Goal: Check status: Check status

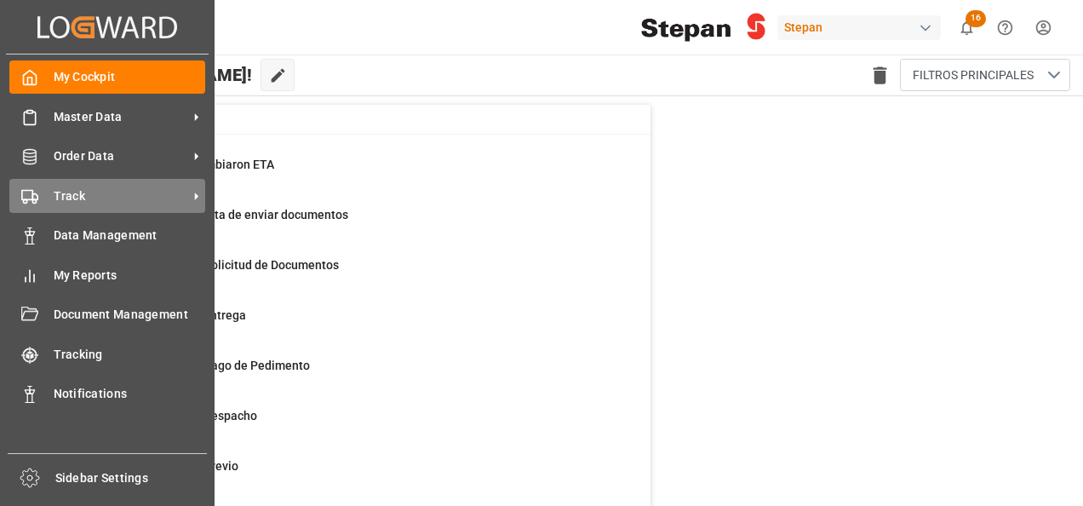
click at [56, 196] on span "Track" at bounding box center [121, 196] width 135 height 18
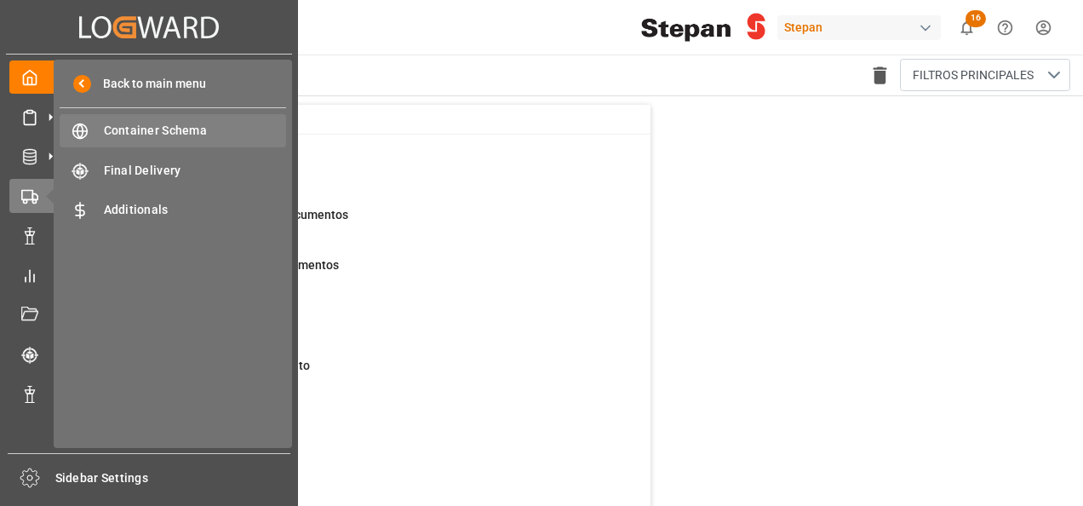
click at [152, 129] on span "Container Schema" at bounding box center [195, 131] width 183 height 18
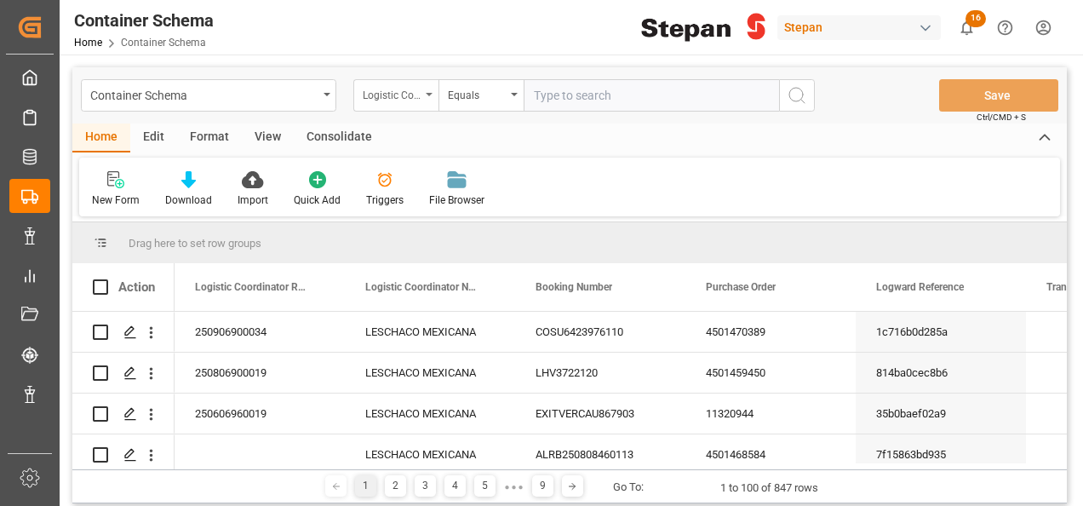
click at [427, 97] on div "Logistic Coordinator Reference Number" at bounding box center [395, 95] width 85 height 32
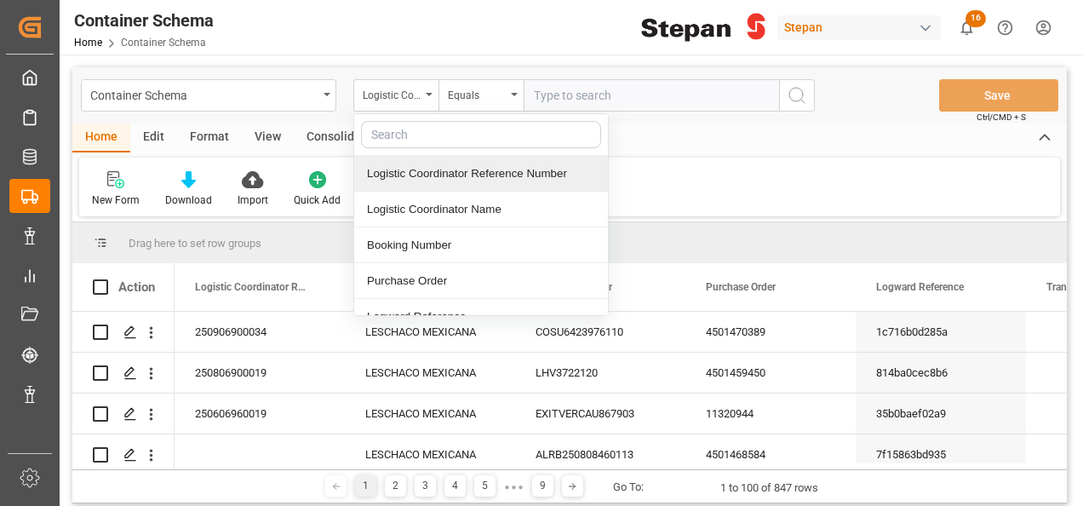
click at [463, 174] on div "Logistic Coordinator Reference Number" at bounding box center [481, 174] width 254 height 36
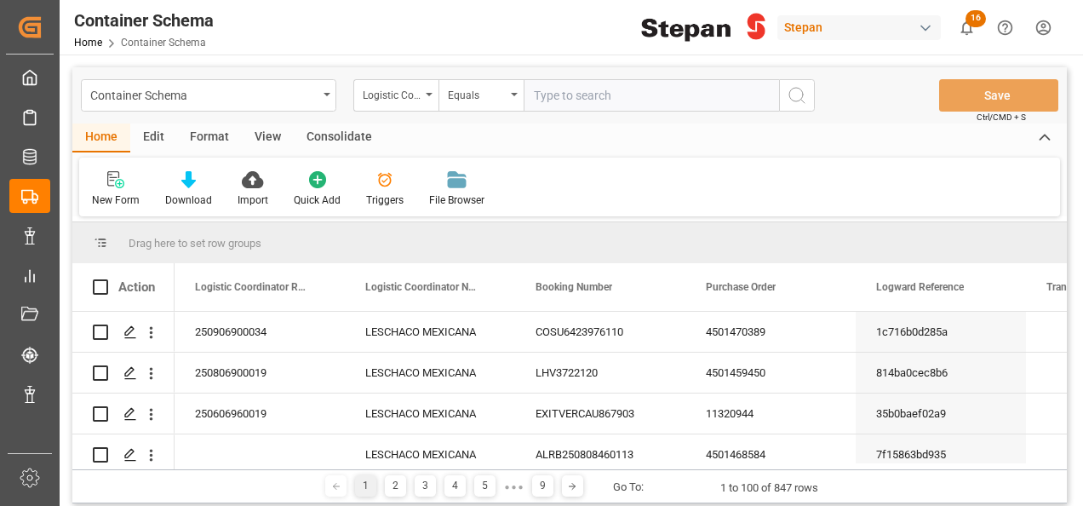
click at [565, 95] on input "text" at bounding box center [651, 95] width 255 height 32
paste input "250706900046"
type input "250706900046"
click at [790, 95] on icon "search button" at bounding box center [797, 95] width 20 height 20
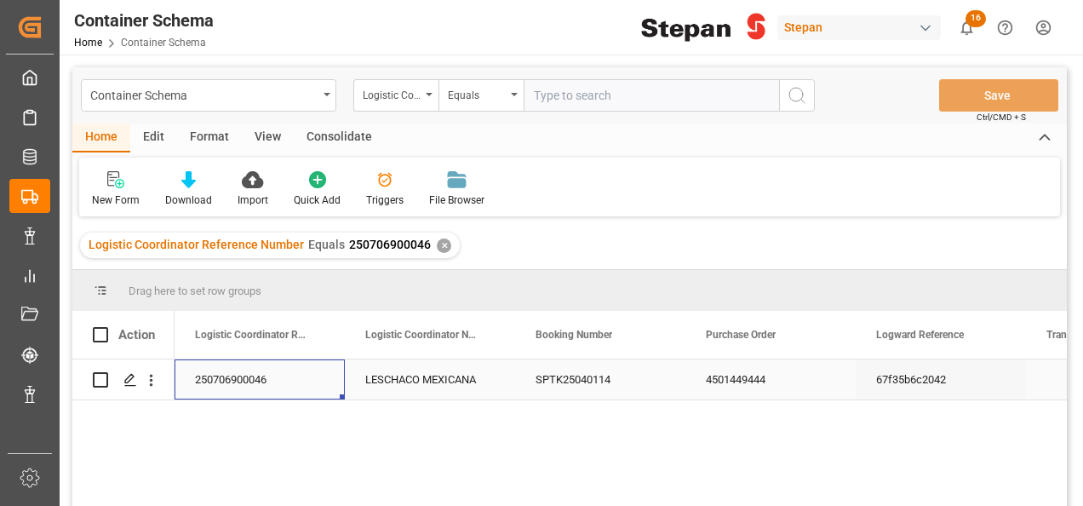
click at [263, 366] on div "250706900046" at bounding box center [260, 379] width 170 height 40
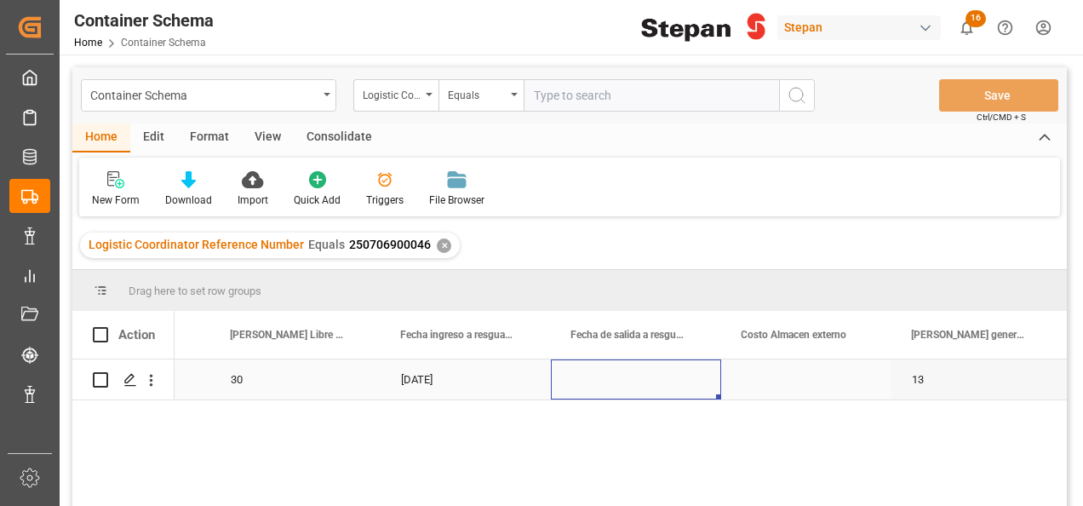
click at [601, 380] on div "Press SPACE to select this row." at bounding box center [636, 379] width 170 height 40
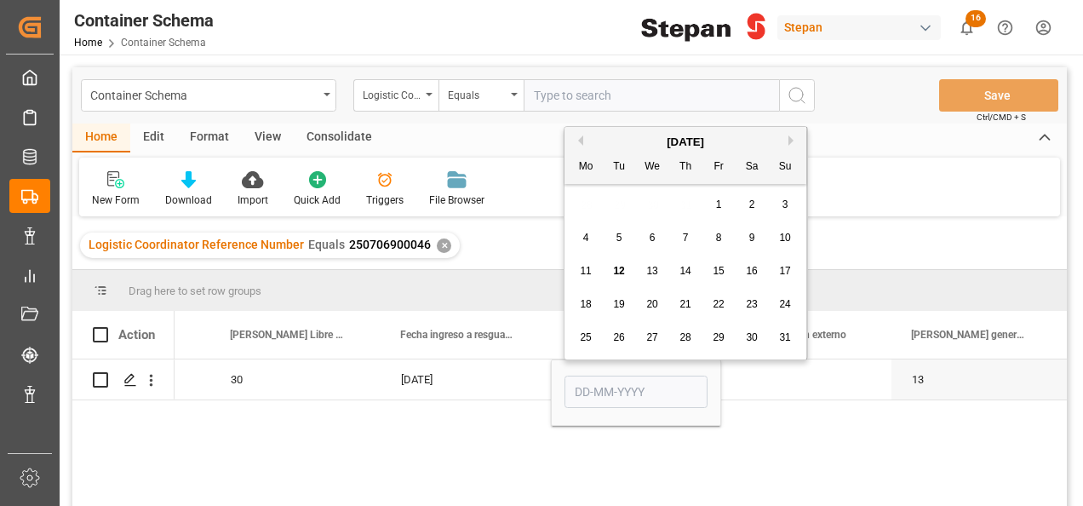
click at [622, 267] on span "12" at bounding box center [618, 271] width 11 height 12
click at [646, 388] on input "[DATE]" at bounding box center [636, 392] width 143 height 32
click at [582, 267] on span "11" at bounding box center [585, 271] width 11 height 12
type input "[DATE]"
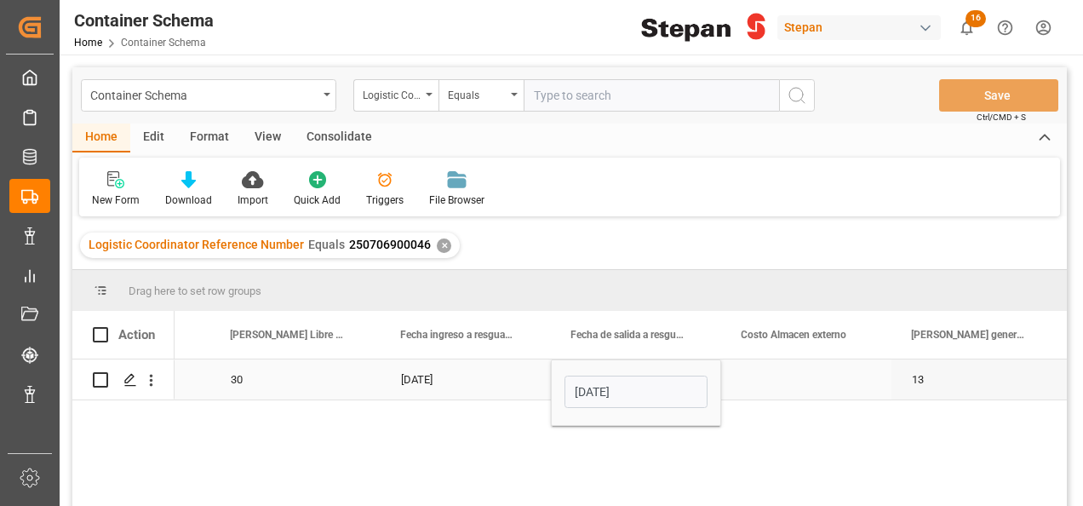
click at [525, 380] on div "[DATE]" at bounding box center [466, 379] width 170 height 40
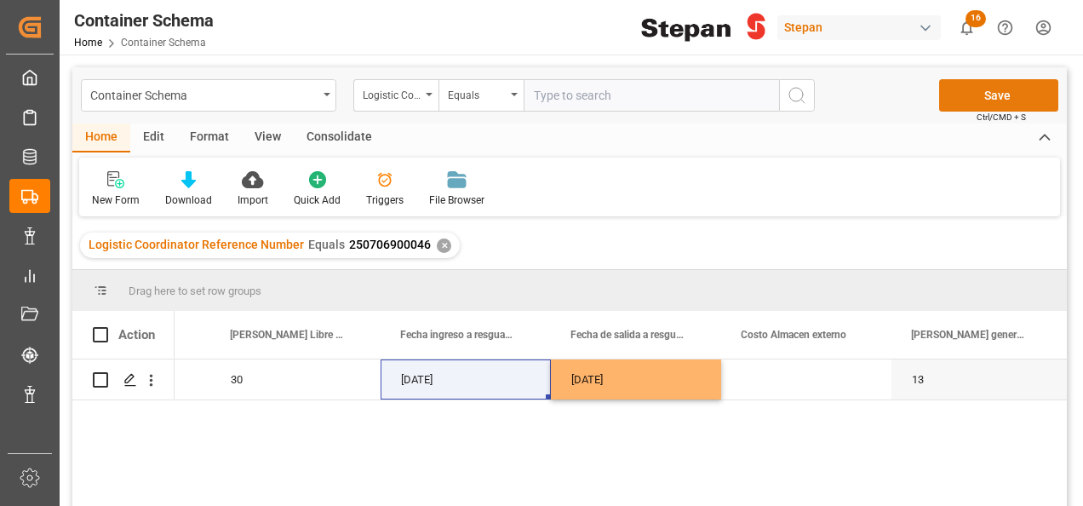
click at [991, 95] on button "Save" at bounding box center [998, 95] width 119 height 32
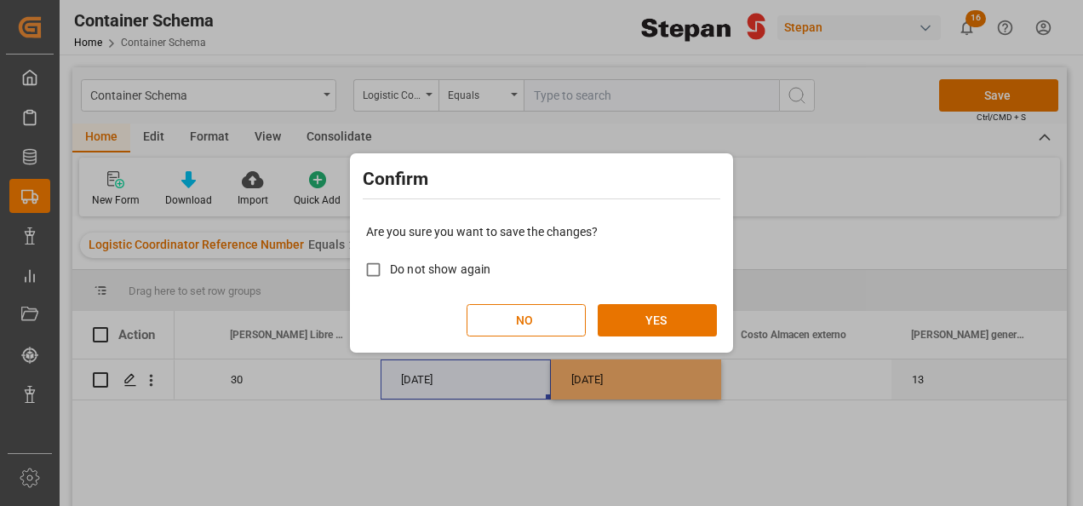
click at [405, 272] on span "Do not show again" at bounding box center [440, 269] width 100 height 14
click at [390, 272] on input "Do not show again" at bounding box center [373, 269] width 33 height 33
checkbox input "true"
drag, startPoint x: 663, startPoint y: 321, endPoint x: 665, endPoint y: 310, distance: 11.4
click at [663, 320] on button "YES" at bounding box center [657, 320] width 119 height 32
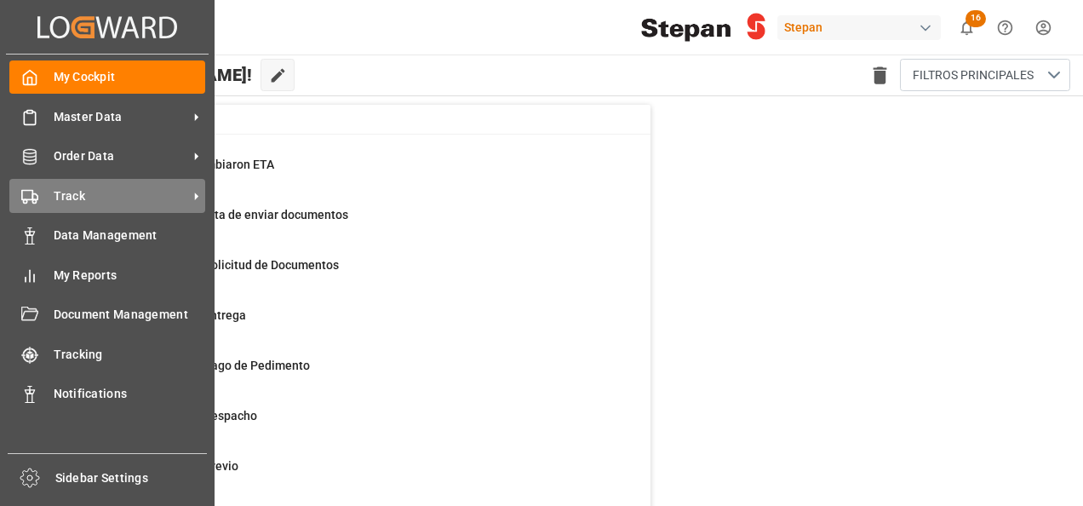
click at [89, 201] on span "Track" at bounding box center [121, 196] width 135 height 18
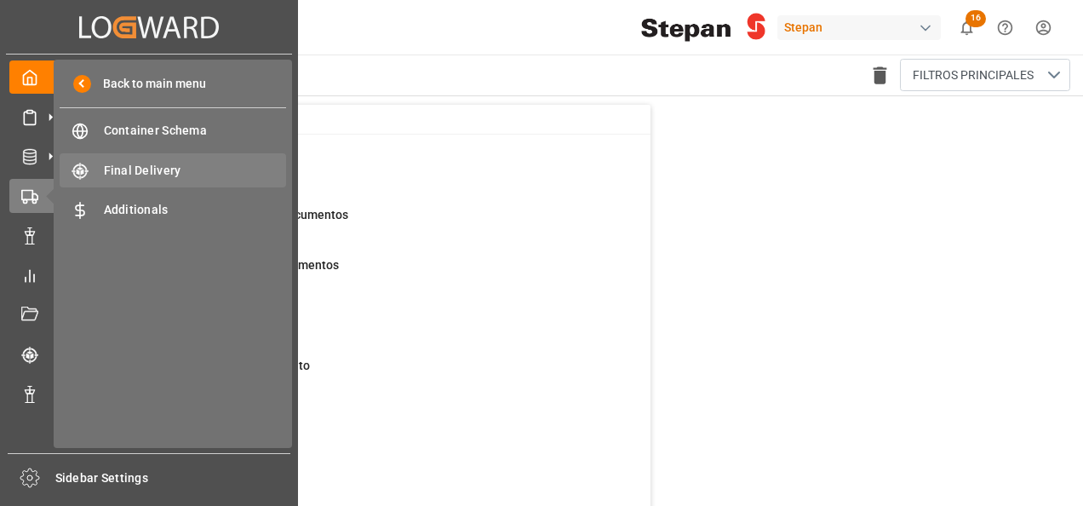
click at [158, 172] on span "Final Delivery" at bounding box center [195, 171] width 183 height 18
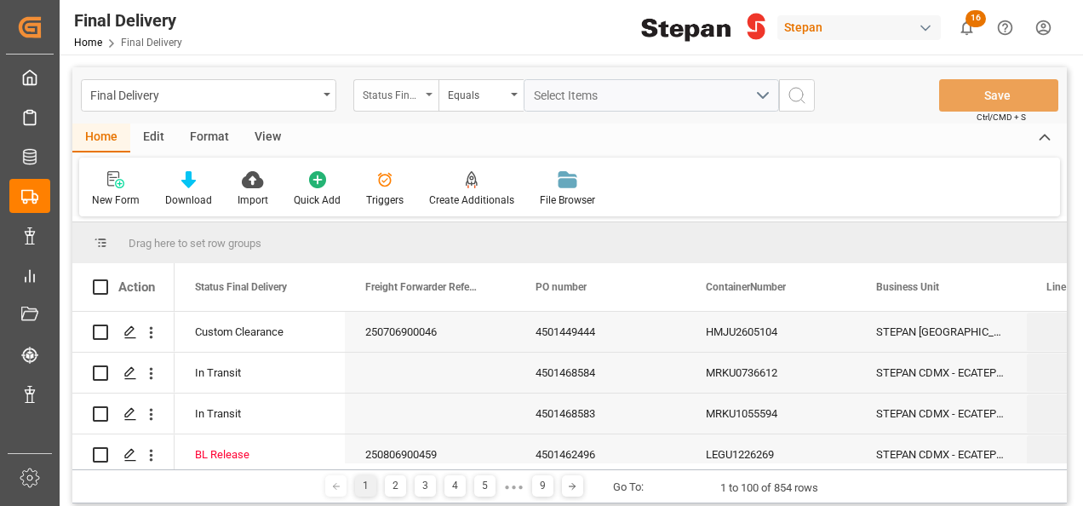
click at [433, 89] on div "Status Final Delivery" at bounding box center [395, 95] width 85 height 32
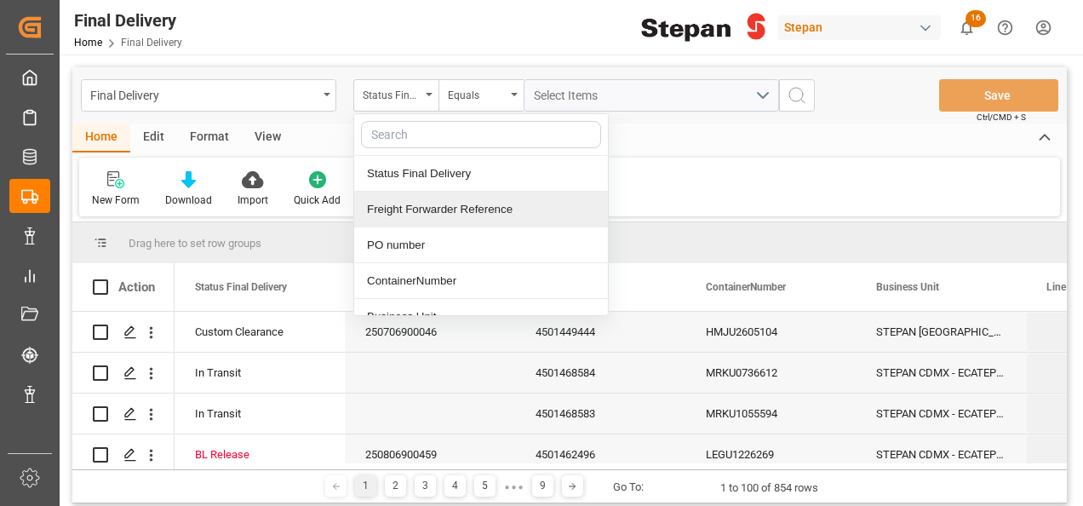
click at [427, 205] on div "Freight Forwarder Reference" at bounding box center [481, 210] width 254 height 36
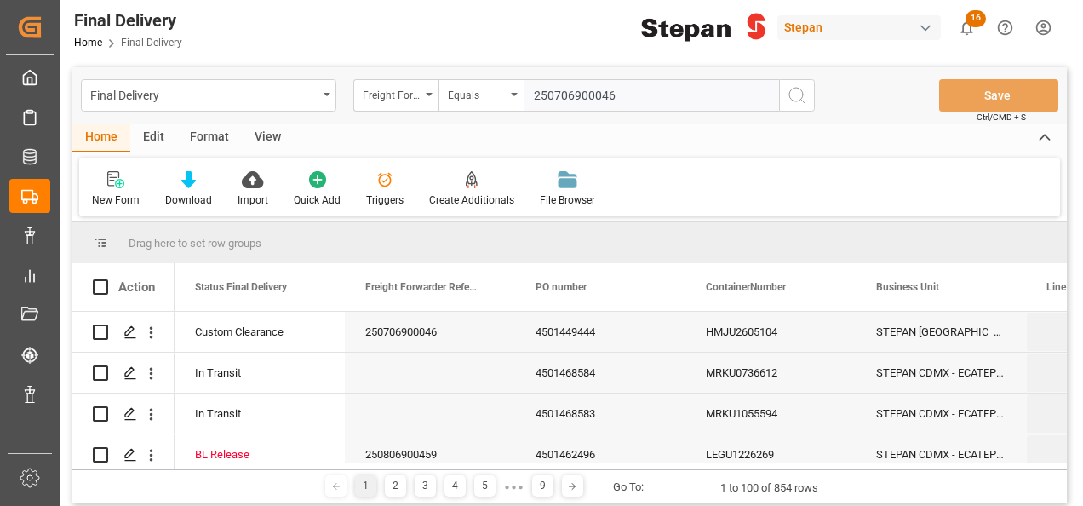
type input "250706900046"
click at [797, 95] on icon "search button" at bounding box center [797, 95] width 20 height 20
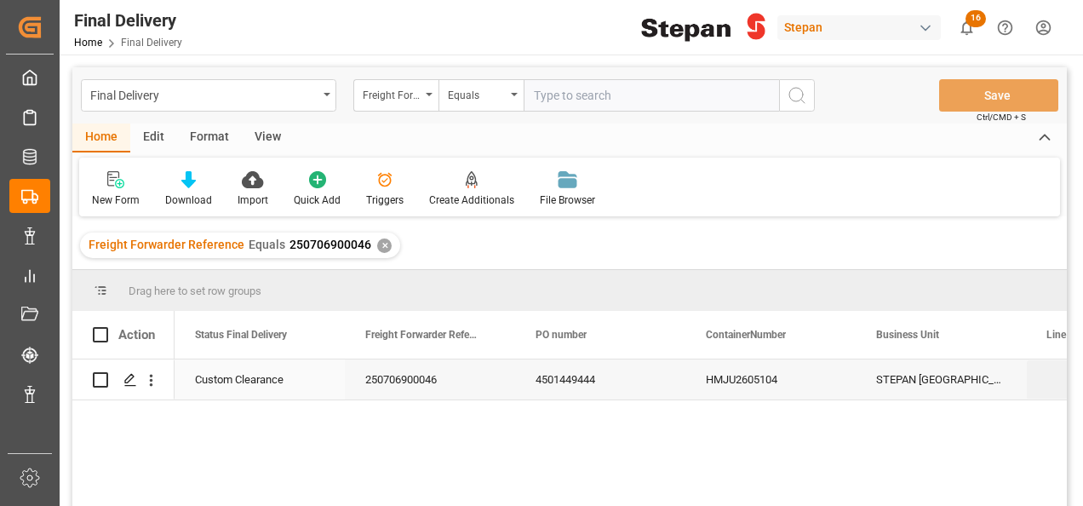
click at [366, 373] on div "250706900046" at bounding box center [430, 379] width 170 height 40
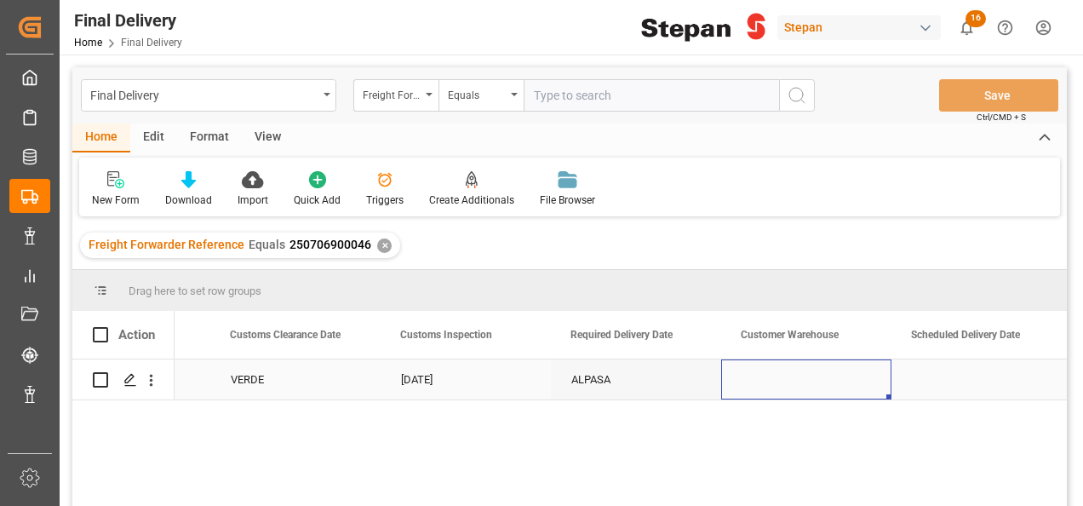
scroll to position [0, 2009]
click at [763, 386] on div "Press SPACE to select this row." at bounding box center [806, 379] width 170 height 40
click at [765, 386] on div "Press SPACE to select this row." at bounding box center [806, 379] width 170 height 40
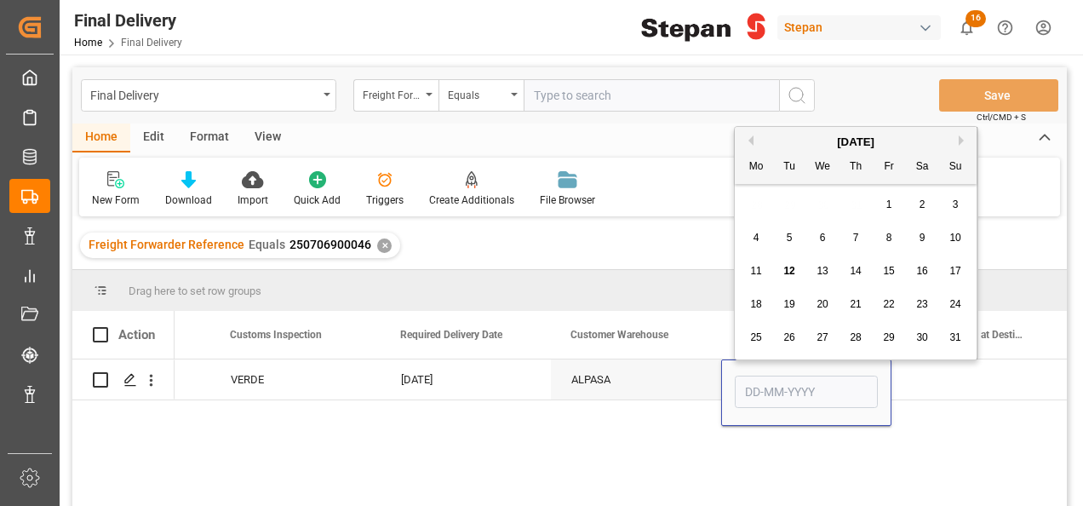
click at [795, 273] on span "12" at bounding box center [788, 271] width 11 height 12
type input "[DATE]"
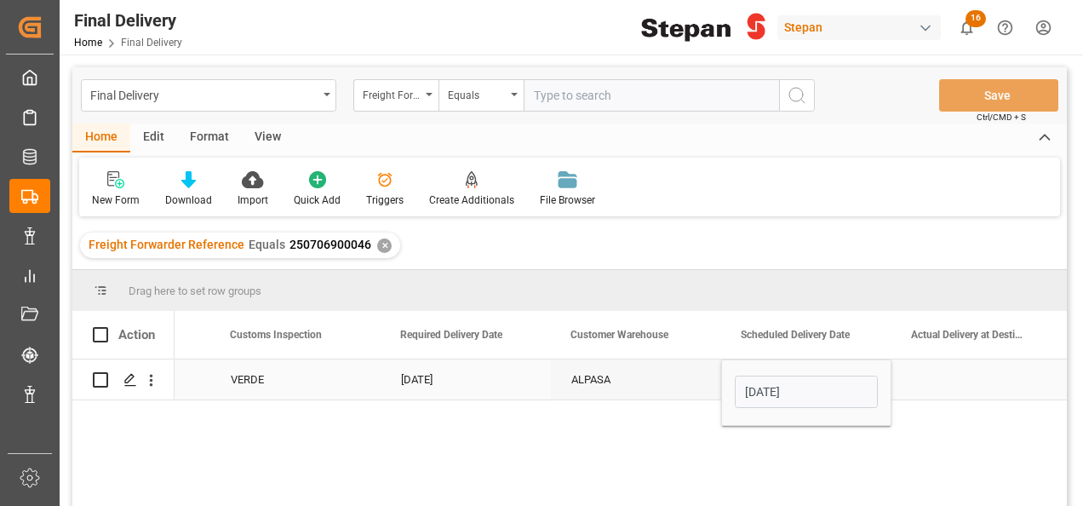
click at [703, 377] on div "ALPASA" at bounding box center [636, 379] width 170 height 40
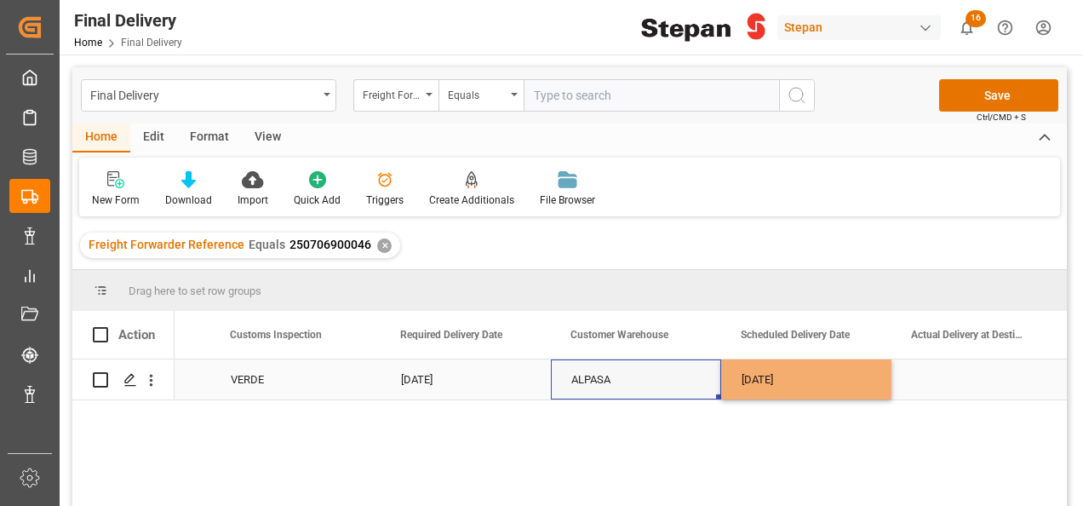
click at [799, 379] on div "[DATE]" at bounding box center [806, 379] width 170 height 40
drag, startPoint x: 889, startPoint y: 396, endPoint x: 901, endPoint y: 387, distance: 14.7
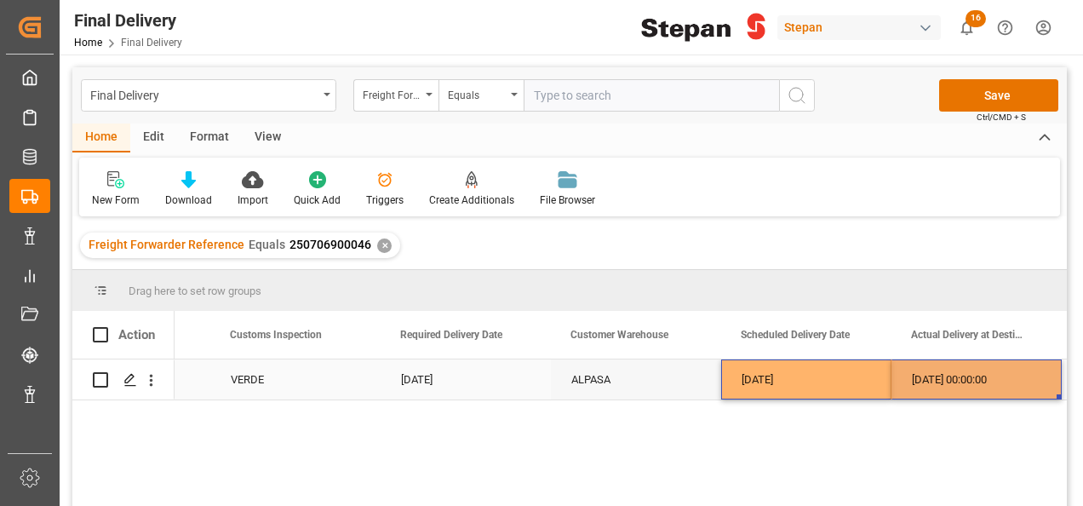
click at [887, 385] on div "[DATE]" at bounding box center [806, 379] width 170 height 40
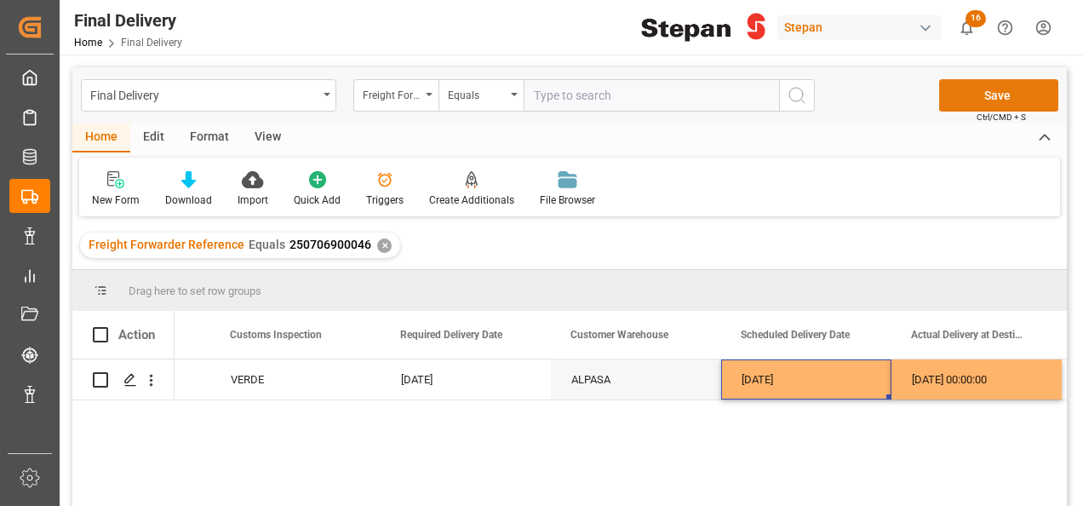
click at [973, 102] on button "Save" at bounding box center [998, 95] width 119 height 32
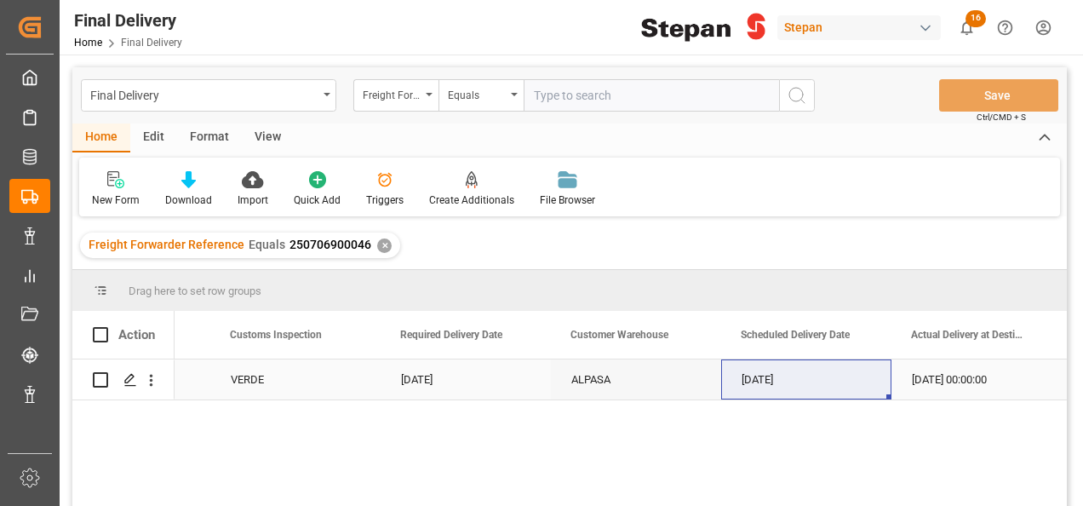
click at [930, 382] on div "12-08-2025 00:00:00" at bounding box center [977, 379] width 170 height 40
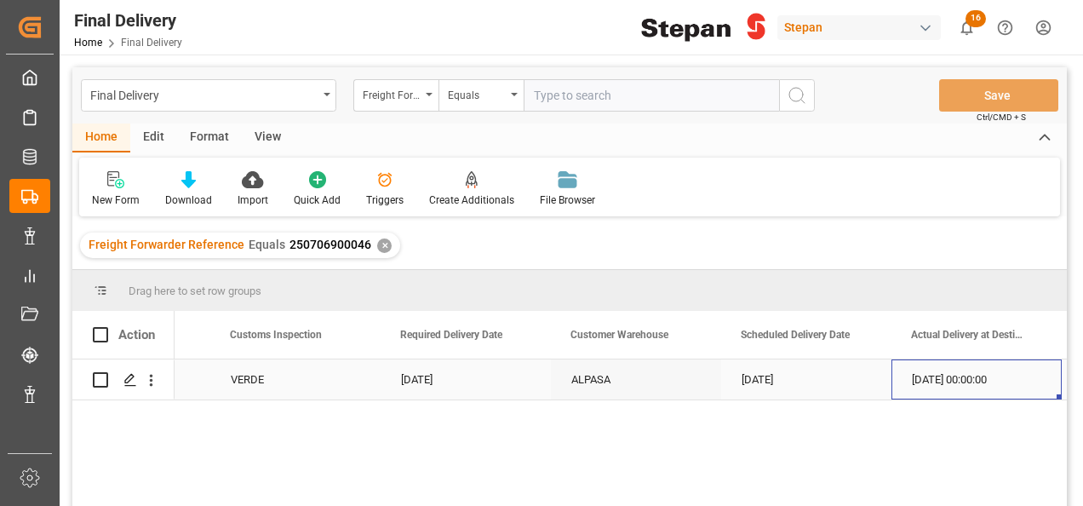
click at [932, 381] on div "12-08-2025 00:00:00" at bounding box center [977, 379] width 170 height 40
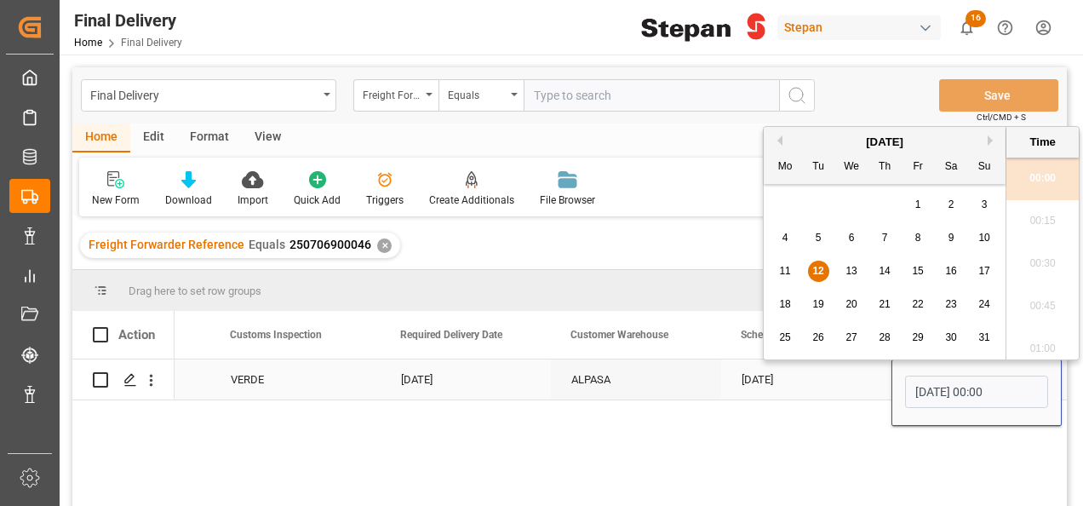
click at [765, 376] on div "12-08-2025" at bounding box center [806, 379] width 170 height 40
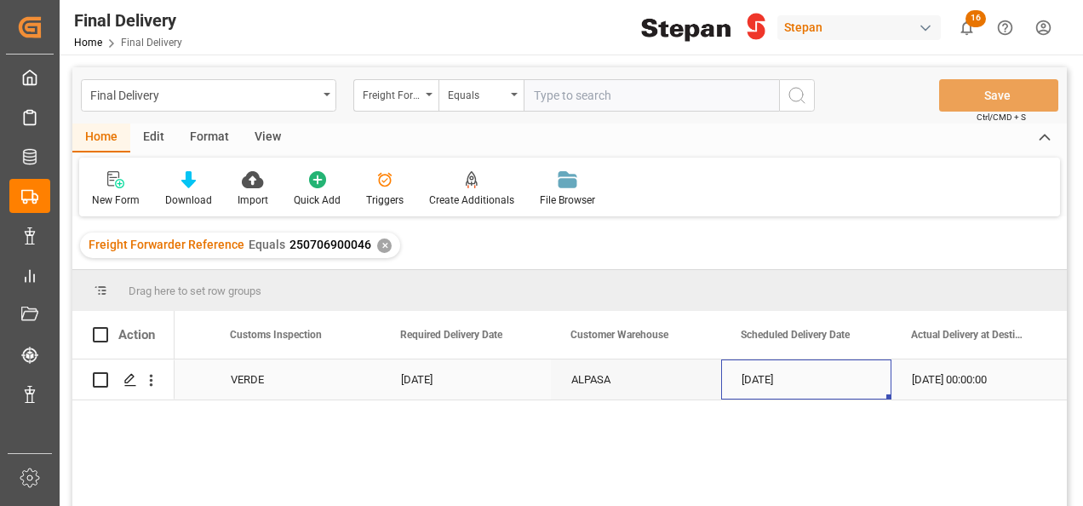
click at [765, 376] on div "12-08-2025" at bounding box center [806, 379] width 170 height 40
click at [833, 383] on div "12-08-2025" at bounding box center [806, 379] width 170 height 40
click at [811, 385] on div "12-08-2025" at bounding box center [806, 379] width 170 height 40
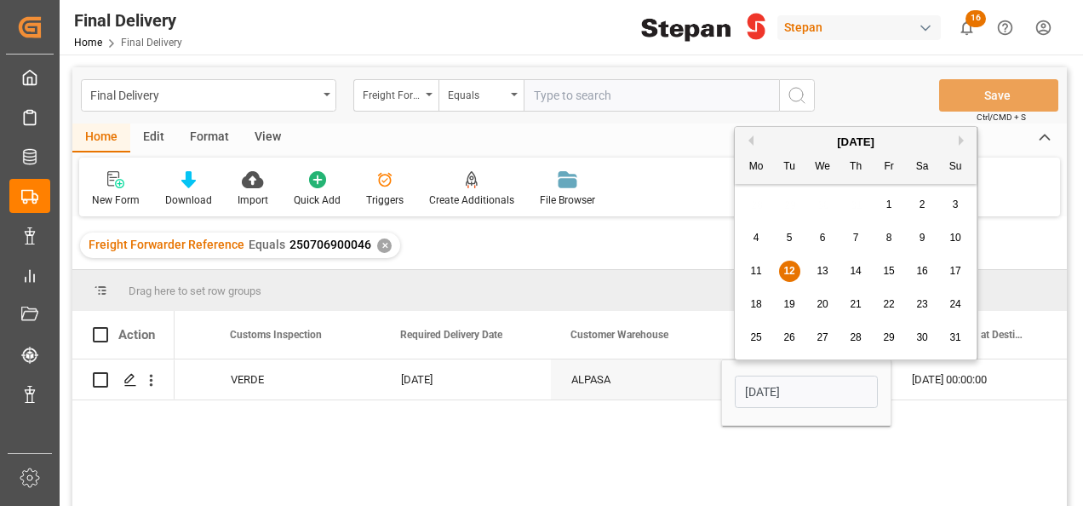
click at [755, 265] on span "11" at bounding box center [755, 271] width 11 height 12
type input "[DATE]"
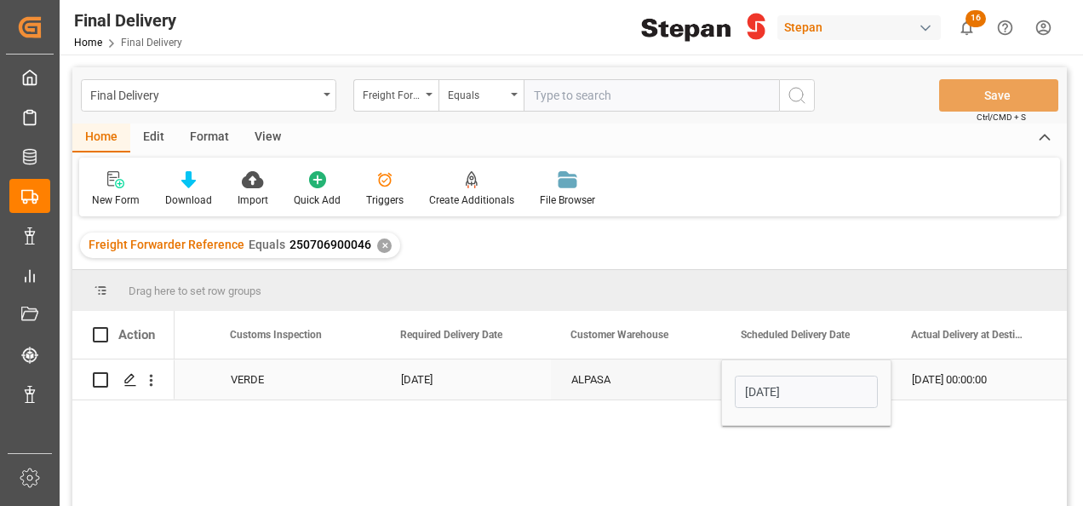
click at [951, 385] on div "12-08-2025 00:00:00" at bounding box center [977, 379] width 170 height 40
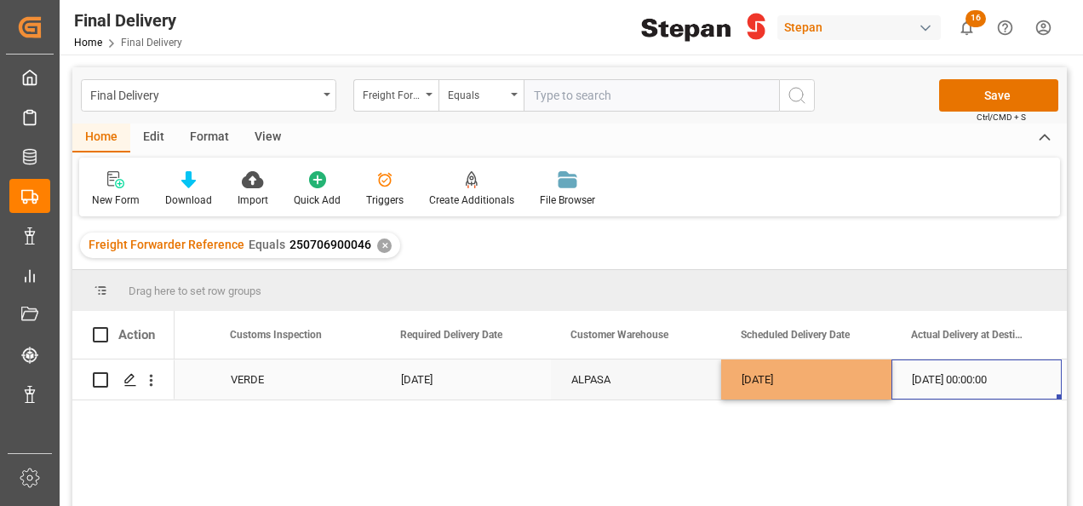
click at [952, 385] on div "12-08-2025 00:00:00" at bounding box center [977, 379] width 170 height 40
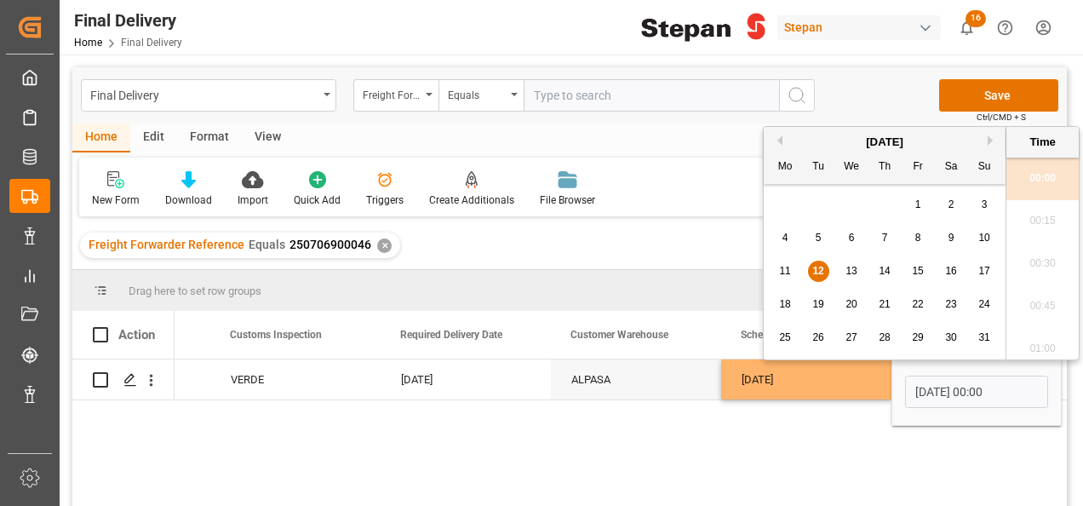
click at [784, 262] on div "11" at bounding box center [785, 271] width 21 height 20
click at [1040, 295] on li "20:45" at bounding box center [1043, 306] width 72 height 43
type input "11-08-2025 20:45"
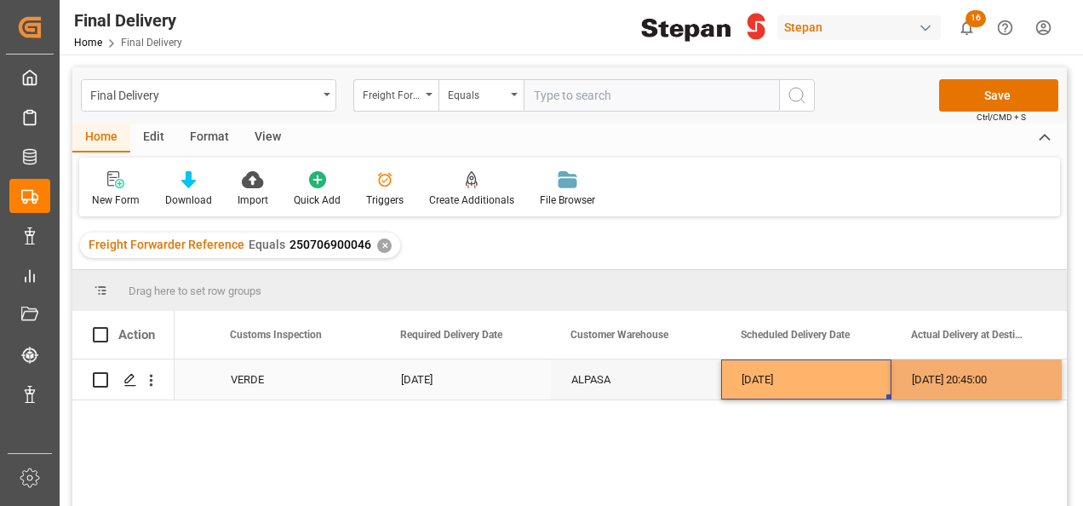
click at [864, 391] on div "[DATE]" at bounding box center [806, 379] width 170 height 40
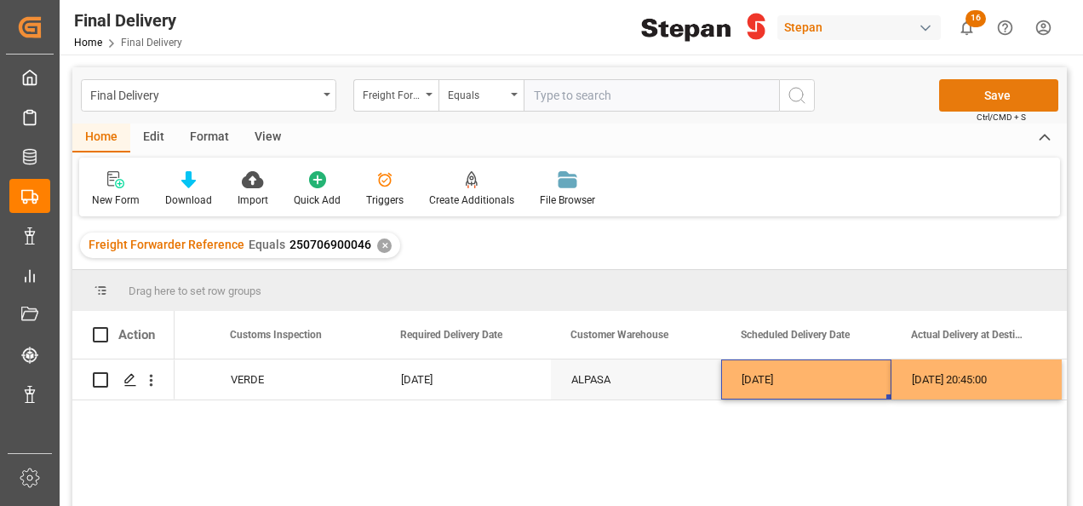
click at [1020, 103] on button "Save" at bounding box center [998, 95] width 119 height 32
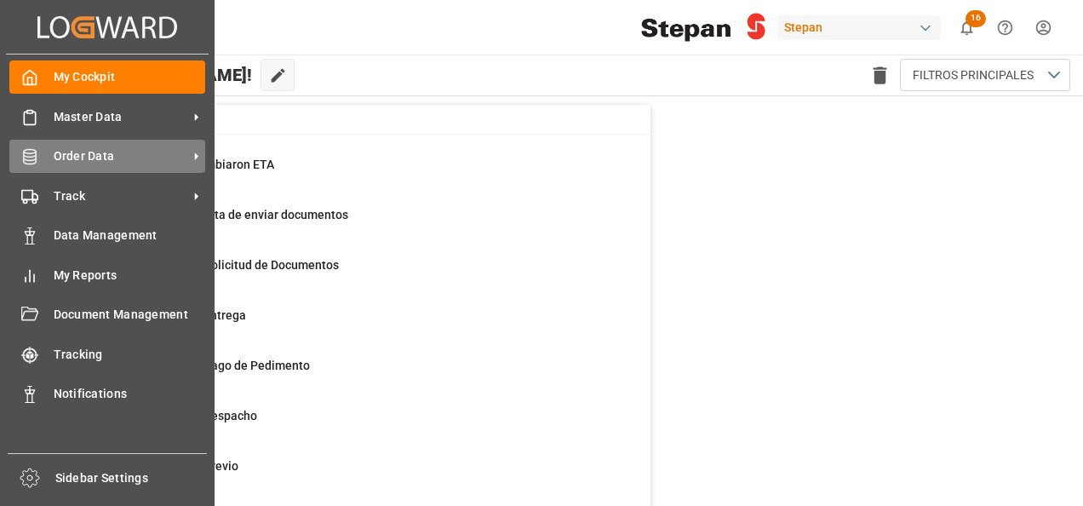
click at [49, 152] on div "Order Data Order Data" at bounding box center [107, 156] width 196 height 33
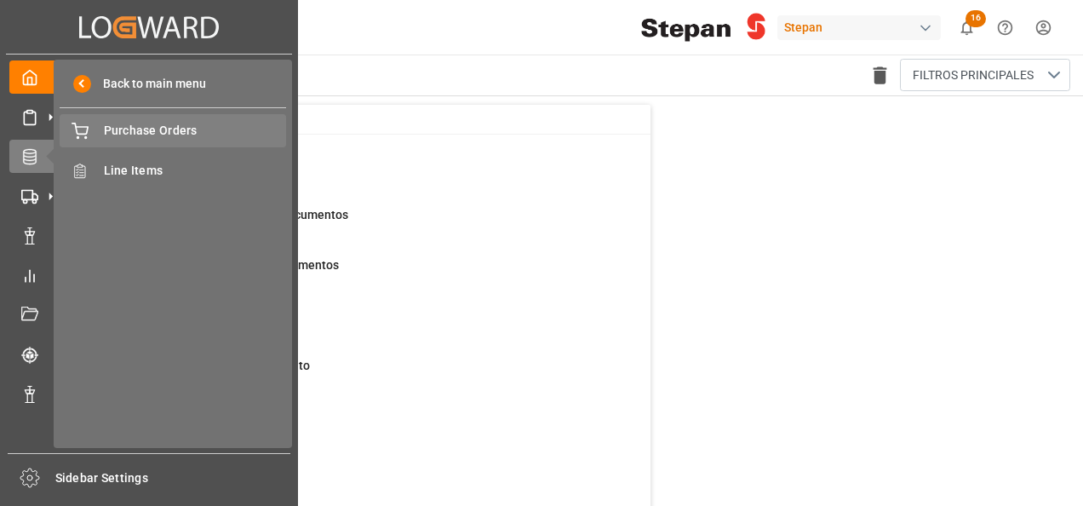
click at [179, 134] on span "Purchase Orders" at bounding box center [195, 131] width 183 height 18
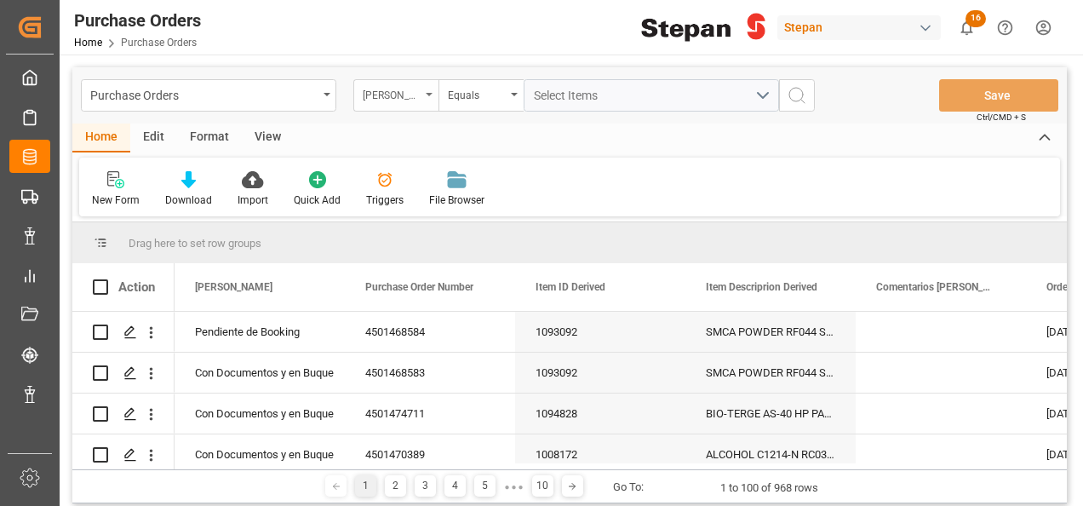
click at [426, 94] on icon "open menu" at bounding box center [429, 94] width 7 height 3
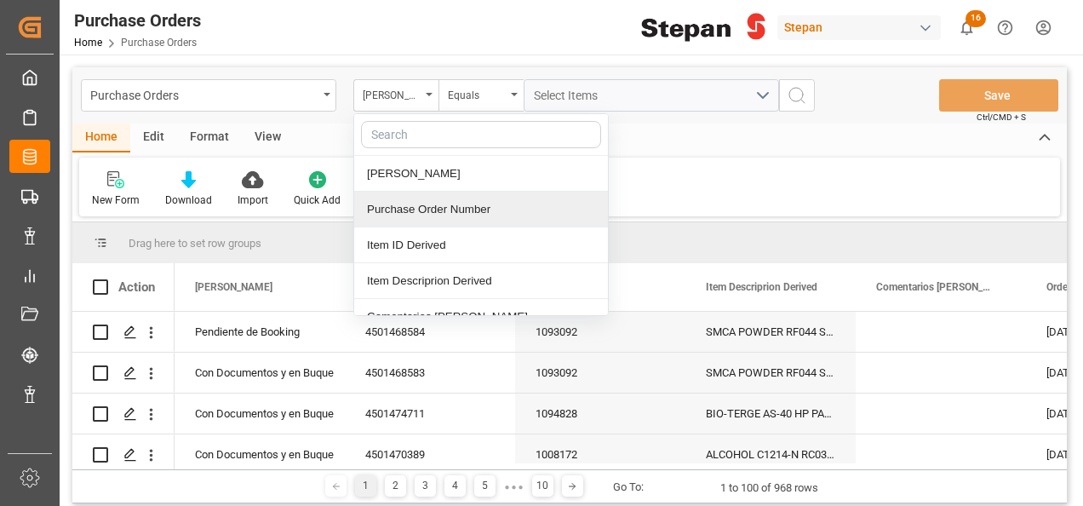
click at [414, 206] on div "Purchase Order Number" at bounding box center [481, 210] width 254 height 36
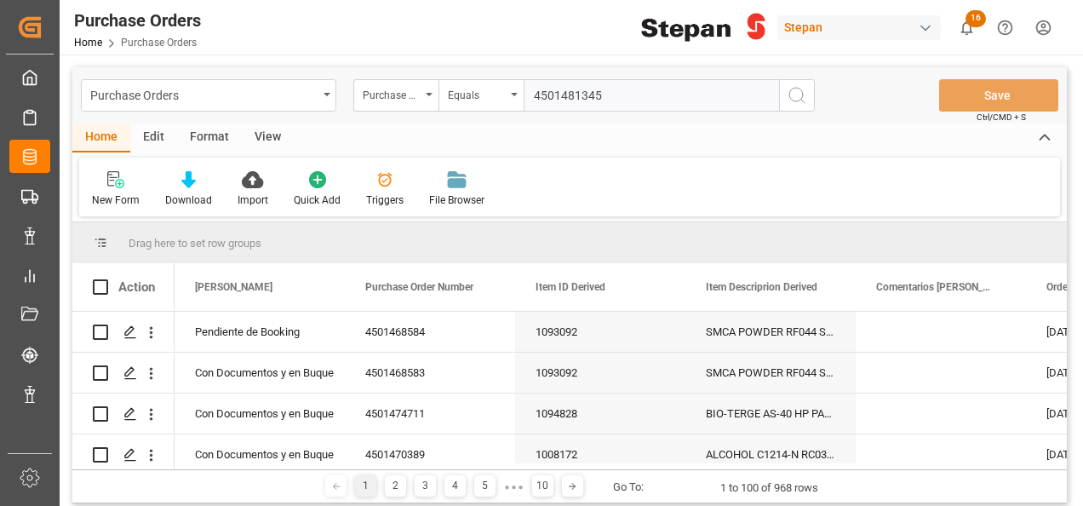
type input "4501481345"
click at [792, 94] on icon "search button" at bounding box center [797, 95] width 20 height 20
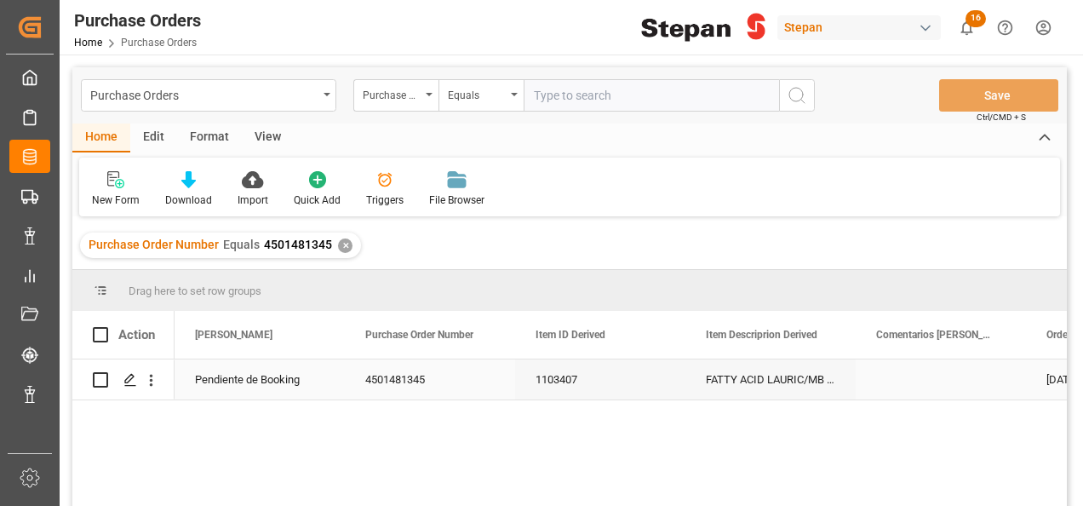
click at [256, 378] on div "Pendiente de Booking" at bounding box center [259, 379] width 129 height 39
click at [255, 378] on div "Pendiente de Booking" at bounding box center [259, 379] width 129 height 39
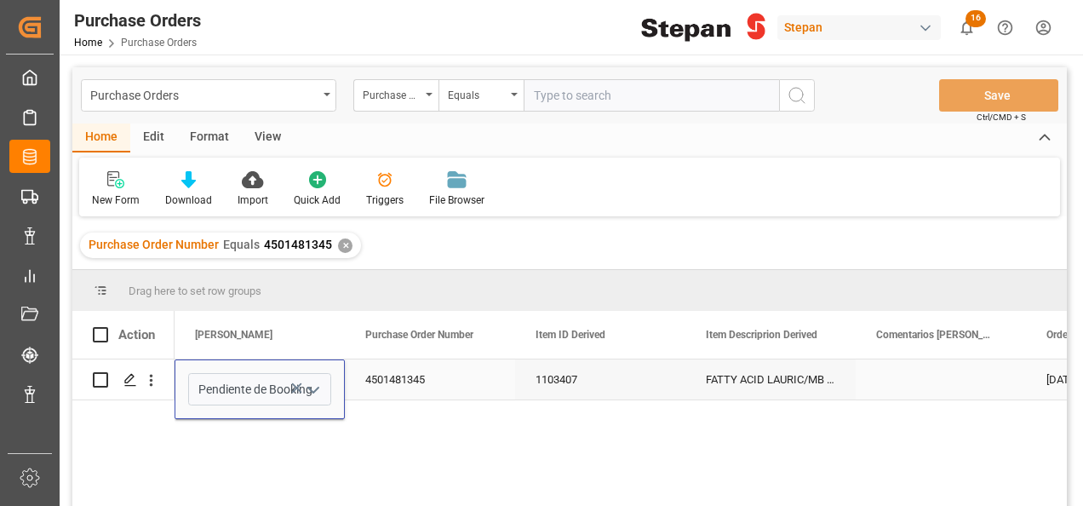
click at [324, 387] on icon "open menu" at bounding box center [313, 390] width 20 height 20
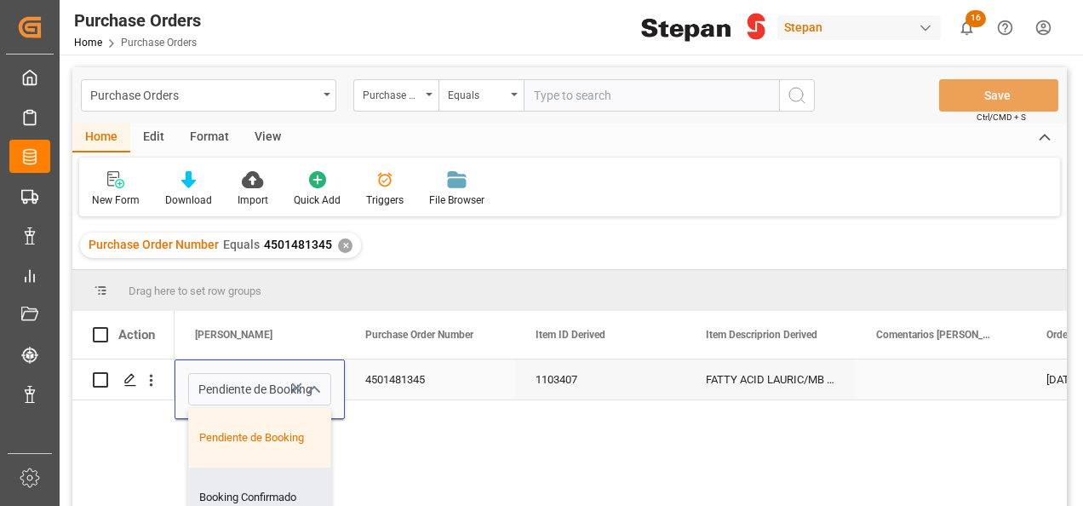
click at [250, 487] on div "Booking Confirmado" at bounding box center [276, 498] width 175 height 60
type input "Booking Confirmado"
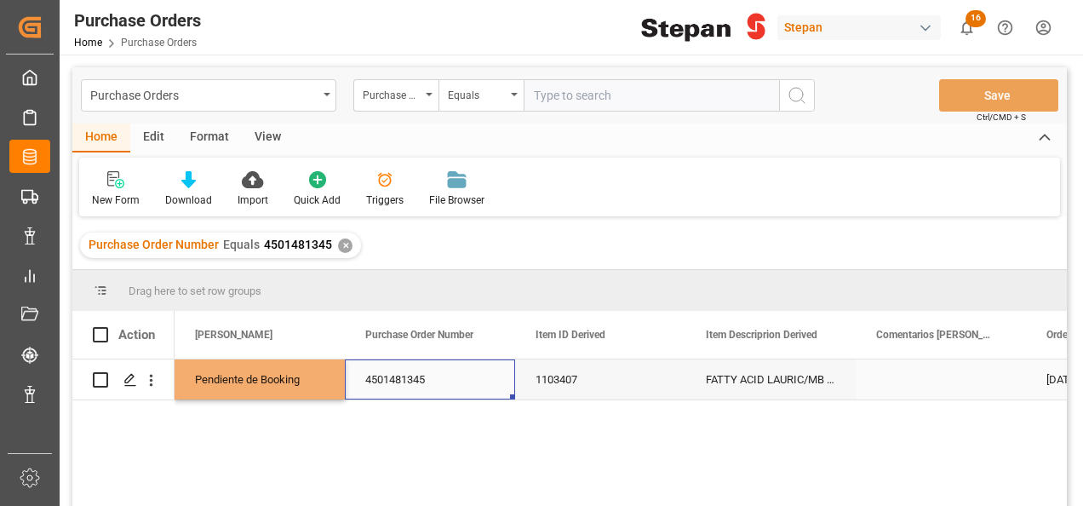
click at [416, 371] on div "4501481345" at bounding box center [430, 379] width 170 height 40
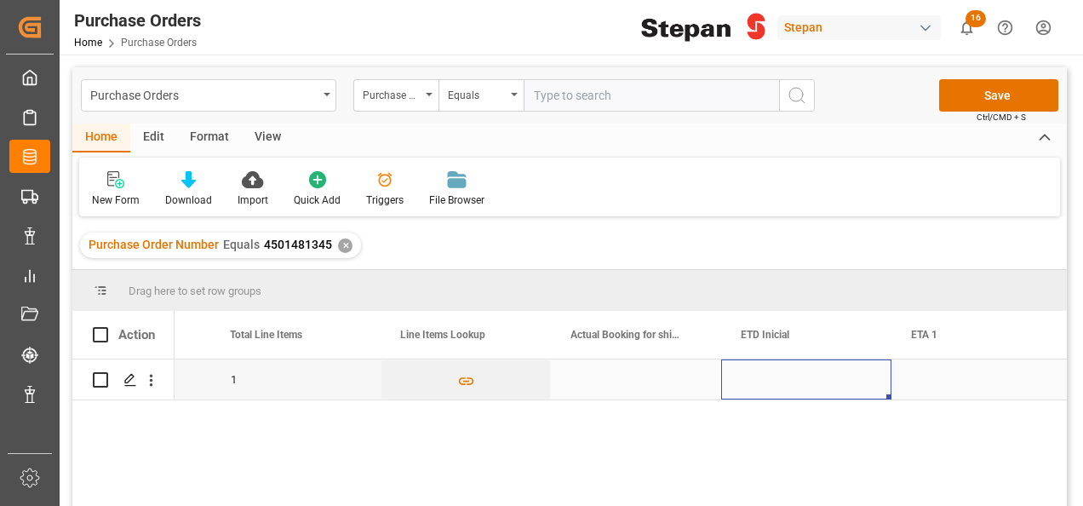
scroll to position [0, 1667]
click at [642, 375] on div "Press SPACE to select this row." at bounding box center [636, 379] width 170 height 40
drag, startPoint x: 642, startPoint y: 375, endPoint x: 653, endPoint y: 364, distance: 15.1
click at [644, 375] on div "Press SPACE to select this row." at bounding box center [636, 379] width 170 height 40
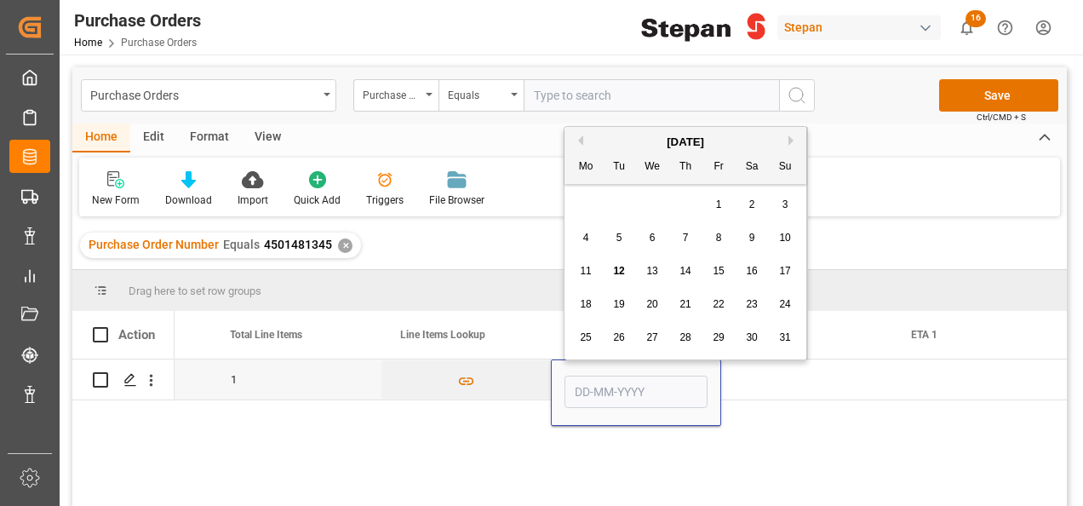
click at [615, 267] on span "12" at bounding box center [618, 271] width 11 height 12
type input "12-08-2025"
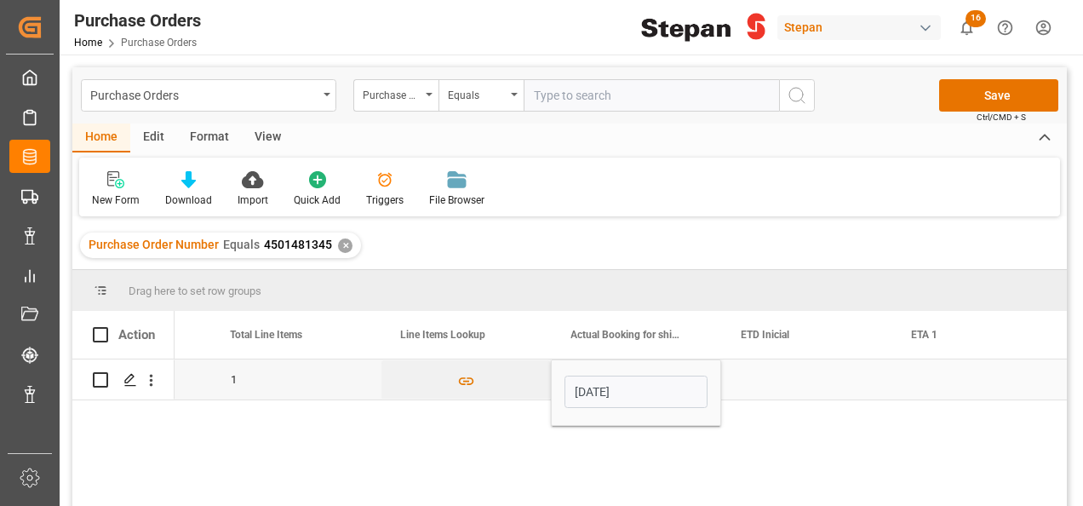
click at [773, 383] on div "Press SPACE to select this row." at bounding box center [806, 379] width 170 height 40
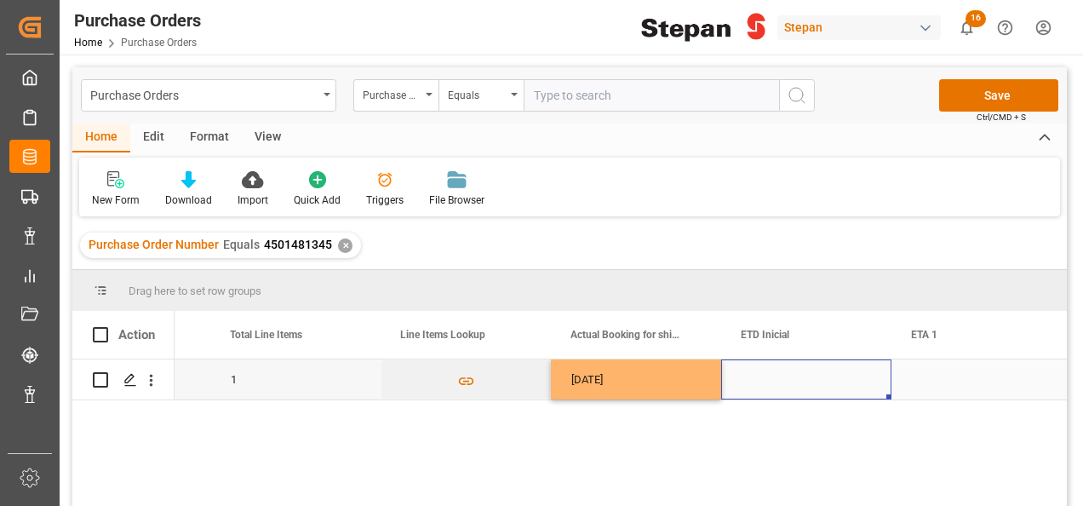
click at [755, 386] on div "Press SPACE to select this row." at bounding box center [806, 379] width 170 height 40
click at [755, 385] on div "Press SPACE to select this row." at bounding box center [806, 379] width 170 height 40
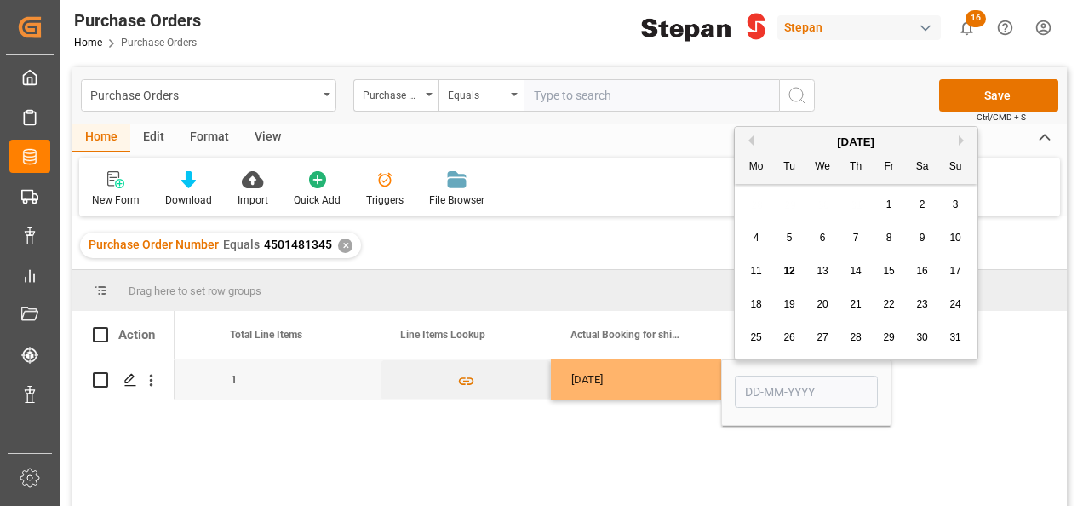
click at [962, 336] on div "31" at bounding box center [955, 338] width 21 height 20
type input "31-08-2025"
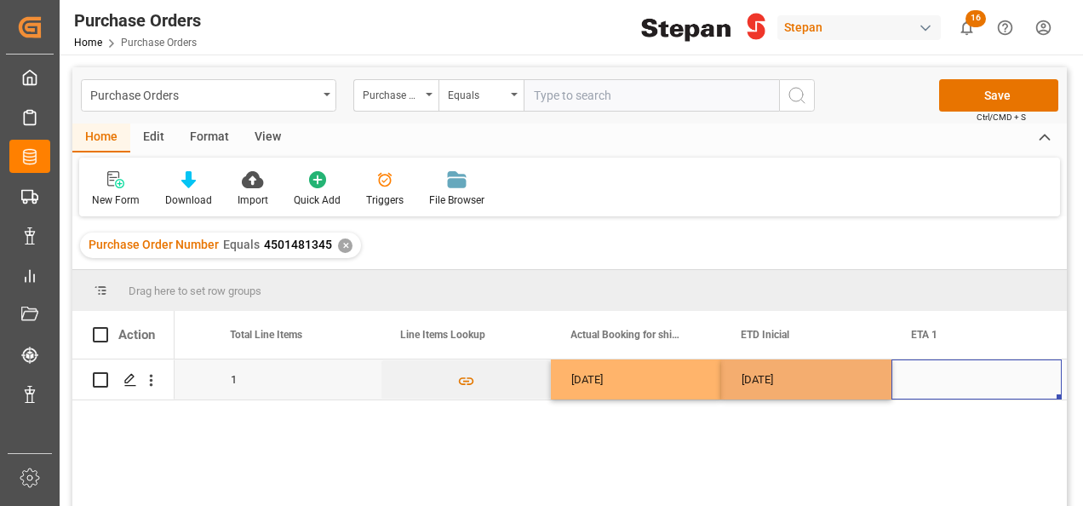
click at [938, 371] on div "Press SPACE to select this row." at bounding box center [977, 379] width 170 height 40
click at [937, 372] on div "Press SPACE to select this row." at bounding box center [977, 379] width 170 height 40
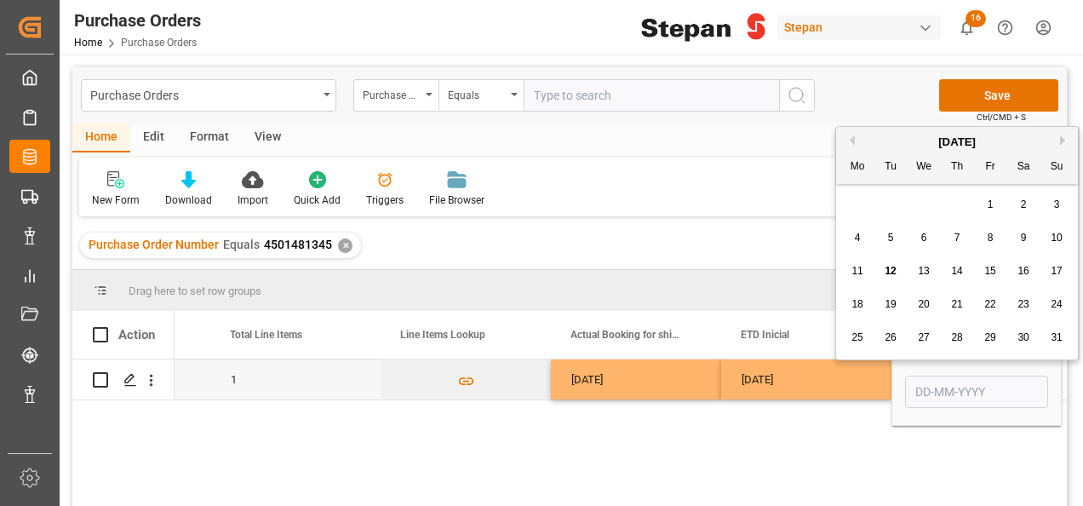
click at [1063, 135] on div "August 2025" at bounding box center [957, 142] width 242 height 17
click at [1062, 144] on button "Next Month" at bounding box center [1065, 140] width 10 height 10
click at [1058, 201] on span "5" at bounding box center [1057, 204] width 6 height 12
type input "05-10-2025"
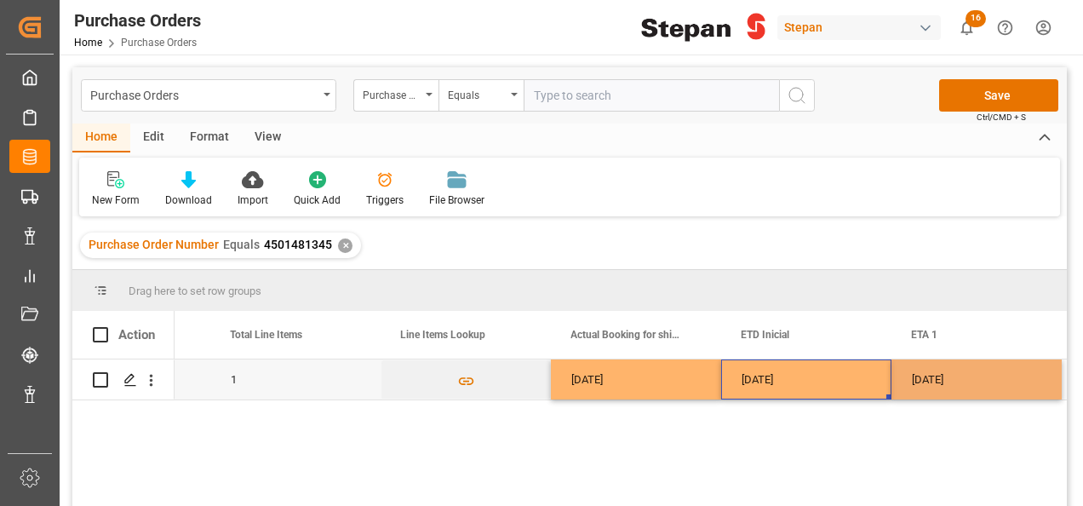
click at [845, 376] on div "31-08-2025" at bounding box center [806, 379] width 170 height 40
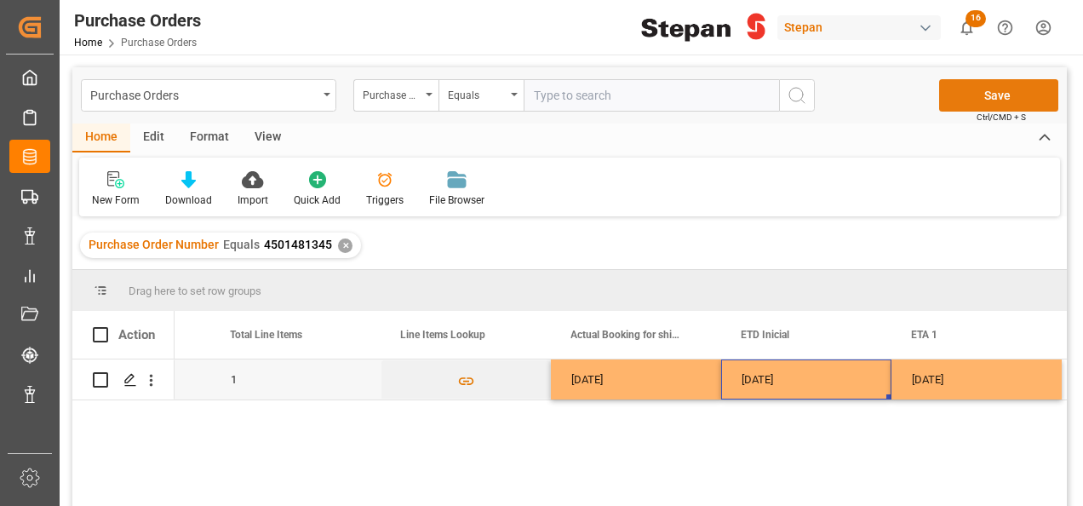
click at [1000, 90] on button "Save" at bounding box center [998, 95] width 119 height 32
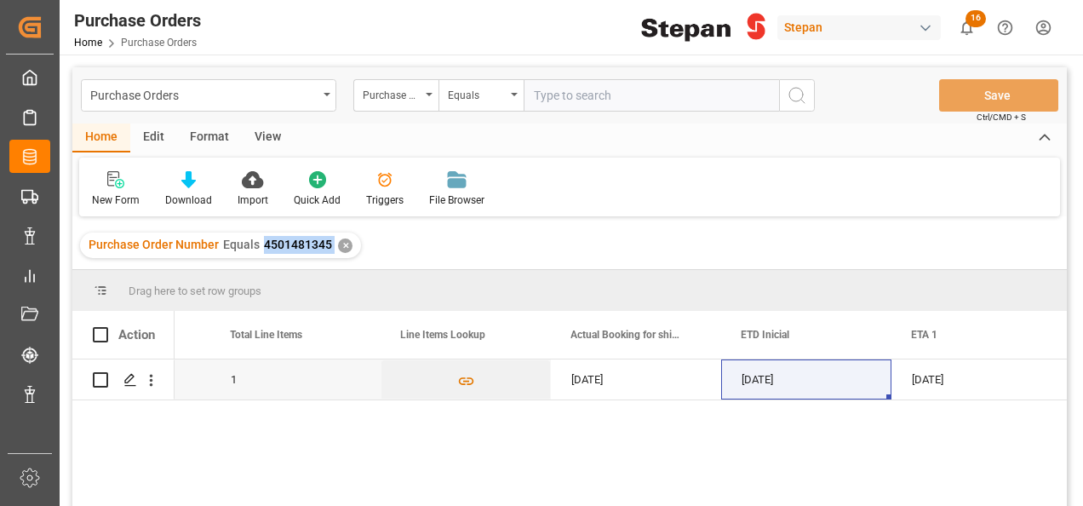
drag, startPoint x: 261, startPoint y: 245, endPoint x: 338, endPoint y: 255, distance: 78.1
click at [338, 255] on div "Purchase Order Number Equals 4501481345 ✕" at bounding box center [220, 245] width 281 height 26
copy span "4501481345"
click at [341, 244] on div "✕" at bounding box center [345, 245] width 14 height 14
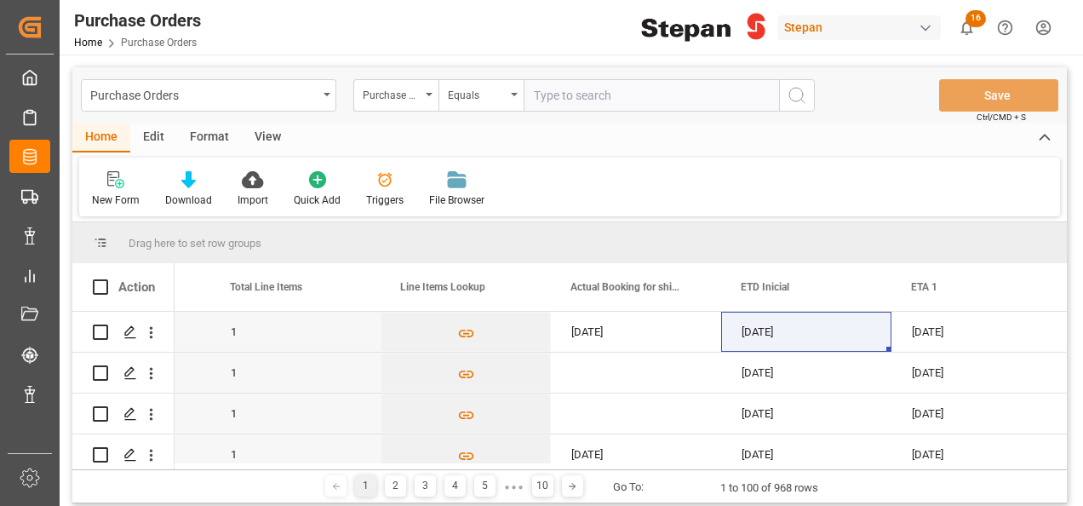
scroll to position [0, 1668]
click at [576, 97] on input "text" at bounding box center [651, 95] width 255 height 32
paste input "4501481352"
type input "4501481352"
click at [792, 93] on icon "search button" at bounding box center [797, 95] width 20 height 20
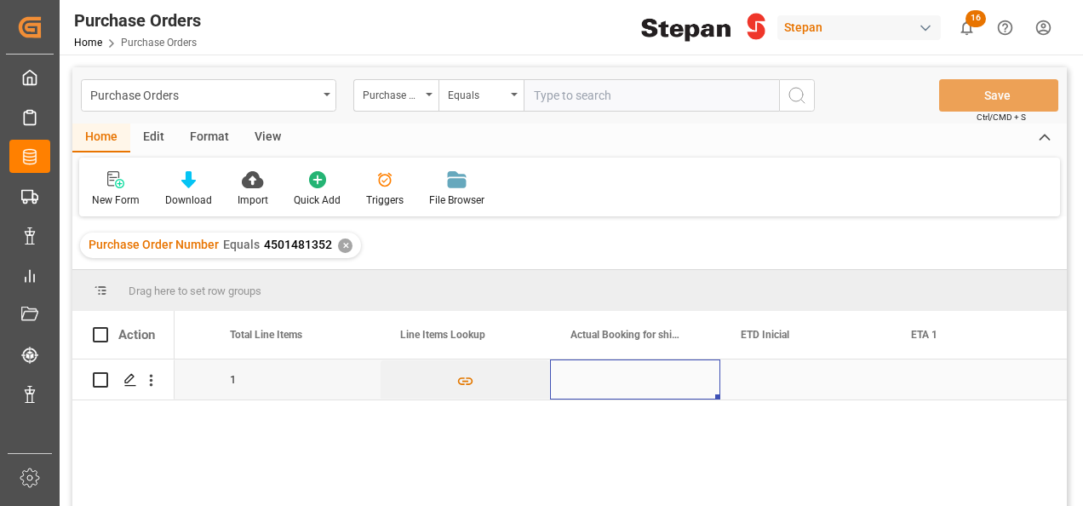
click at [653, 383] on div "Press SPACE to select this row." at bounding box center [635, 379] width 170 height 40
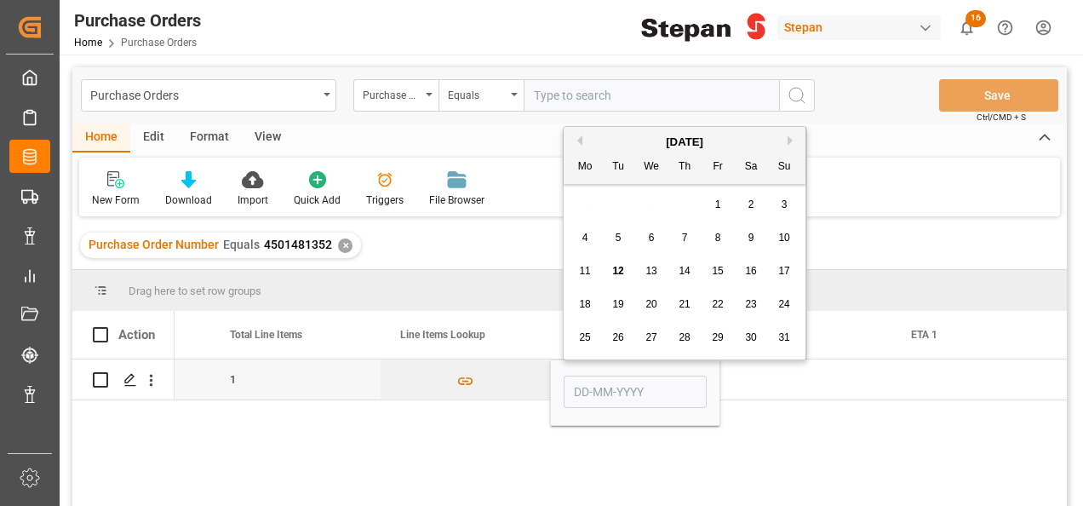
click at [614, 259] on div "11 12 13 14 15 16 17" at bounding box center [685, 271] width 232 height 33
click at [617, 269] on span "12" at bounding box center [617, 271] width 11 height 12
type input "12-08-2025"
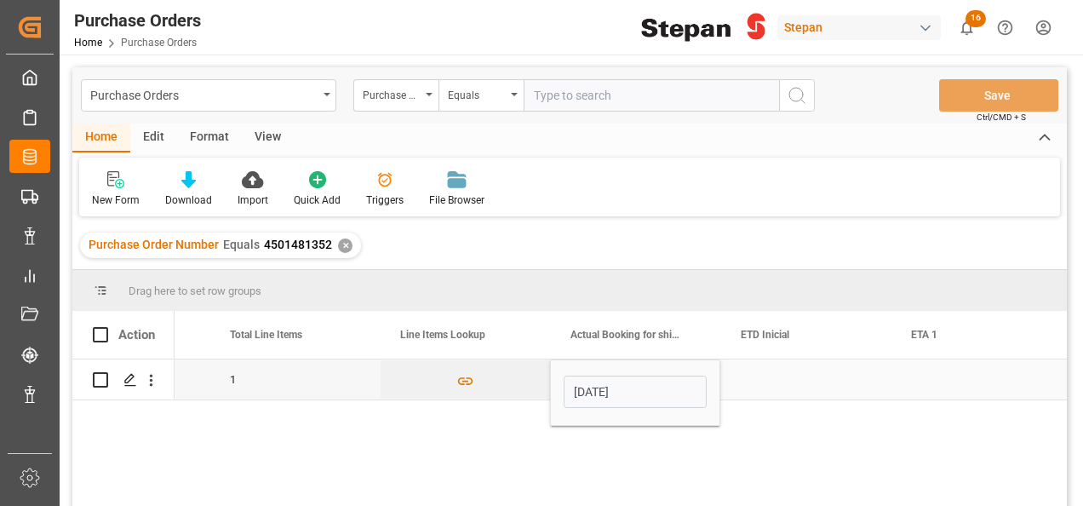
click at [758, 371] on div "Press SPACE to select this row." at bounding box center [805, 379] width 170 height 40
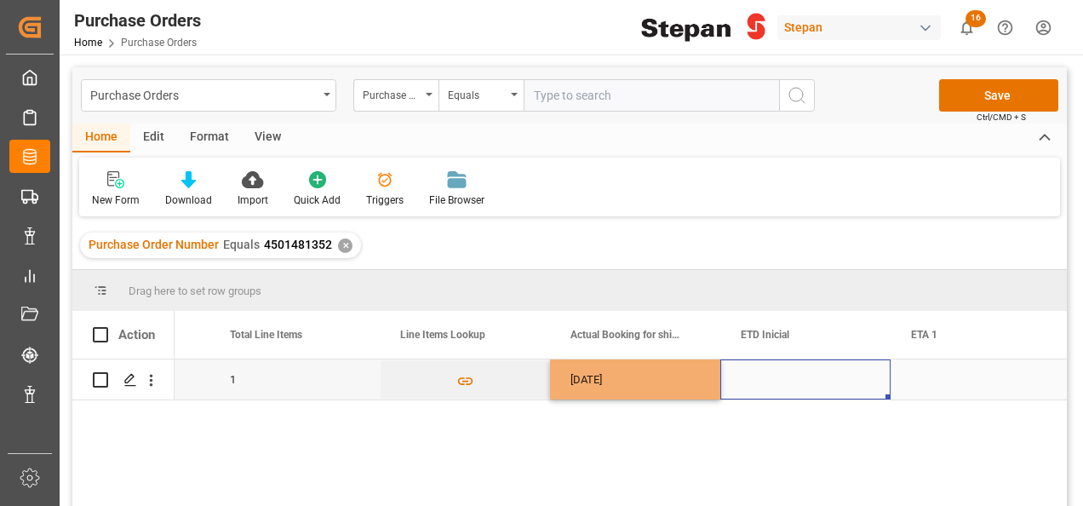
click at [758, 371] on div "Press SPACE to select this row." at bounding box center [805, 379] width 170 height 40
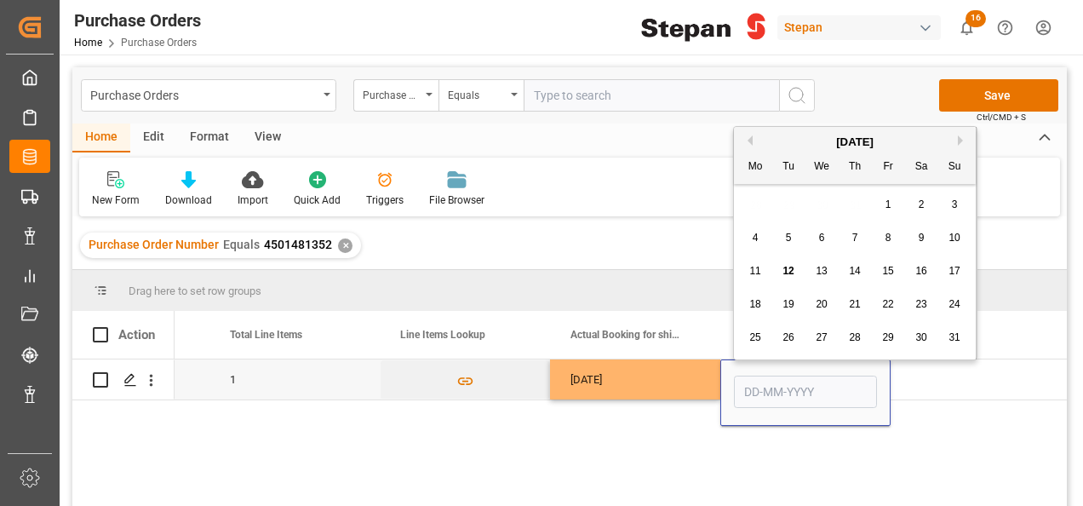
click at [958, 338] on span "31" at bounding box center [954, 337] width 11 height 12
type input "31-08-2025"
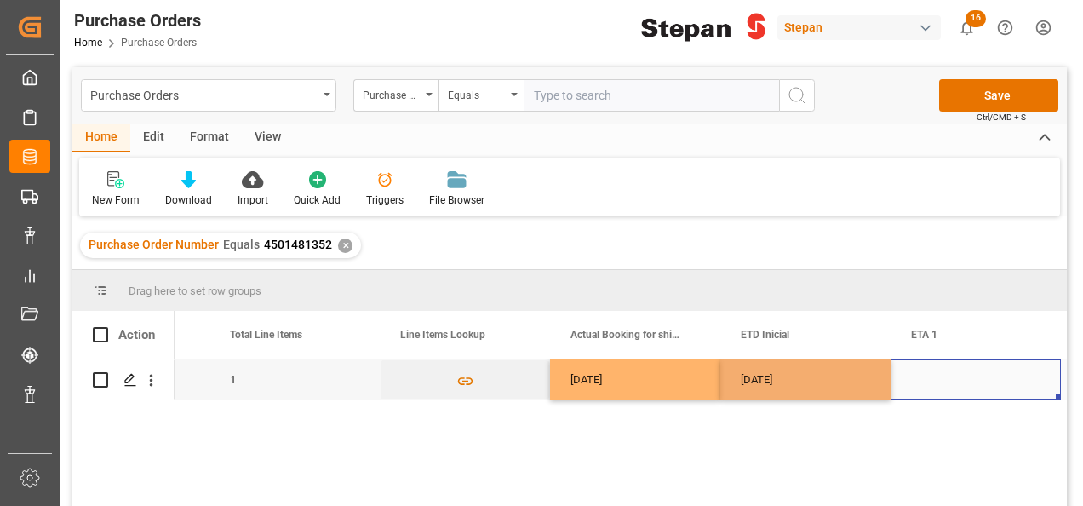
click at [933, 371] on div "Press SPACE to select this row." at bounding box center [976, 379] width 170 height 40
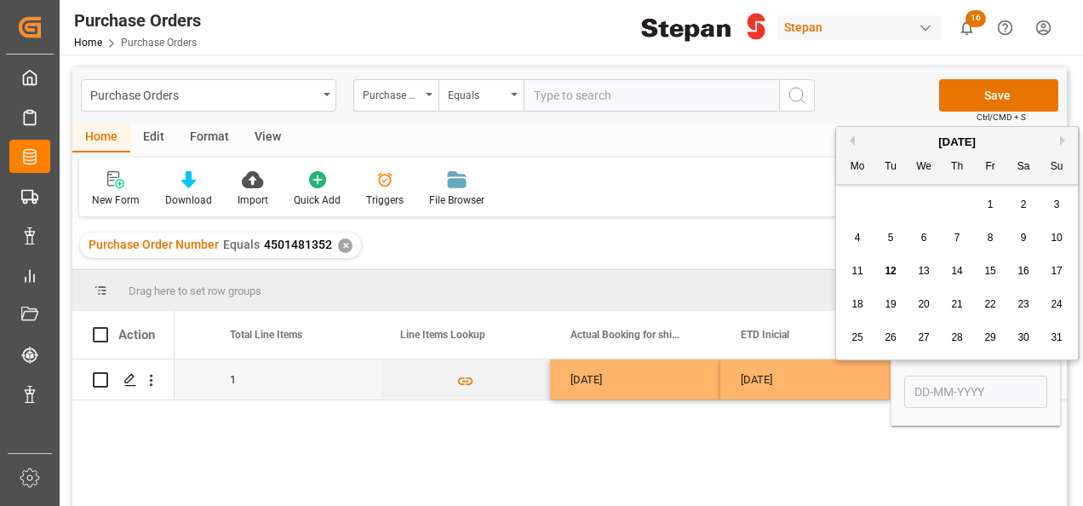
click at [1063, 143] on button "Next Month" at bounding box center [1065, 140] width 10 height 10
click at [1055, 206] on span "5" at bounding box center [1057, 204] width 6 height 12
type input "05-10-2025"
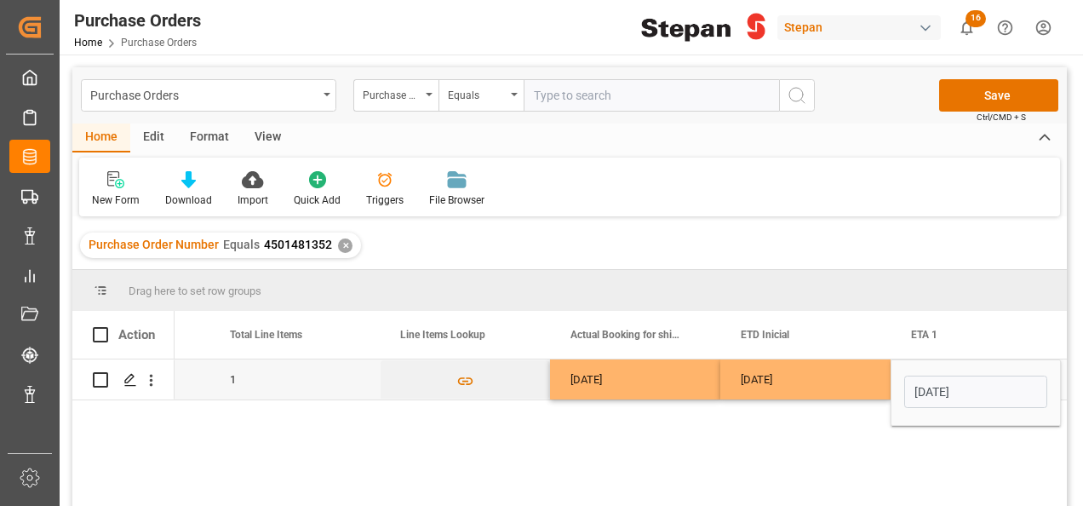
click at [807, 380] on div "31-08-2025" at bounding box center [805, 379] width 170 height 40
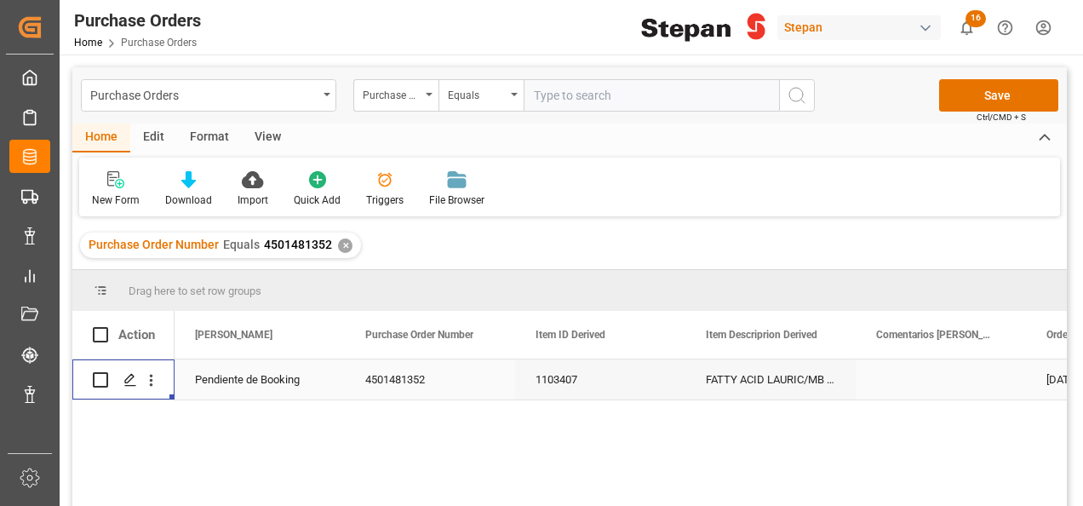
click at [279, 375] on div "Pendiente de Booking" at bounding box center [259, 379] width 129 height 39
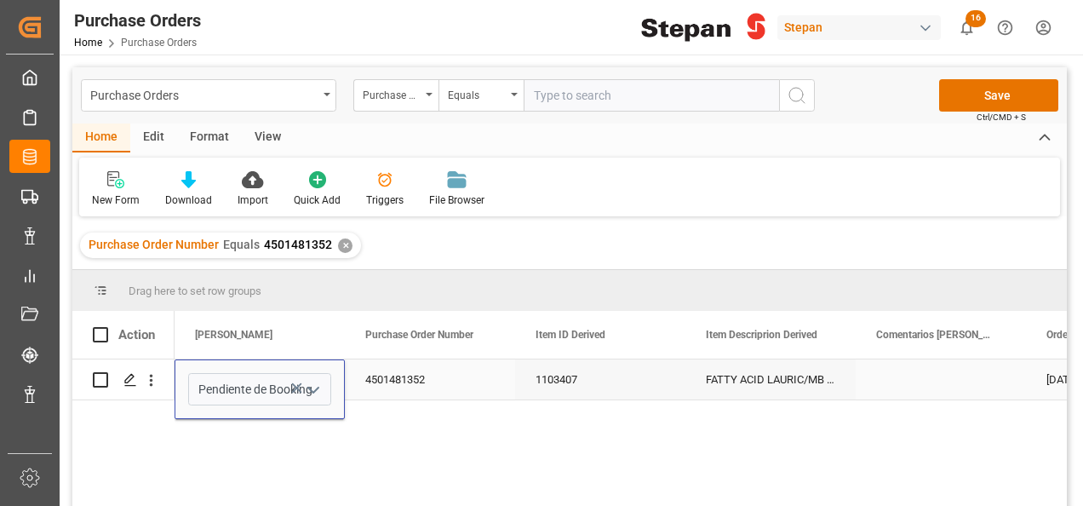
click at [313, 386] on icon "open menu" at bounding box center [313, 390] width 20 height 20
click at [250, 419] on div "Booking Confirmado" at bounding box center [276, 412] width 175 height 60
type input "Booking Confirmado"
click at [486, 385] on div "4501481352" at bounding box center [430, 379] width 170 height 40
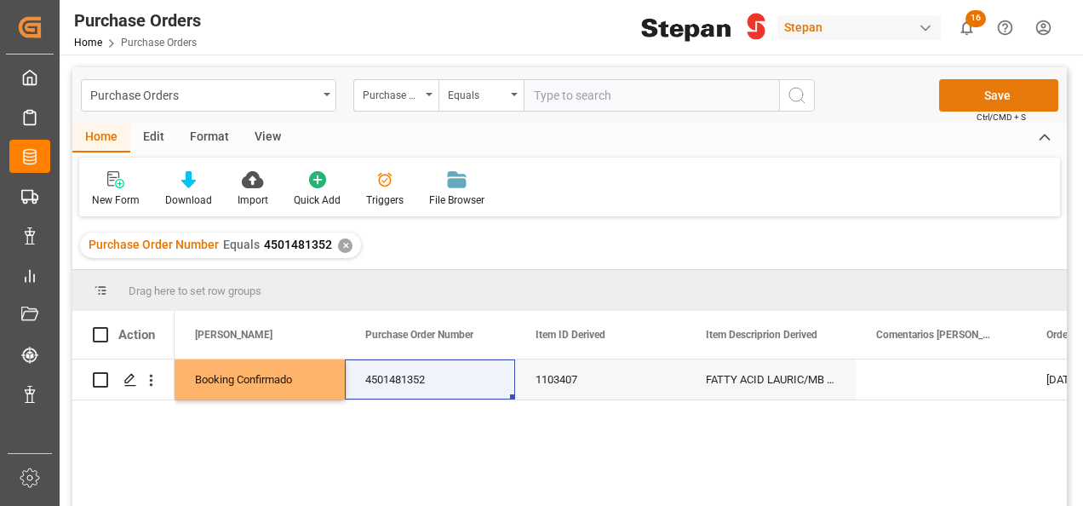
click at [1010, 95] on button "Save" at bounding box center [998, 95] width 119 height 32
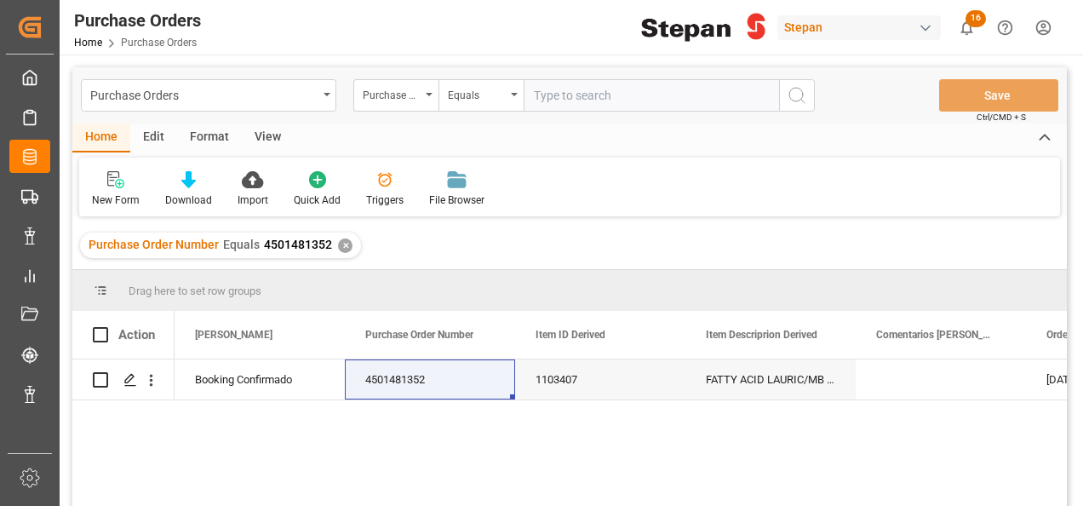
click at [327, 437] on div "Booking Confirmado 4501481352 1103407 FATTY ACID LAURIC/MB RA220 BG55 25k 06-08…" at bounding box center [621, 438] width 892 height 158
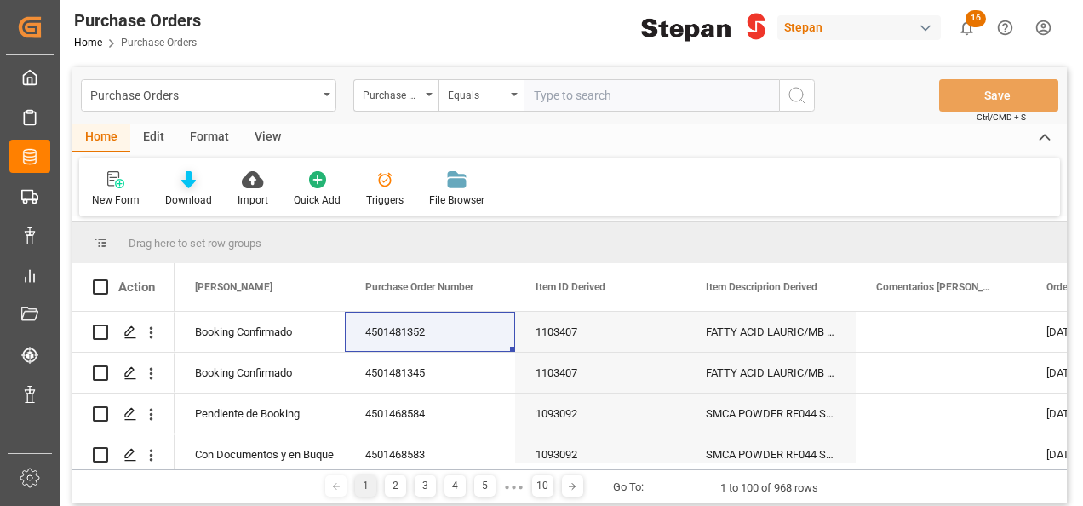
click at [187, 181] on icon at bounding box center [188, 179] width 14 height 17
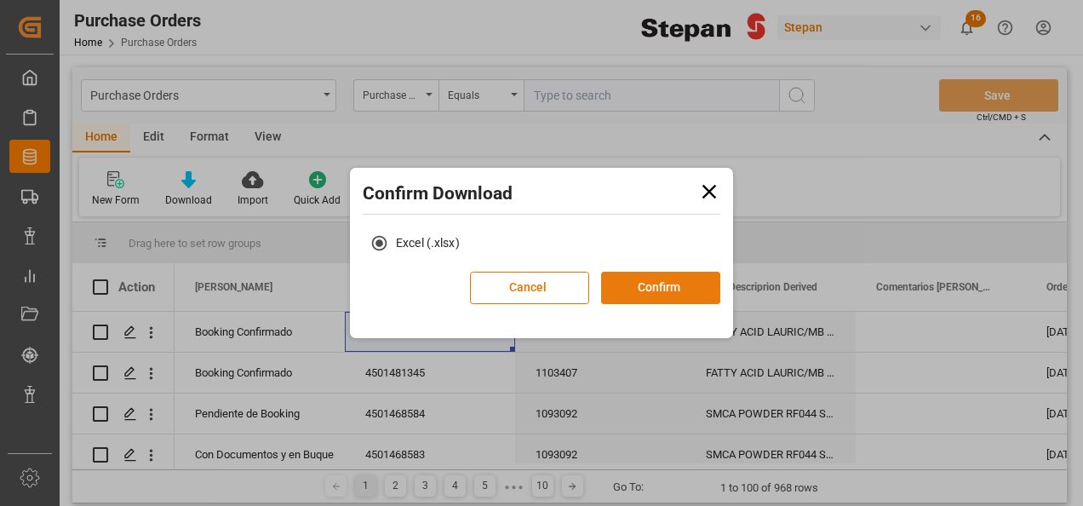
click at [663, 284] on button "Confirm" at bounding box center [660, 288] width 119 height 32
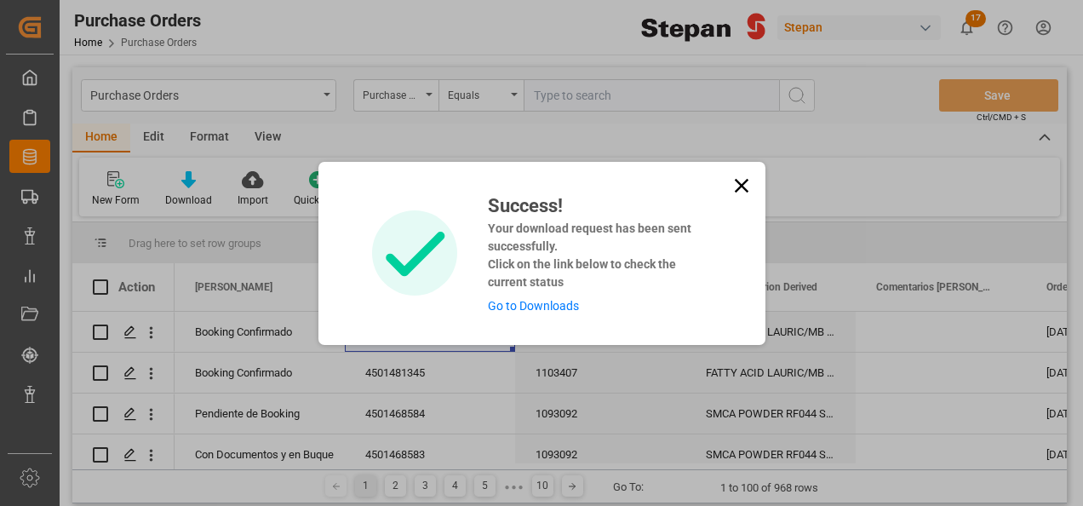
click at [525, 307] on link "Go to Downloads" at bounding box center [533, 306] width 91 height 14
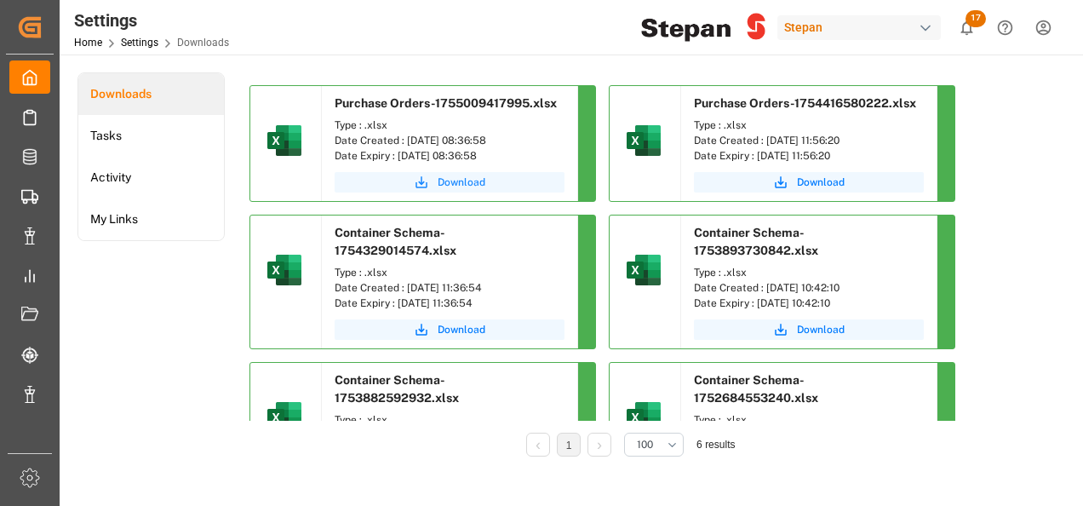
click at [458, 182] on span "Download" at bounding box center [462, 182] width 48 height 15
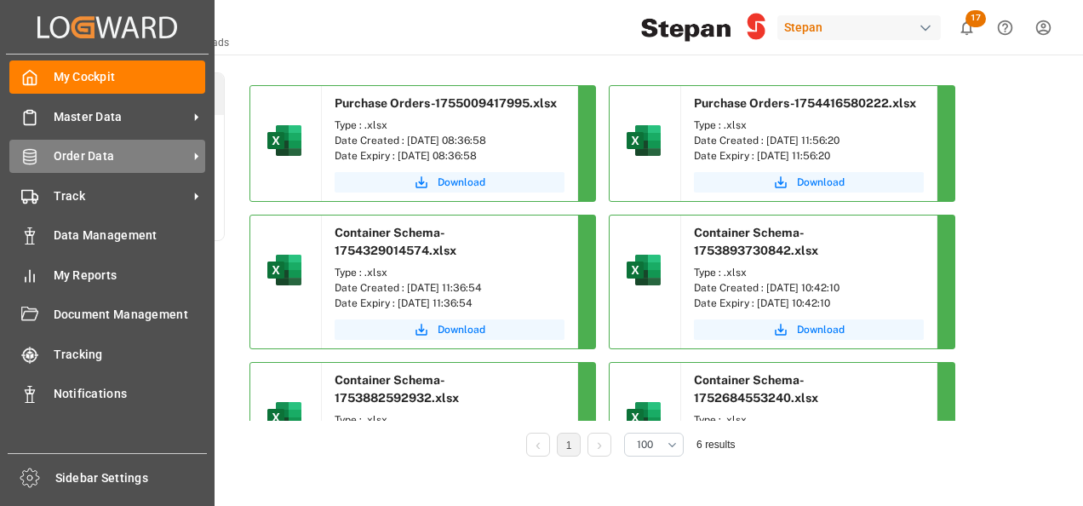
click at [114, 159] on span "Order Data" at bounding box center [121, 156] width 135 height 18
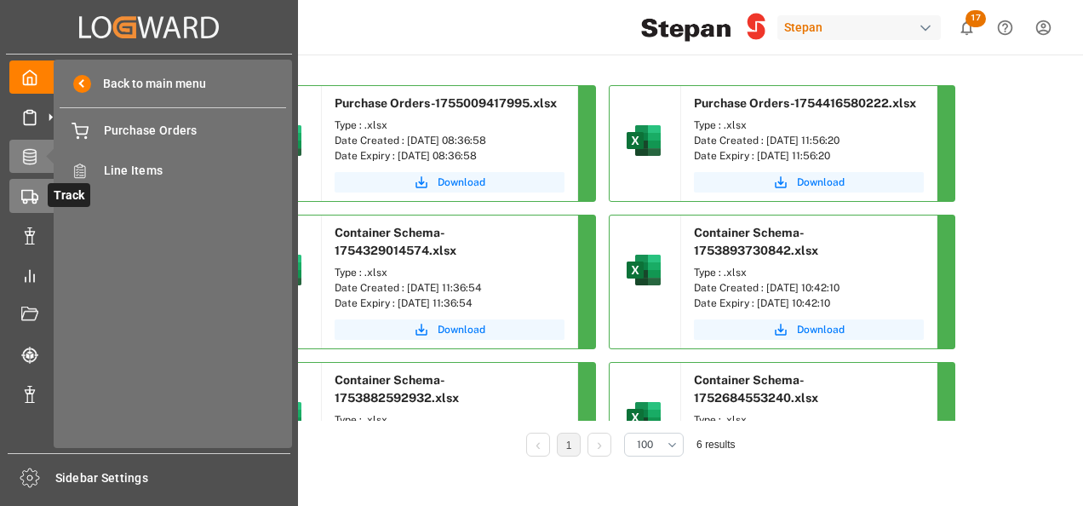
click at [36, 194] on polygon at bounding box center [34, 197] width 5 height 6
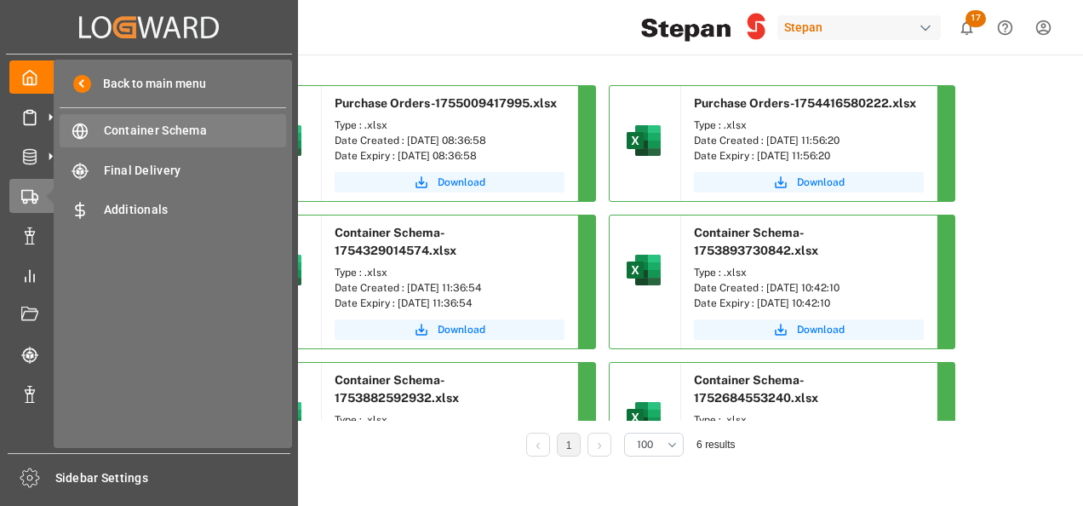
click at [132, 128] on span "Container Schema" at bounding box center [195, 131] width 183 height 18
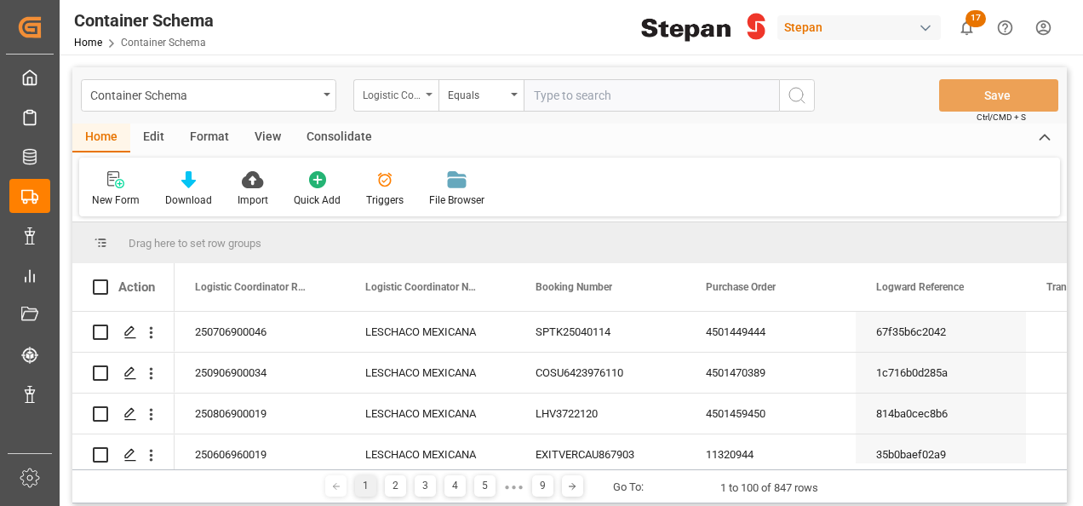
click at [427, 88] on div "Logistic Coordinator Reference Number" at bounding box center [395, 95] width 85 height 32
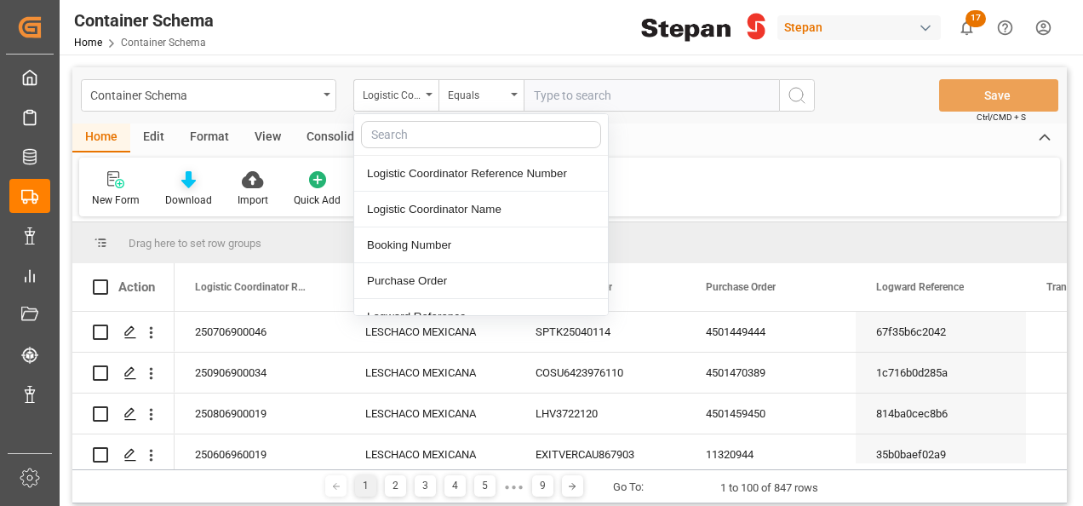
click at [181, 186] on icon at bounding box center [188, 179] width 14 height 17
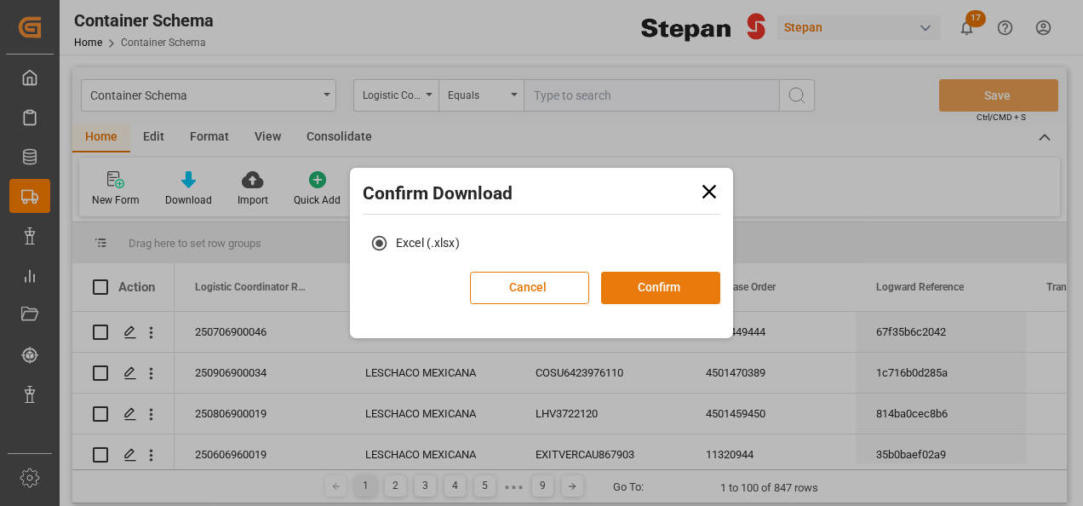
click at [665, 286] on button "Confirm" at bounding box center [660, 288] width 119 height 32
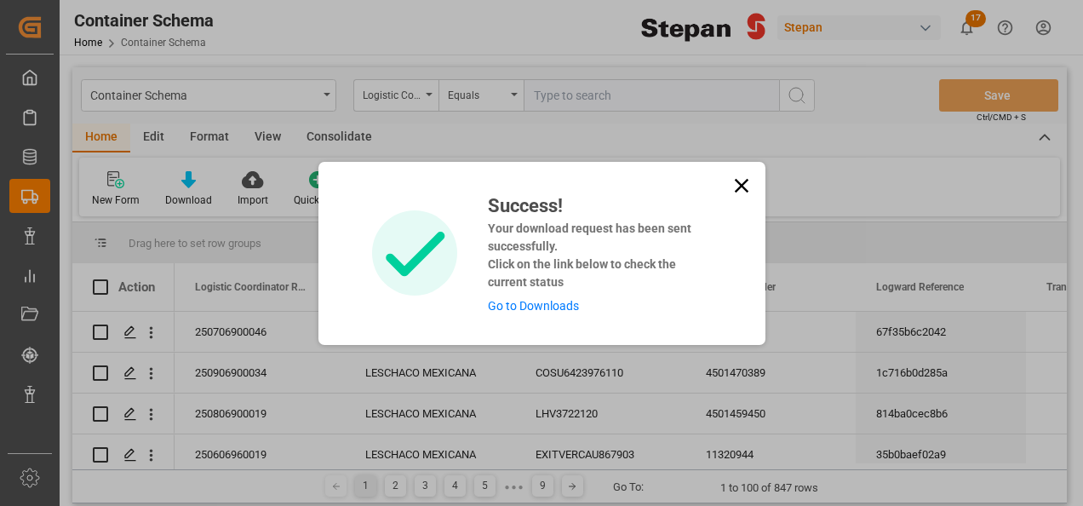
click at [531, 309] on link "Go to Downloads" at bounding box center [533, 306] width 91 height 14
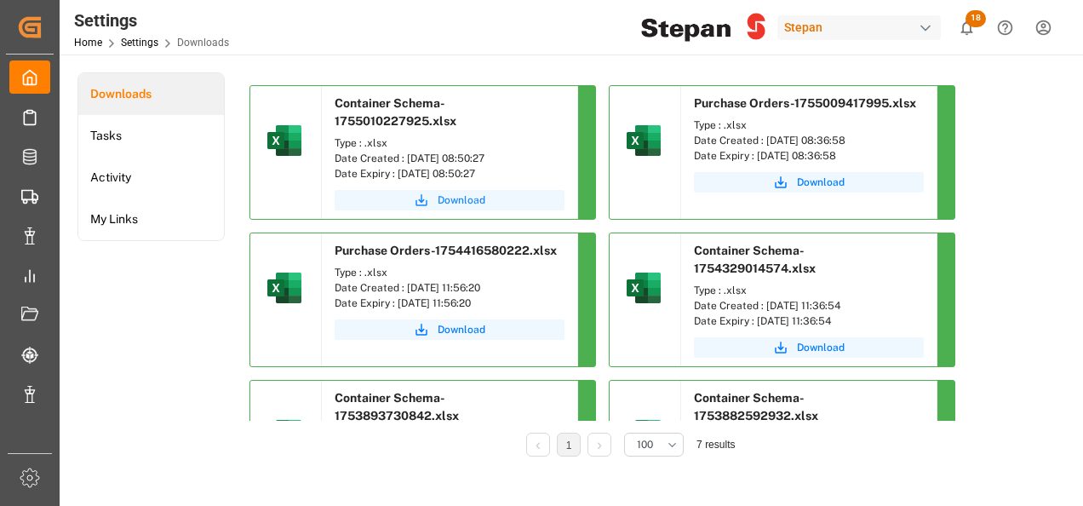
click at [449, 201] on span "Download" at bounding box center [462, 199] width 48 height 15
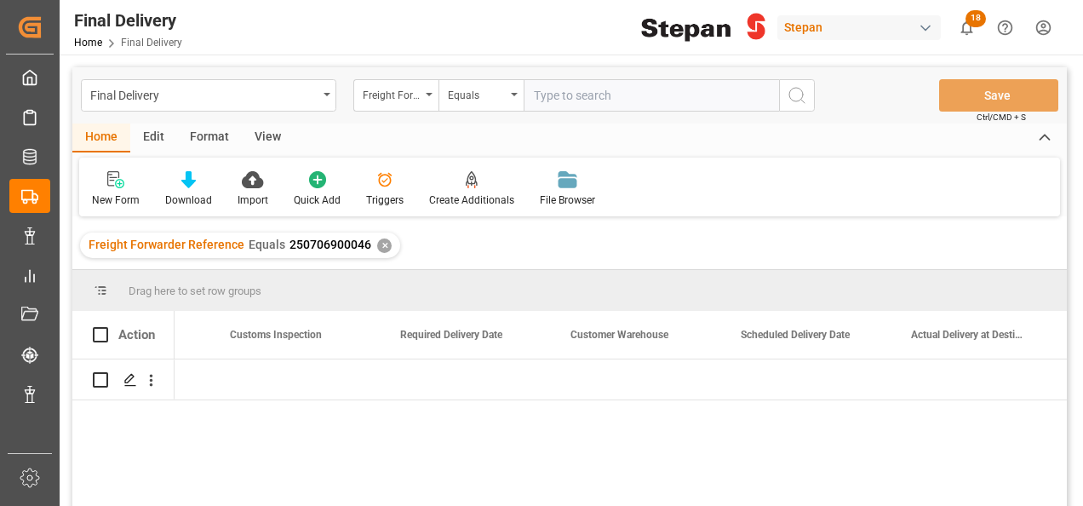
scroll to position [0, 2009]
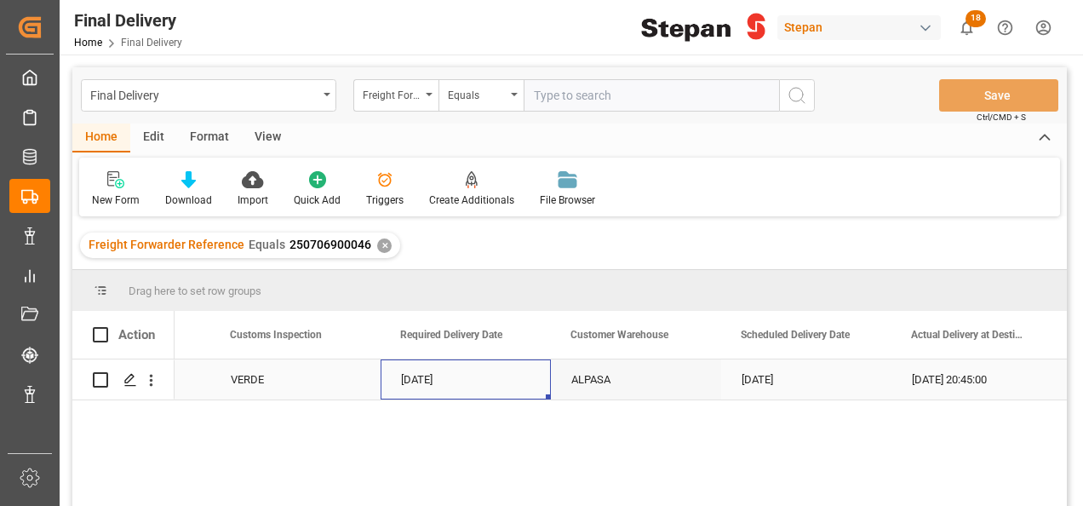
click at [504, 380] on div "[DATE]" at bounding box center [466, 379] width 170 height 40
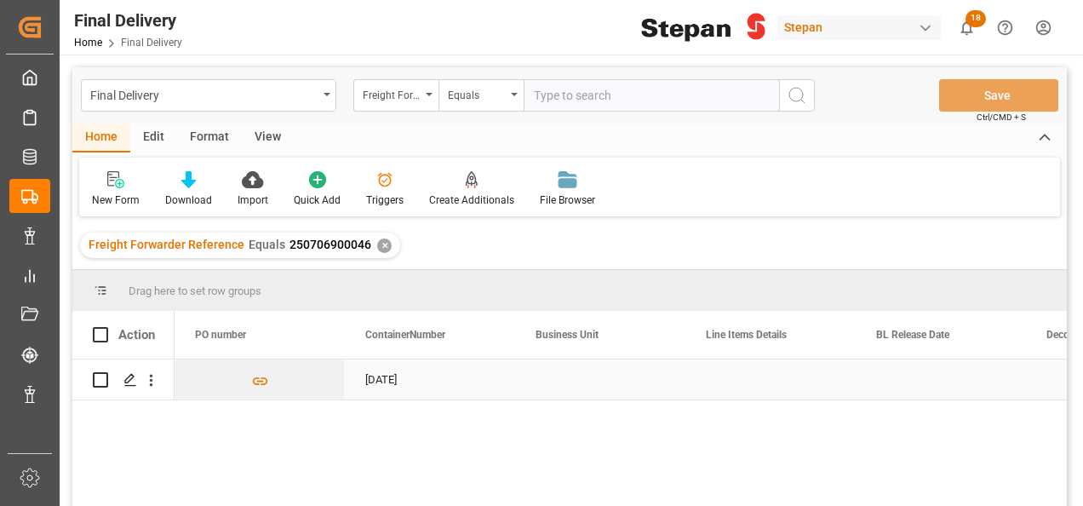
scroll to position [0, 0]
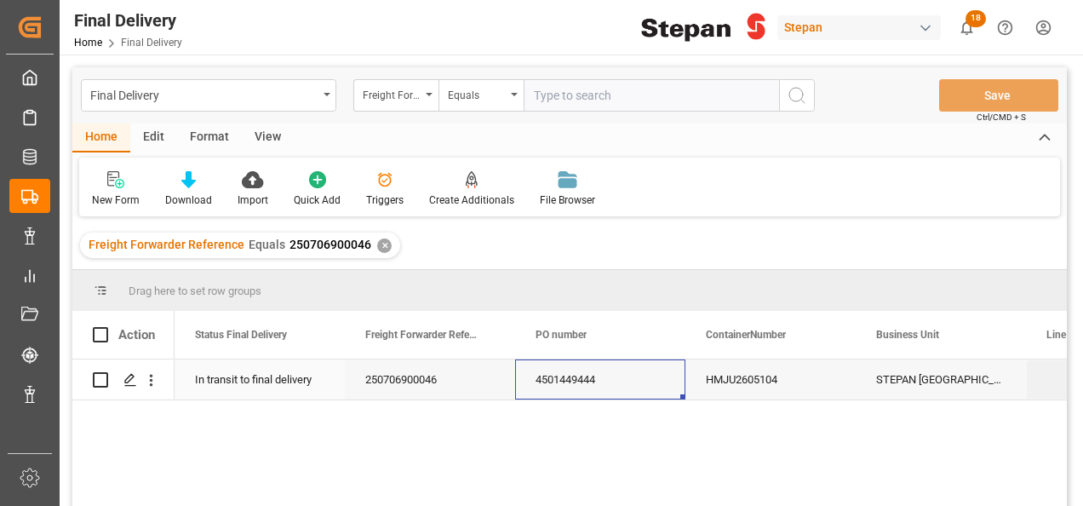
click at [554, 382] on div "4501449444" at bounding box center [600, 379] width 170 height 40
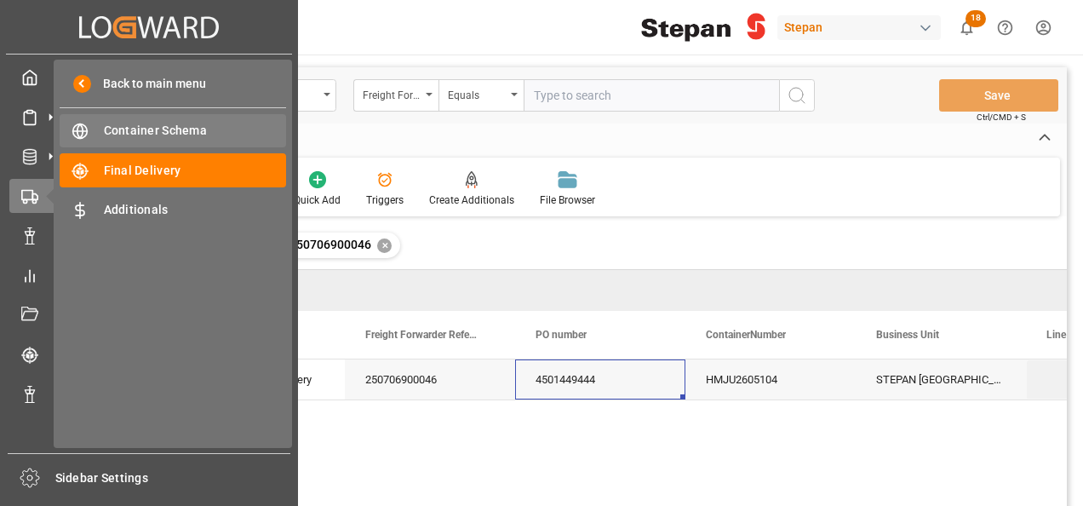
click at [133, 134] on span "Container Schema" at bounding box center [195, 131] width 183 height 18
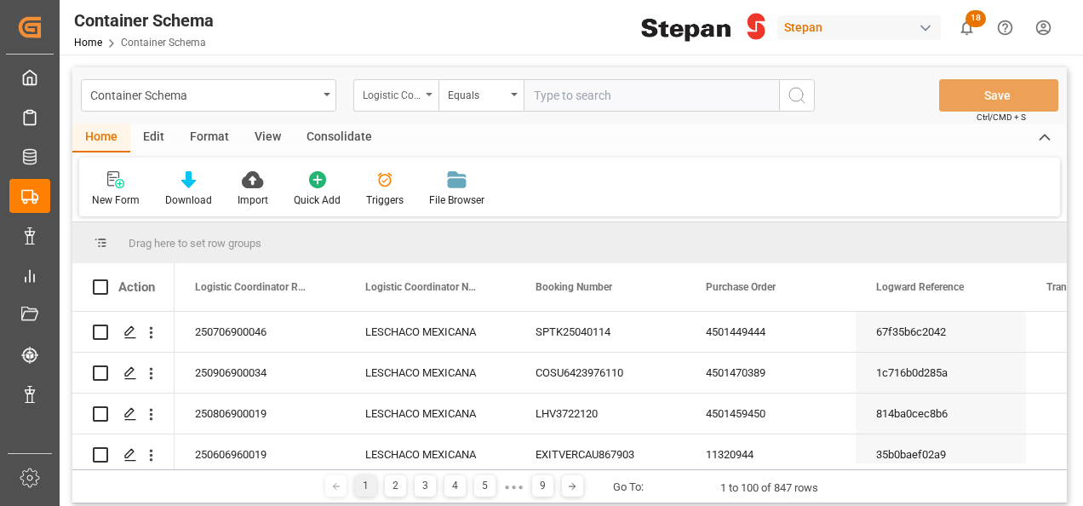
click at [426, 95] on icon "open menu" at bounding box center [429, 94] width 7 height 3
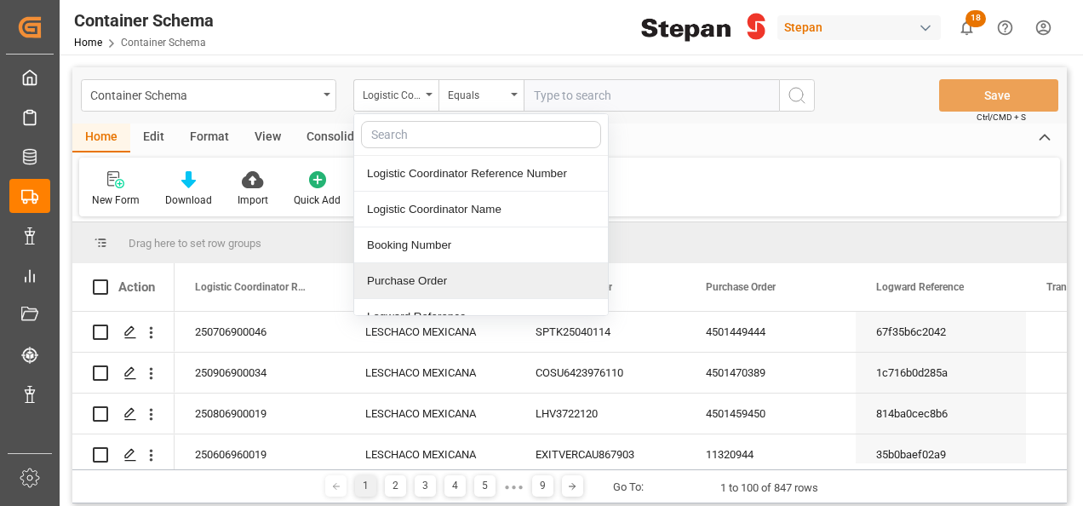
click at [398, 278] on div "Purchase Order" at bounding box center [481, 281] width 254 height 36
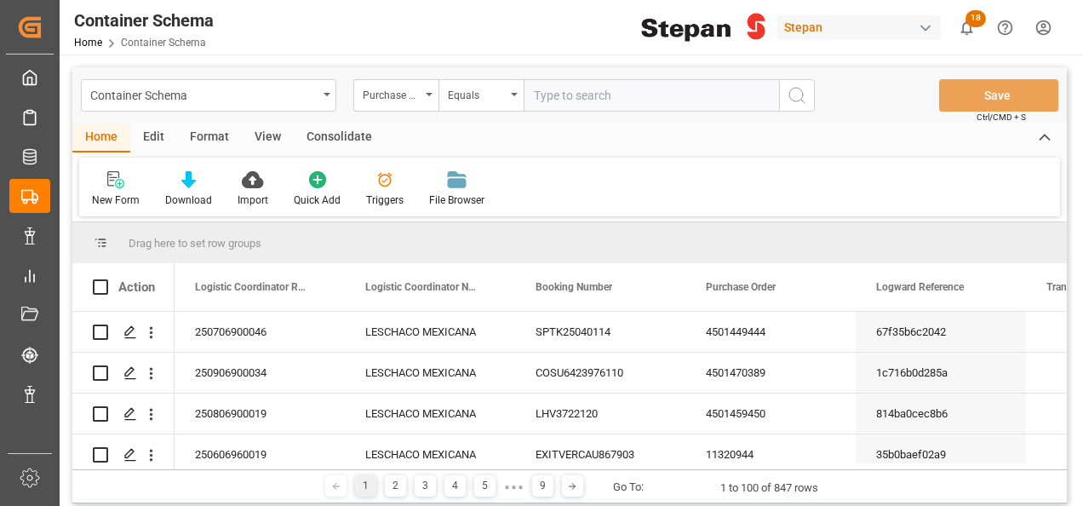
click at [553, 90] on input "text" at bounding box center [651, 95] width 255 height 32
paste input "4501436008"
type input "4501436008"
click at [797, 93] on icon "search button" at bounding box center [797, 95] width 20 height 20
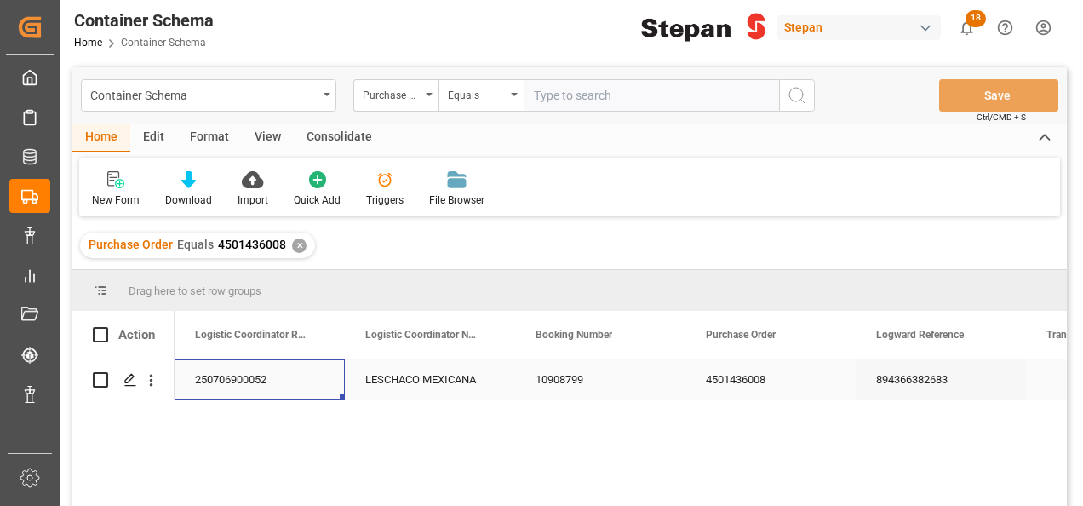
click at [237, 377] on div "250706900052" at bounding box center [260, 379] width 170 height 40
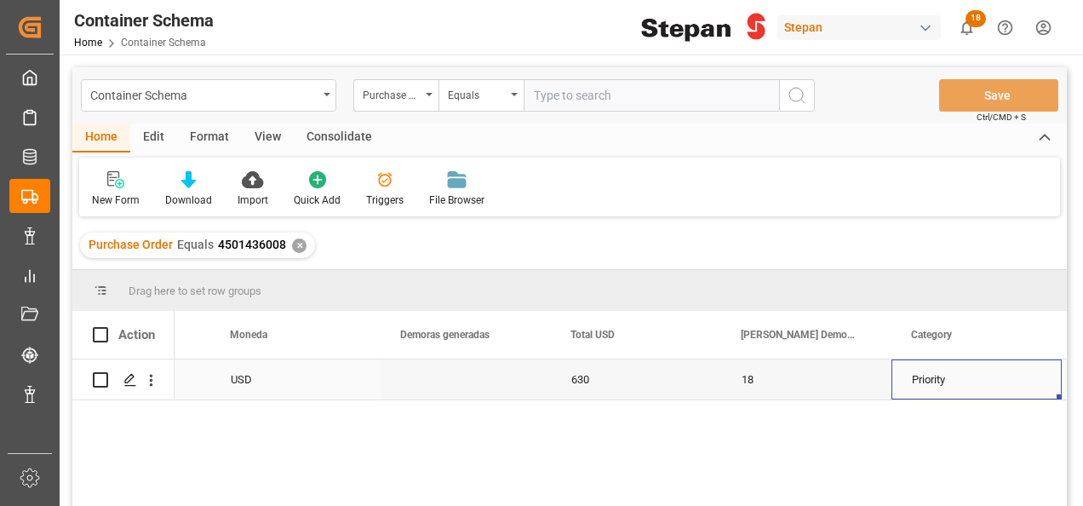
scroll to position [0, 2520]
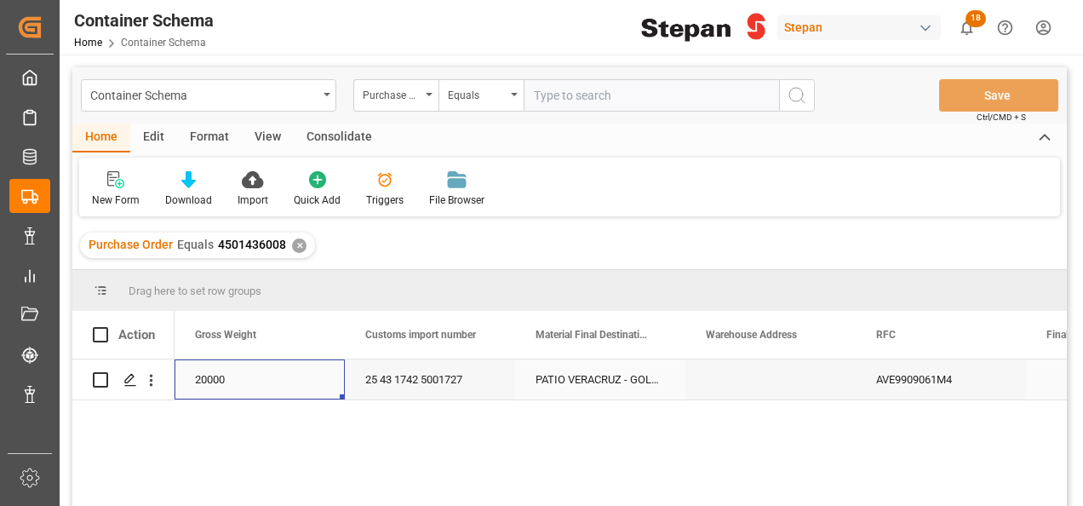
click at [634, 378] on div "PATIO VERACRUZ - GOLMEX" at bounding box center [600, 379] width 170 height 40
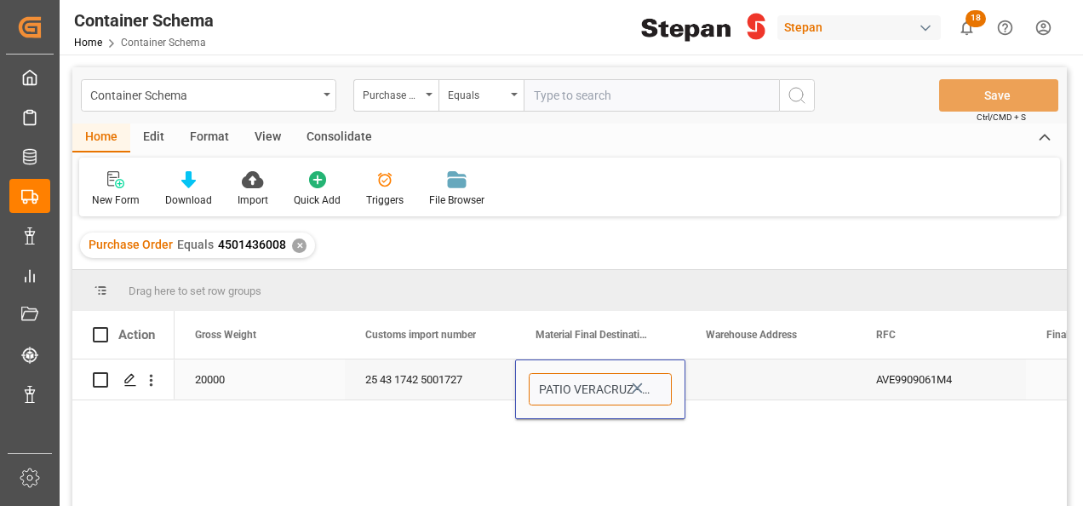
click at [669, 385] on input "PATIO VERACRUZ - GOLMEX" at bounding box center [600, 389] width 143 height 32
click at [646, 387] on icon "Press SPACE to select this row." at bounding box center [637, 388] width 18 height 18
click at [655, 388] on icon "open menu" at bounding box center [654, 390] width 20 height 20
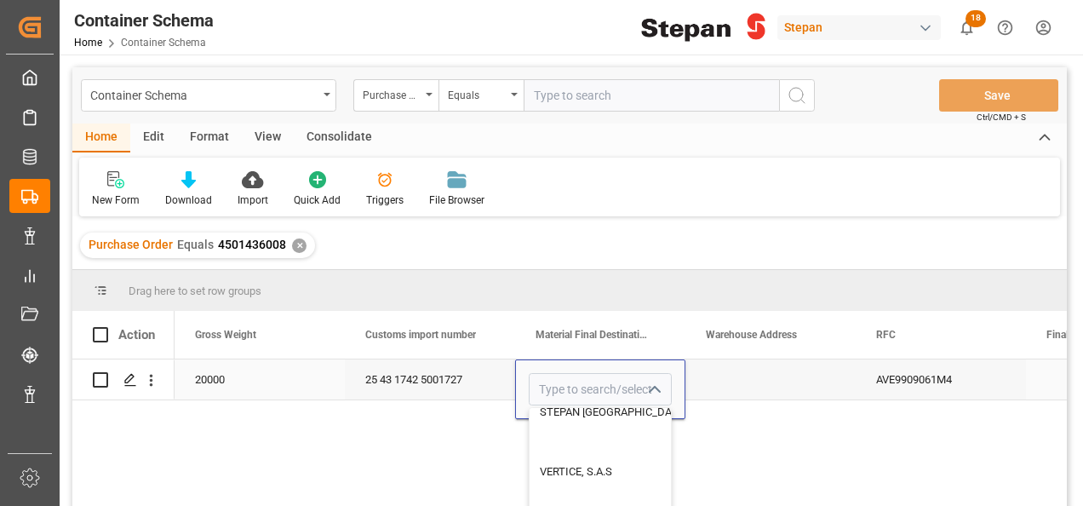
scroll to position [766, 0]
click at [588, 449] on div "STEPAN CDMX - ECATEPEC" at bounding box center [685, 446] width 311 height 60
type input "STEPAN CDMX - ECATEPEC"
click at [739, 383] on div "Press SPACE to select this row." at bounding box center [771, 379] width 170 height 40
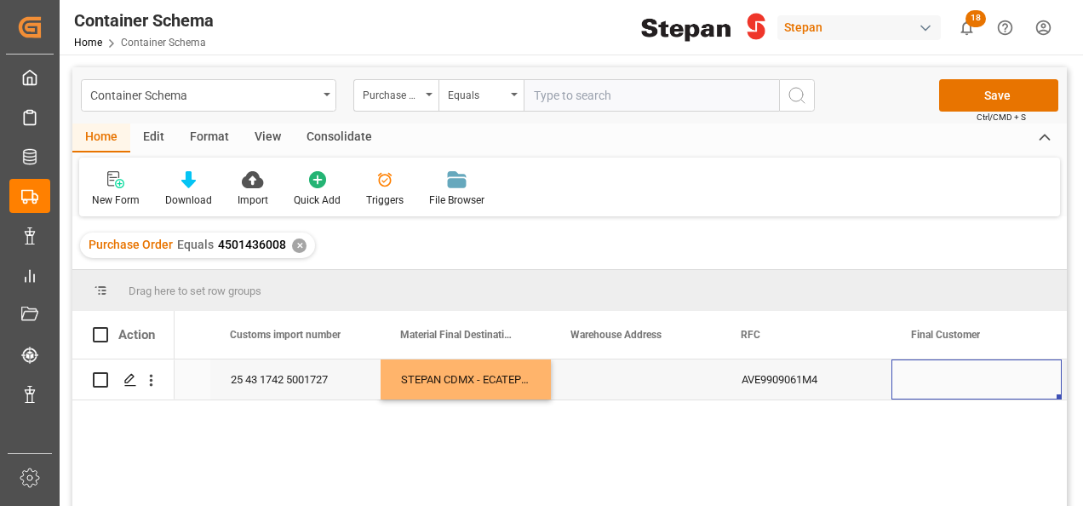
scroll to position [0, 7970]
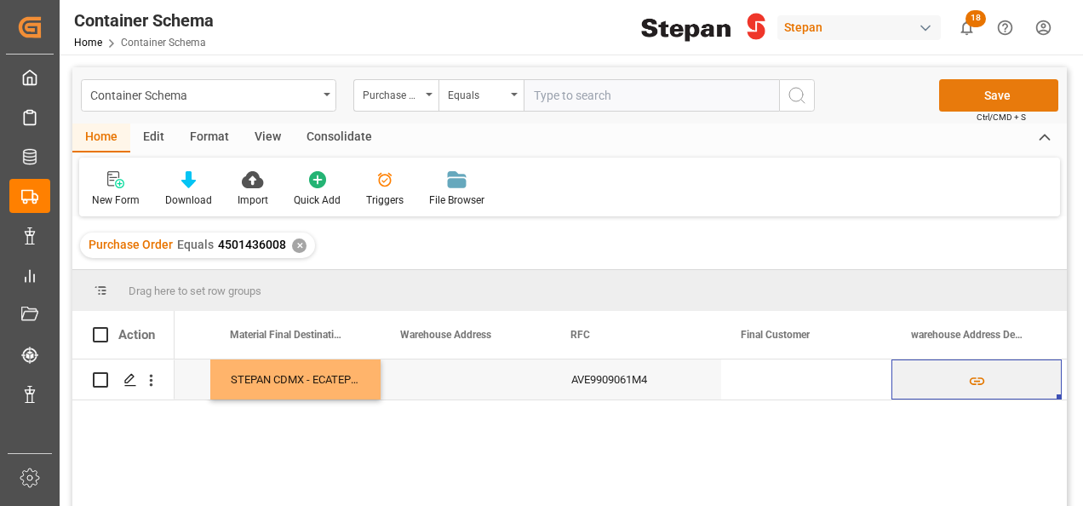
click at [1010, 93] on button "Save" at bounding box center [998, 95] width 119 height 32
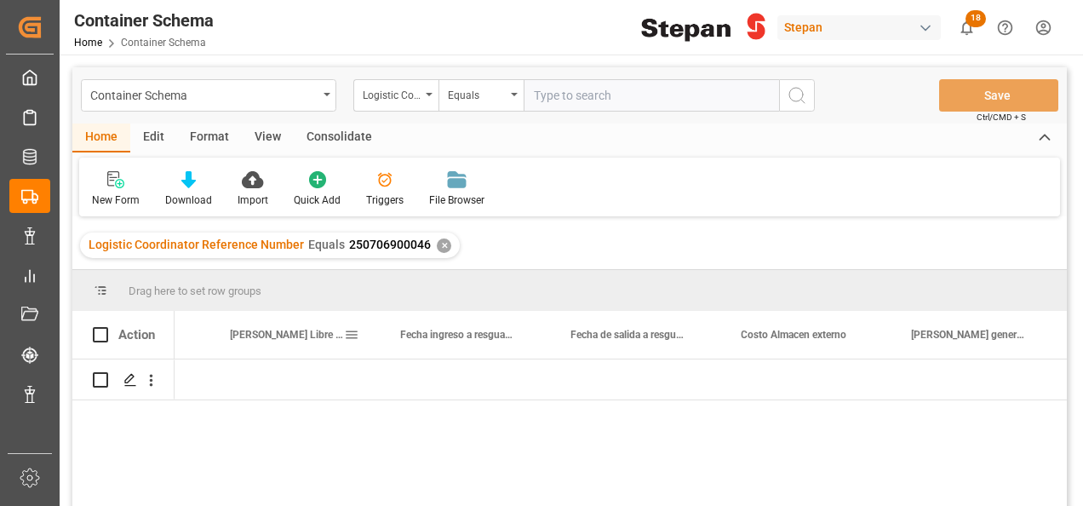
scroll to position [0, 9502]
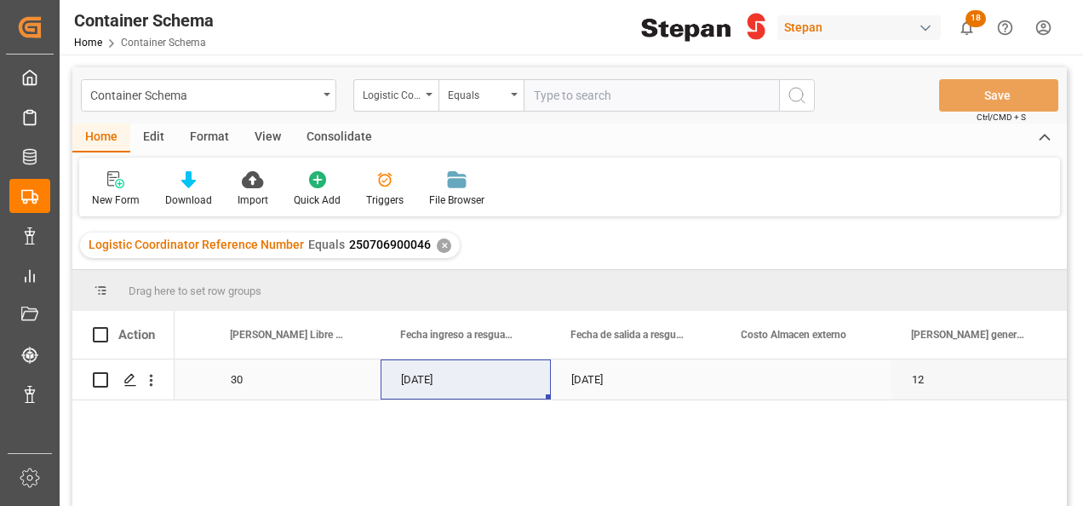
drag, startPoint x: 440, startPoint y: 248, endPoint x: 508, endPoint y: 388, distance: 155.8
click at [508, 388] on div "Container Schema Logistic Coordinator Reference Number Equals Save Ctrl/CMD + S…" at bounding box center [569, 309] width 995 height 484
drag, startPoint x: 508, startPoint y: 388, endPoint x: 431, endPoint y: 242, distance: 165.3
click at [431, 242] on div "Logistic Coordinator Reference Number Equals 250706900046 ✕" at bounding box center [270, 245] width 380 height 26
click at [439, 246] on div "✕" at bounding box center [444, 245] width 14 height 14
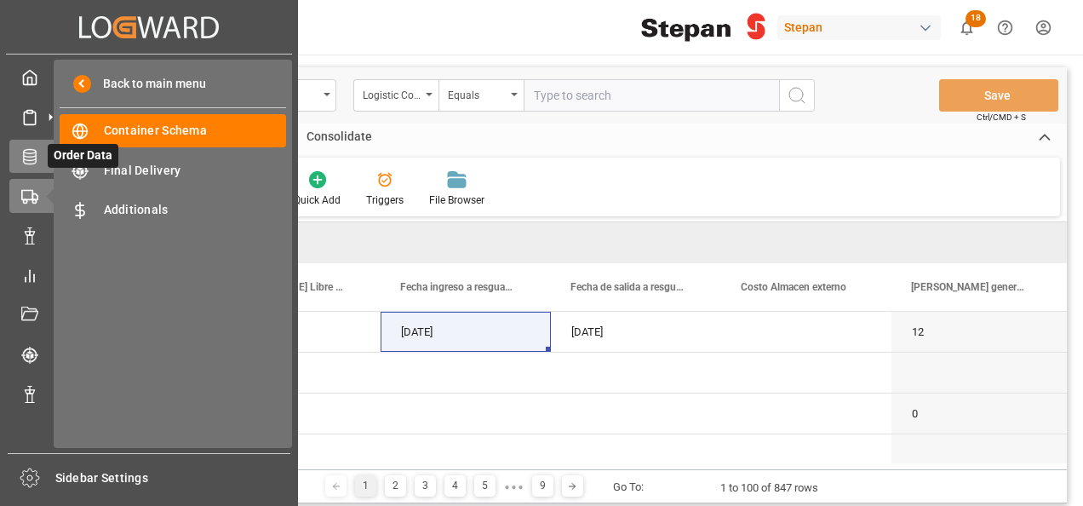
scroll to position [0, 9503]
click at [33, 153] on icon at bounding box center [29, 156] width 17 height 17
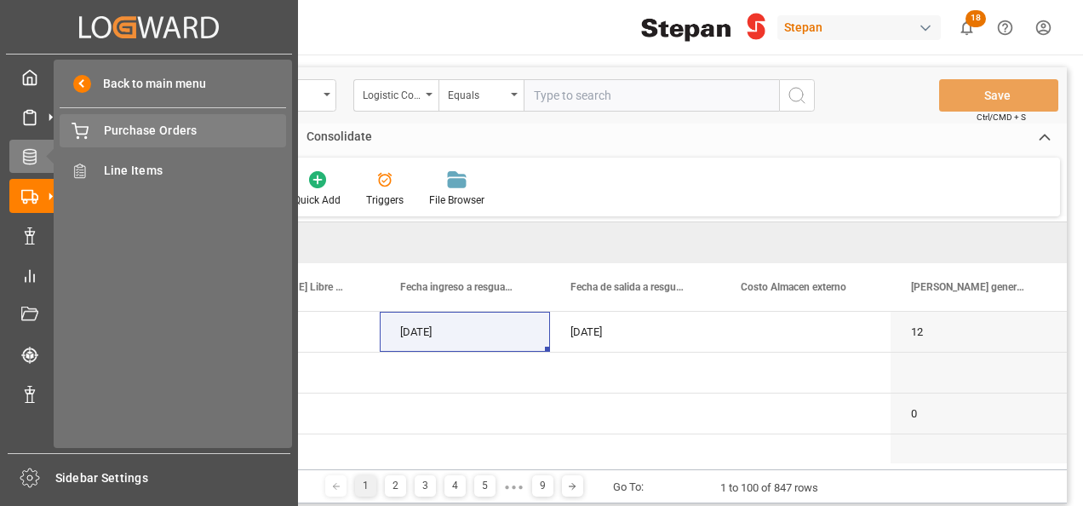
click at [137, 128] on span "Purchase Orders" at bounding box center [195, 131] width 183 height 18
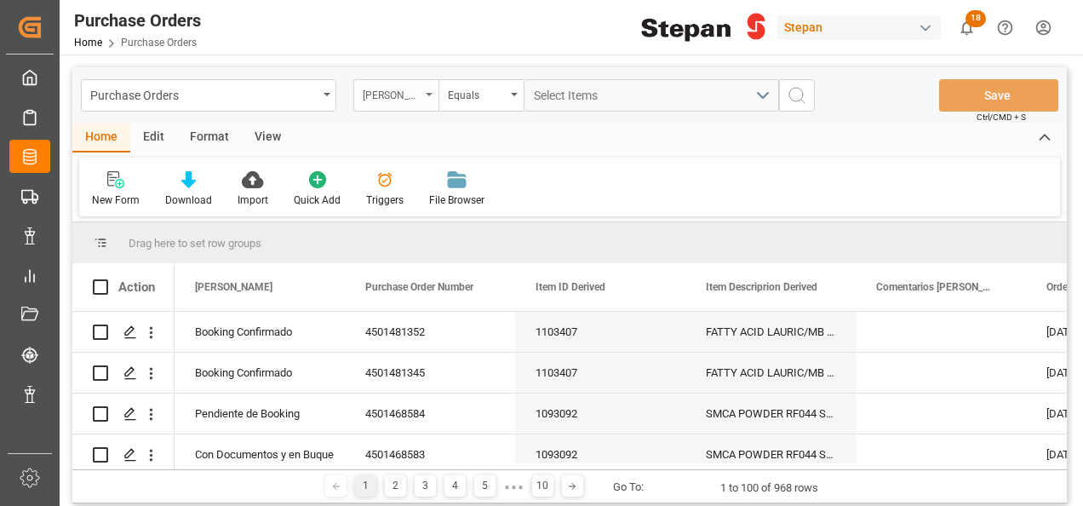
click at [427, 89] on div "Hito Stepan" at bounding box center [395, 95] width 85 height 32
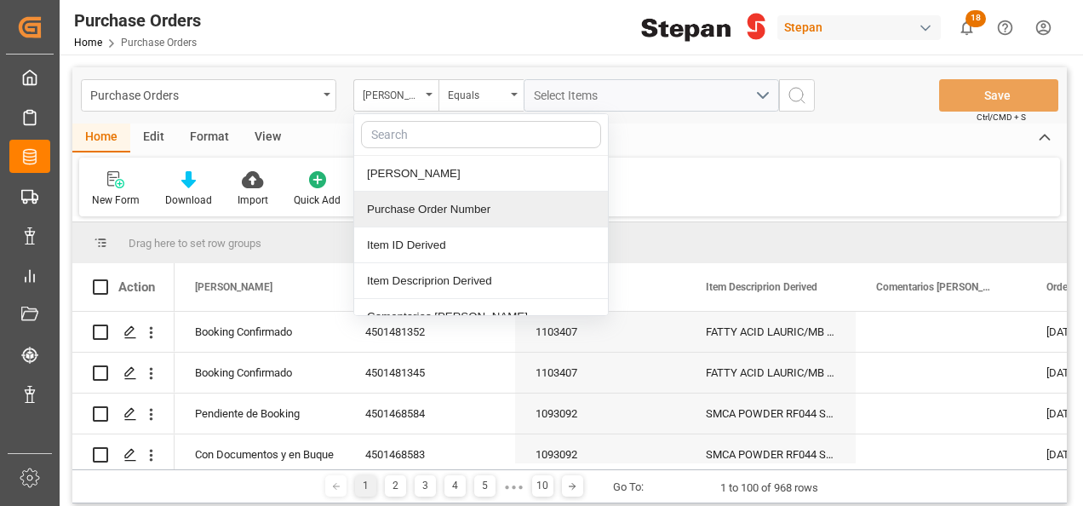
click at [429, 204] on div "Purchase Order Number" at bounding box center [481, 210] width 254 height 36
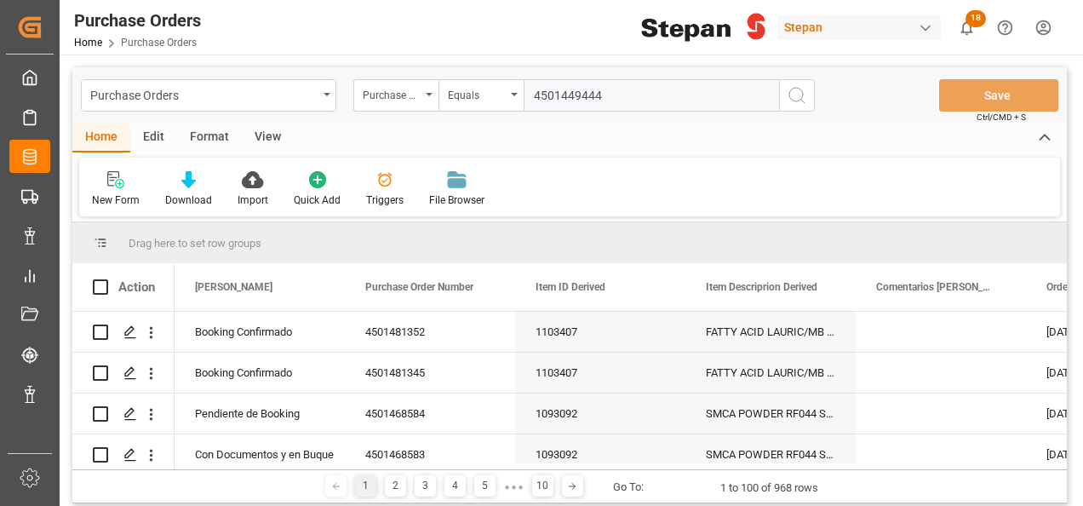
type input "4501449444"
click at [801, 100] on line "search button" at bounding box center [802, 101] width 3 height 3
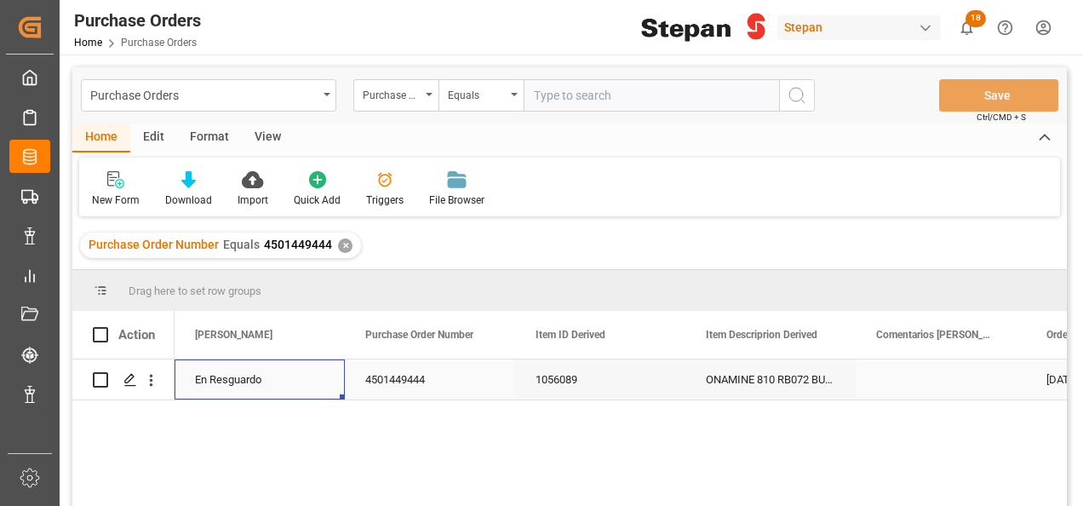
click at [247, 371] on div "En Resguardo" at bounding box center [259, 379] width 129 height 39
click at [312, 382] on icon "open menu" at bounding box center [313, 390] width 20 height 20
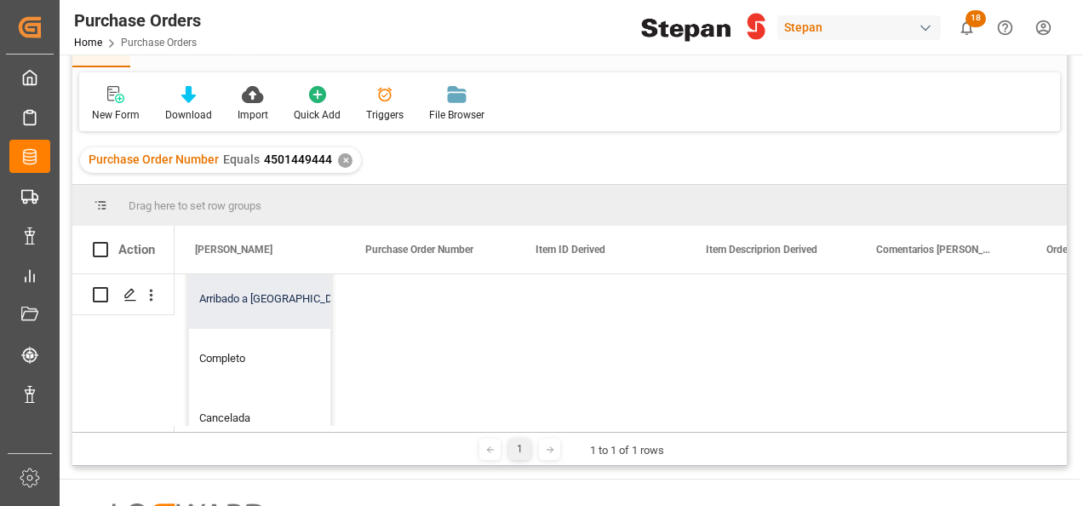
scroll to position [170, 0]
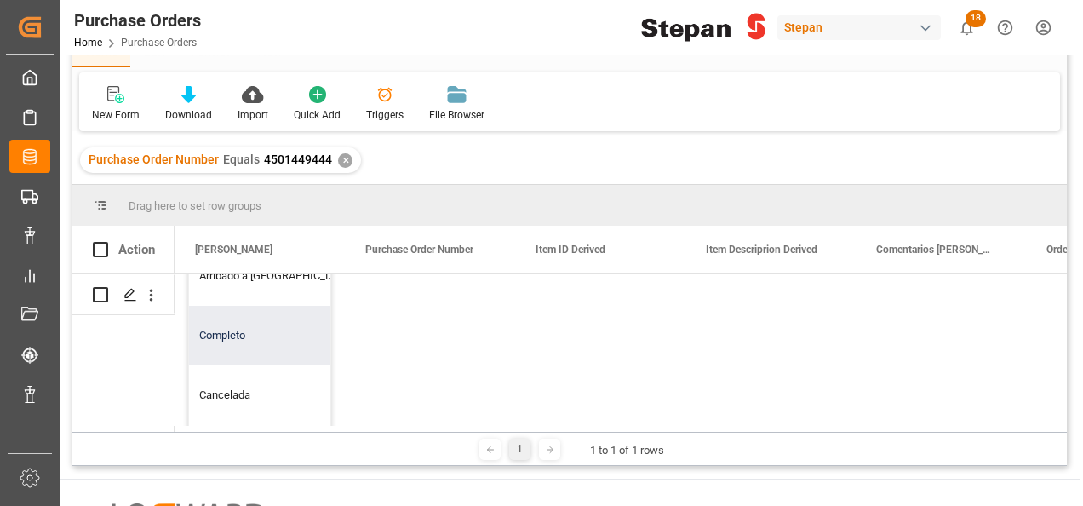
click at [232, 337] on div "Completo" at bounding box center [276, 336] width 175 height 60
type input "Completo"
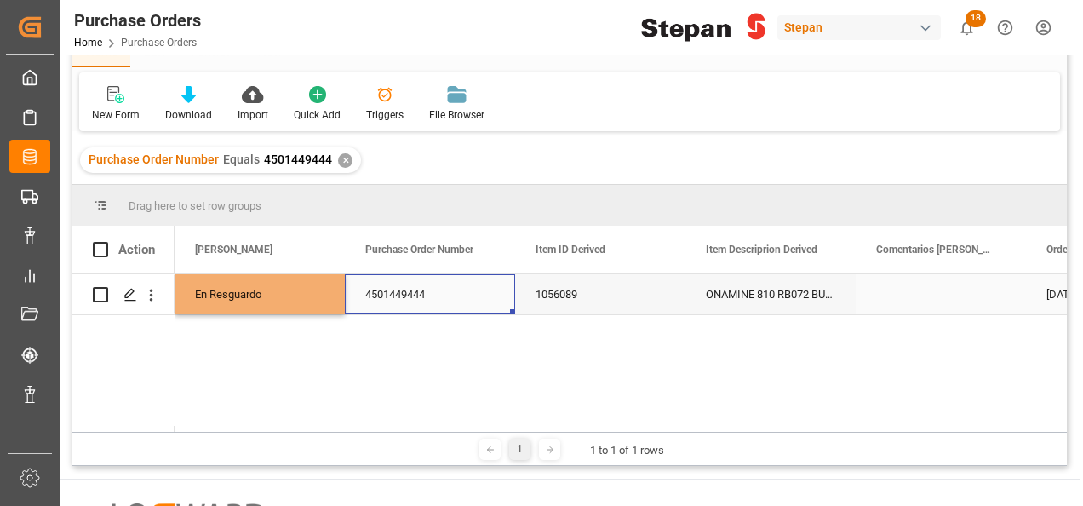
click at [450, 290] on div "4501449444" at bounding box center [430, 294] width 170 height 40
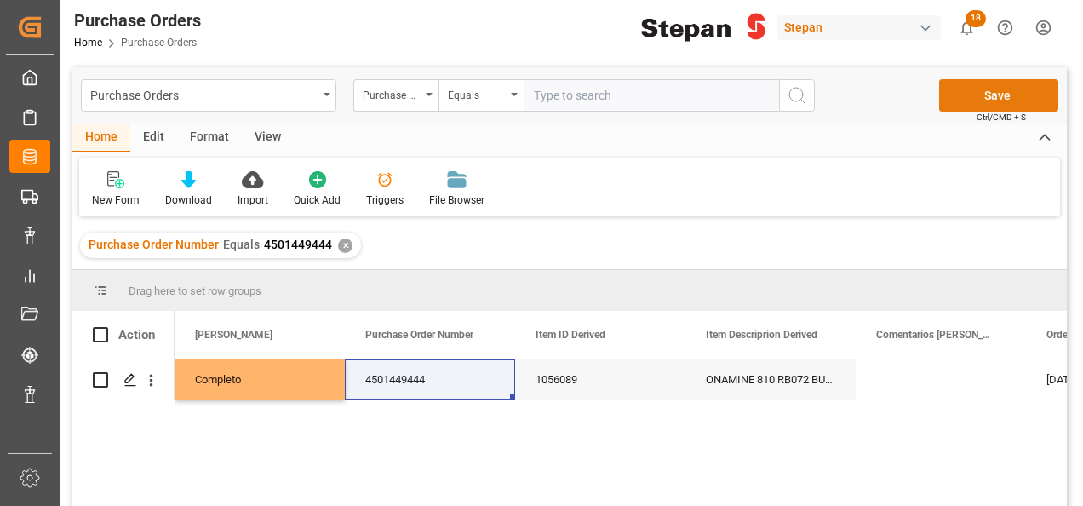
click at [999, 93] on button "Save" at bounding box center [998, 95] width 119 height 32
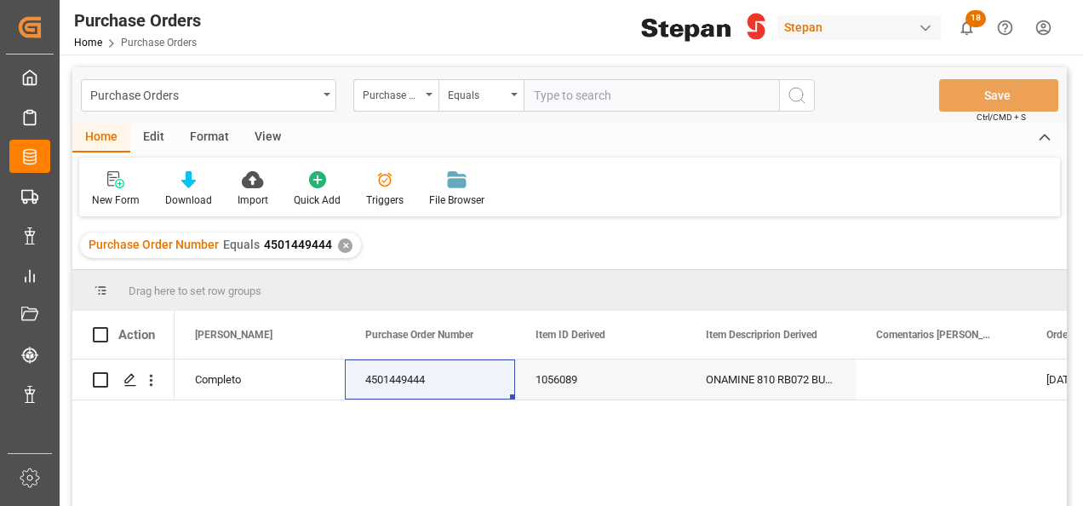
click at [338, 250] on div "✕" at bounding box center [345, 245] width 14 height 14
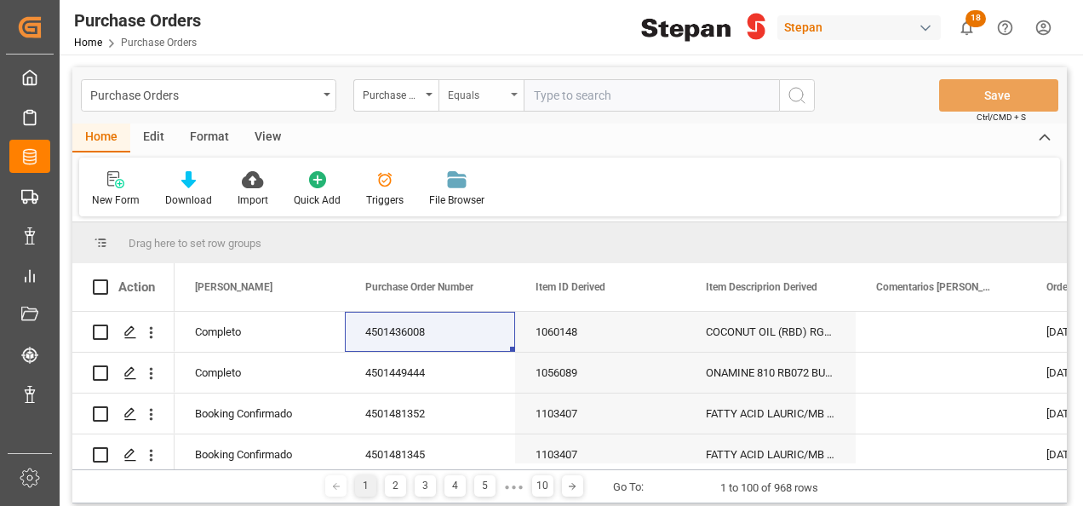
click at [492, 94] on div "Equals" at bounding box center [477, 93] width 58 height 20
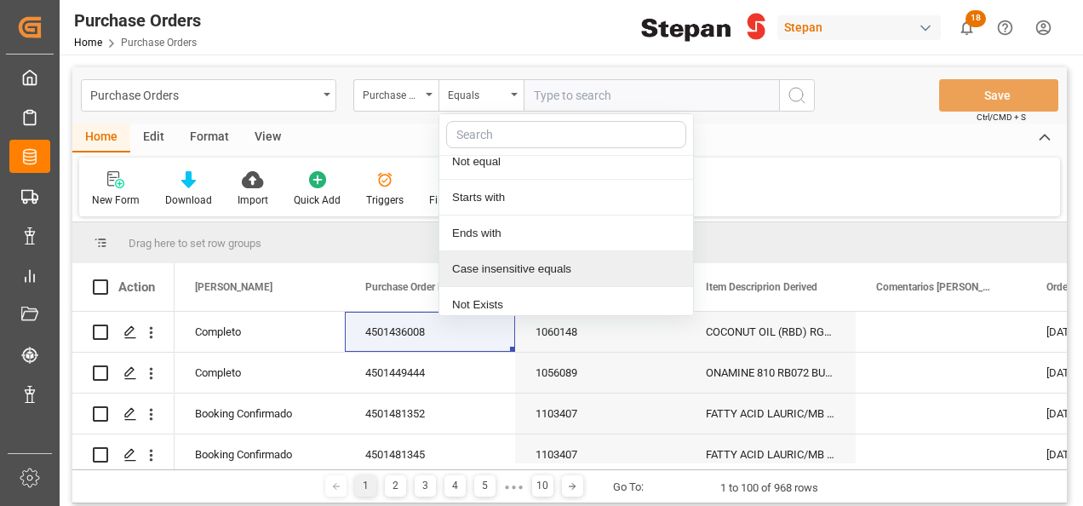
scroll to position [124, 0]
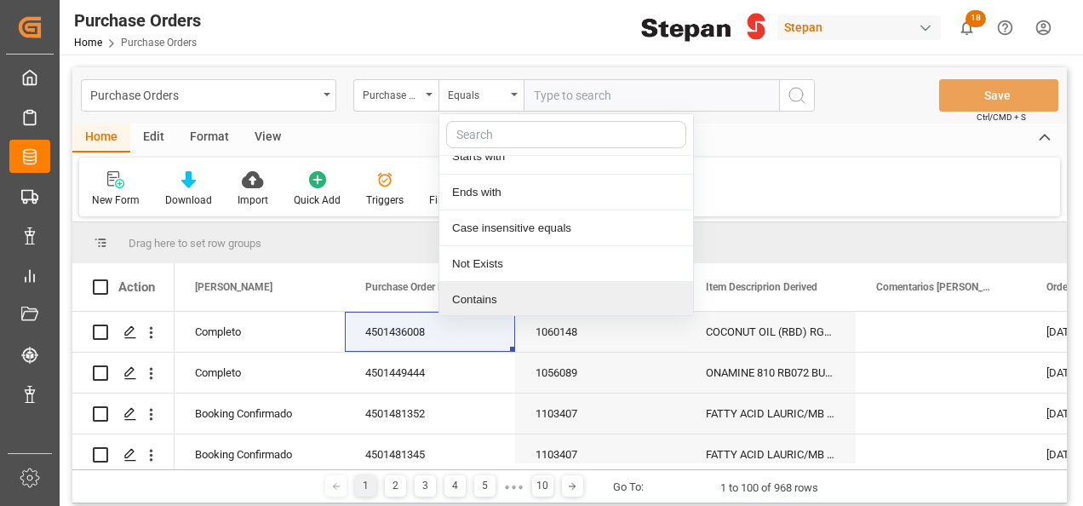
click at [456, 300] on div "Contains" at bounding box center [566, 300] width 254 height 36
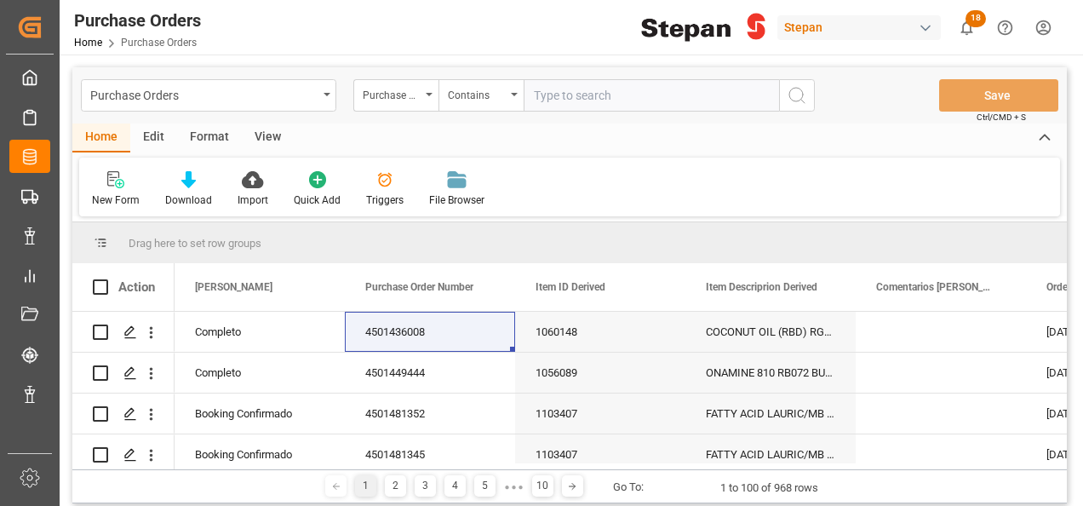
paste input "4501462499 4501462505 4501462498 4501462500 4501462491 4501462504 4501462489 45…"
click at [705, 93] on input "4501462499 4501462505 4501462498 4501462500 4501462491 4501462504 4501462489 45…" at bounding box center [651, 95] width 255 height 32
click at [637, 95] on input "4501462499 4501462505 4501462498 4501462500 4501462491 4501462504 4501462489 45…" at bounding box center [651, 95] width 255 height 32
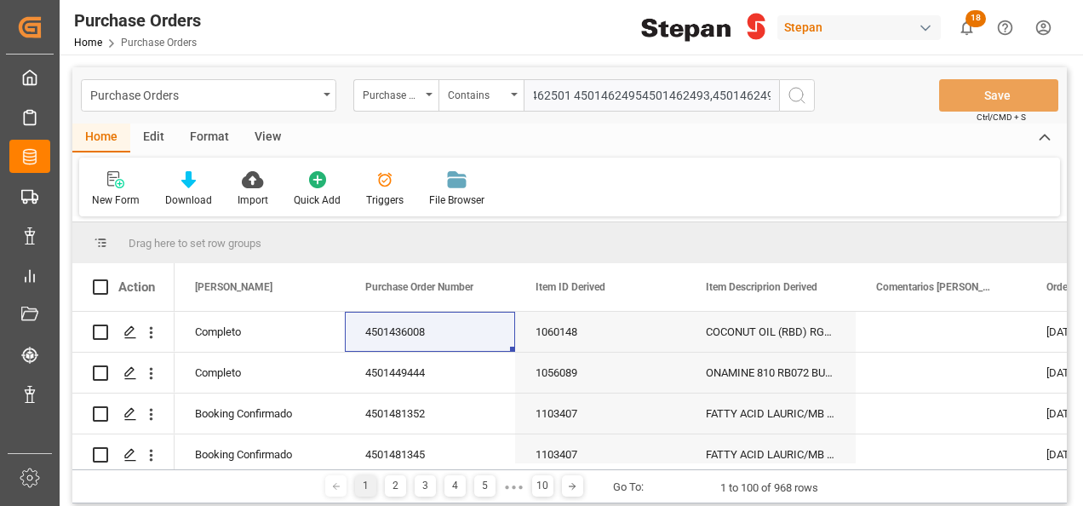
scroll to position [0, 595]
click at [577, 91] on input "4501462499 4501462505 4501462498 4501462500 4501462491 4501462504 4501462489 45…" at bounding box center [651, 95] width 255 height 32
click at [567, 95] on input "4501462499 4501462505 4501462498 4501462500 4501462491 4501462504 4501462489 45…" at bounding box center [651, 95] width 255 height 32
drag, startPoint x: 582, startPoint y: 95, endPoint x: 296, endPoint y: 106, distance: 286.4
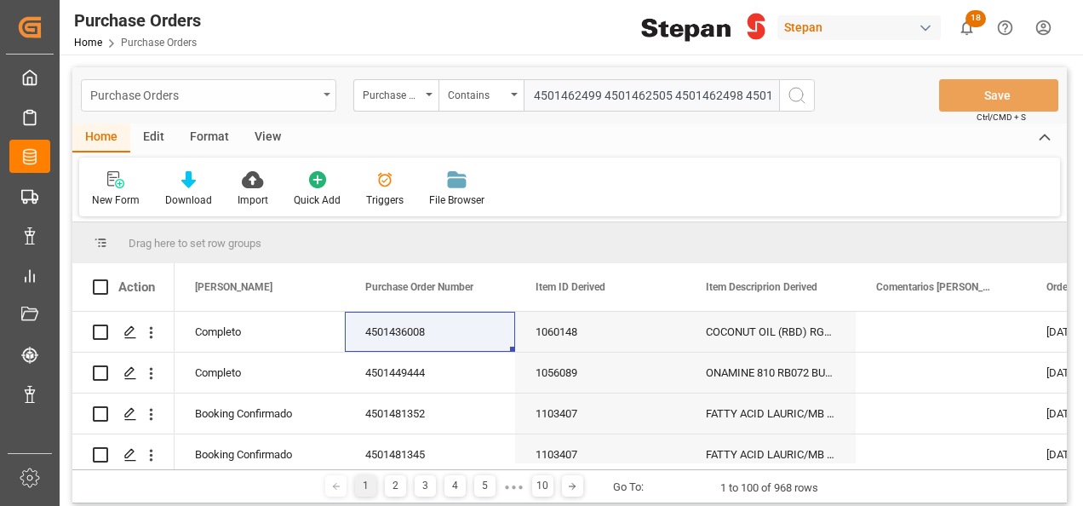
click at [296, 106] on div "Purchase Orders Purchase Order Number Contains 4501462499 4501462505 4501462498…" at bounding box center [448, 95] width 734 height 32
click at [600, 97] on input "4501462499 4501462505 4501462498 4501462500 4501462491 4501462504 4501462489 45…" at bounding box center [651, 95] width 255 height 32
click at [597, 89] on input "4501462499 4501462505 4501462498 4501462500 4501462491 4501462504 4501462489 45…" at bounding box center [651, 95] width 255 height 32
click at [671, 93] on input "4501462499,4501462505 4501462498 4501462500 4501462491 4501462504 4501462489 45…" at bounding box center [651, 95] width 255 height 32
click at [738, 95] on input "4501462499,4501462505,4501462498 4501462500 4501462491 4501462504 4501462489 45…" at bounding box center [651, 95] width 255 height 32
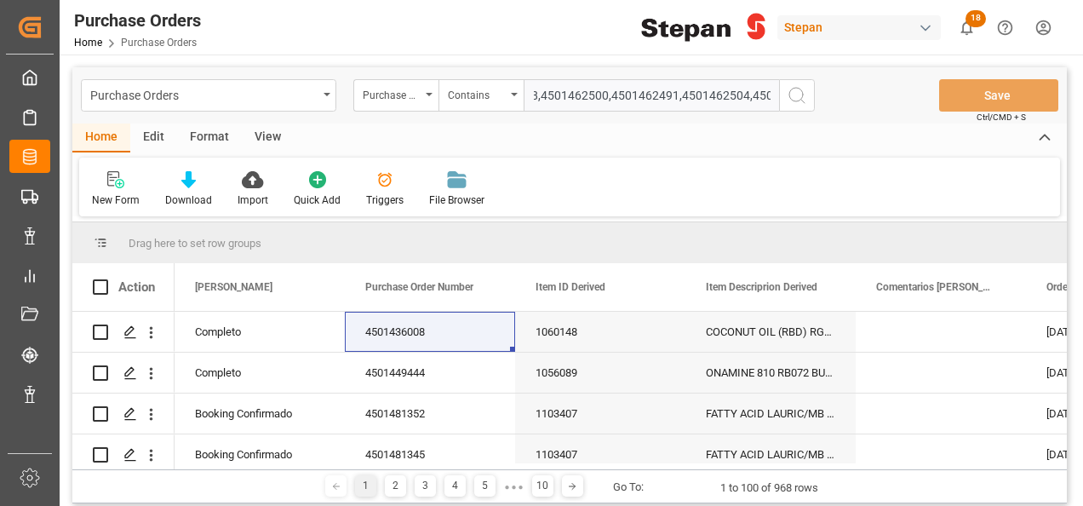
scroll to position [0, 198]
type input "4501462499,4501462505,4501462498,4501462500,4501462491,4501462504,4501462489,45…"
click at [792, 99] on icon "search button" at bounding box center [797, 95] width 20 height 20
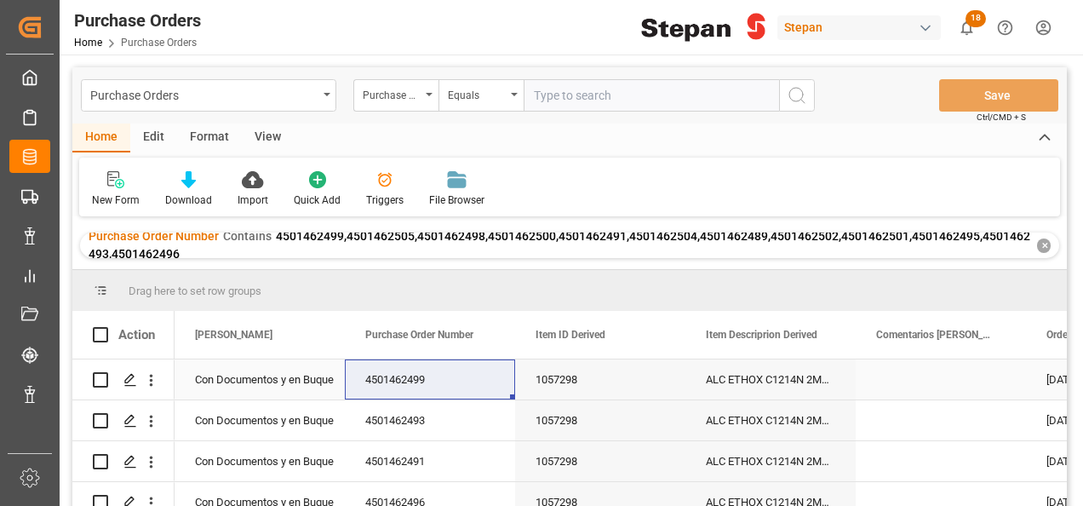
click at [278, 375] on div "Con Documentos y en Buque" at bounding box center [259, 379] width 129 height 39
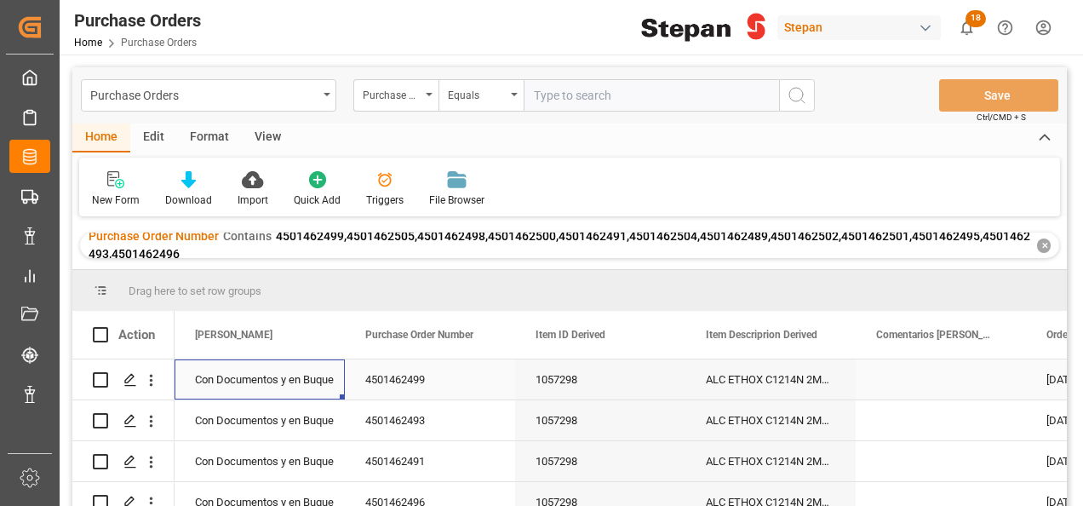
click at [278, 375] on div "Con Documentos y en Buque" at bounding box center [259, 379] width 129 height 39
click at [317, 382] on icon "open menu" at bounding box center [313, 390] width 20 height 20
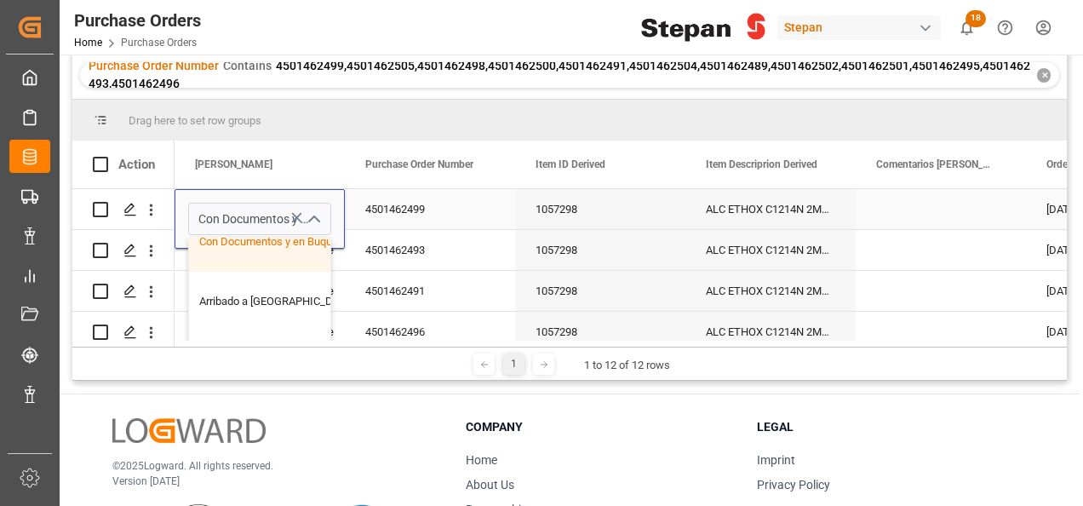
scroll to position [170, 0]
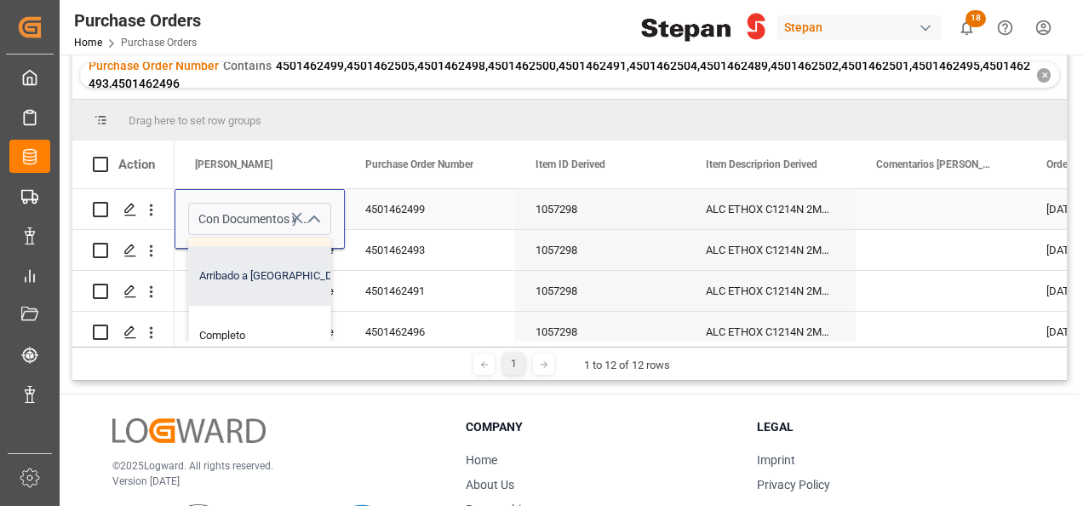
click at [258, 281] on div "Arribado a Puerto" at bounding box center [276, 276] width 175 height 60
type input "Arribado a Puerto"
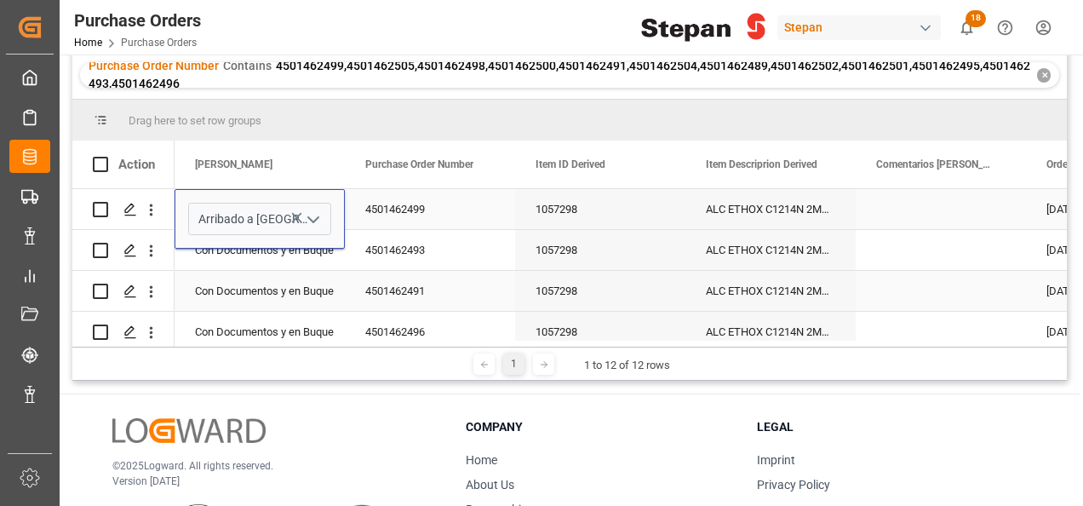
click at [259, 280] on div "Con Documentos y en Buque" at bounding box center [259, 291] width 129 height 39
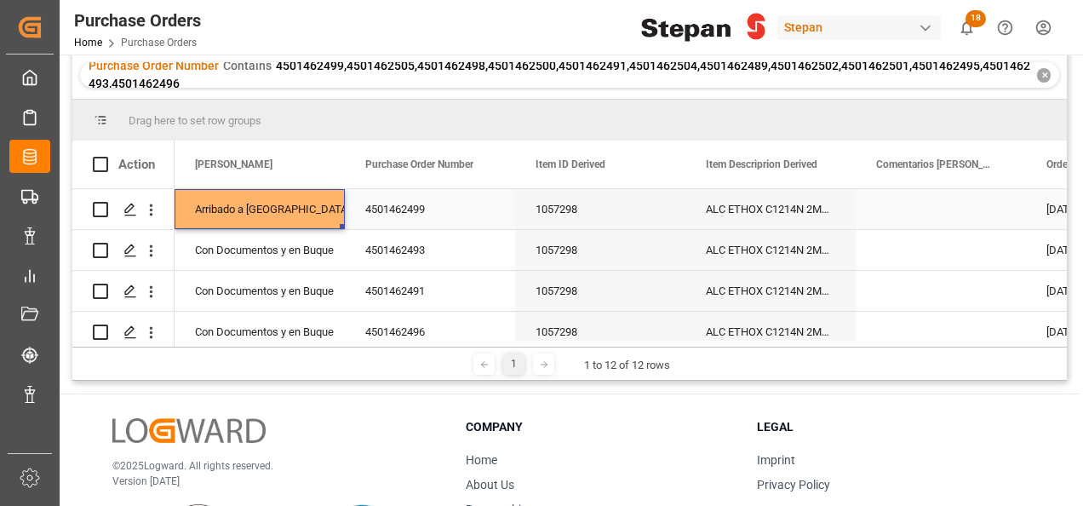
click at [274, 206] on div "Arribado a Puerto" at bounding box center [259, 209] width 129 height 39
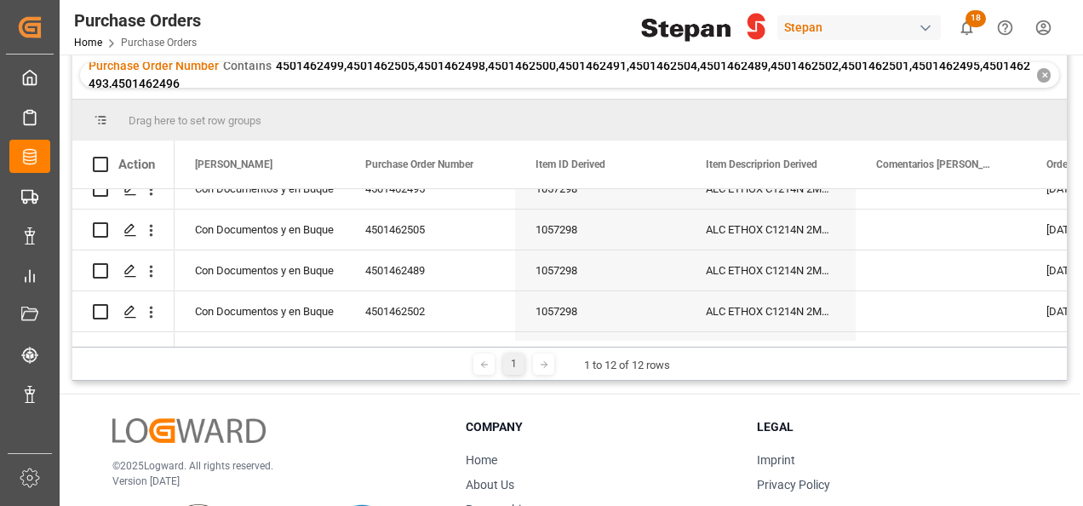
scroll to position [344, 0]
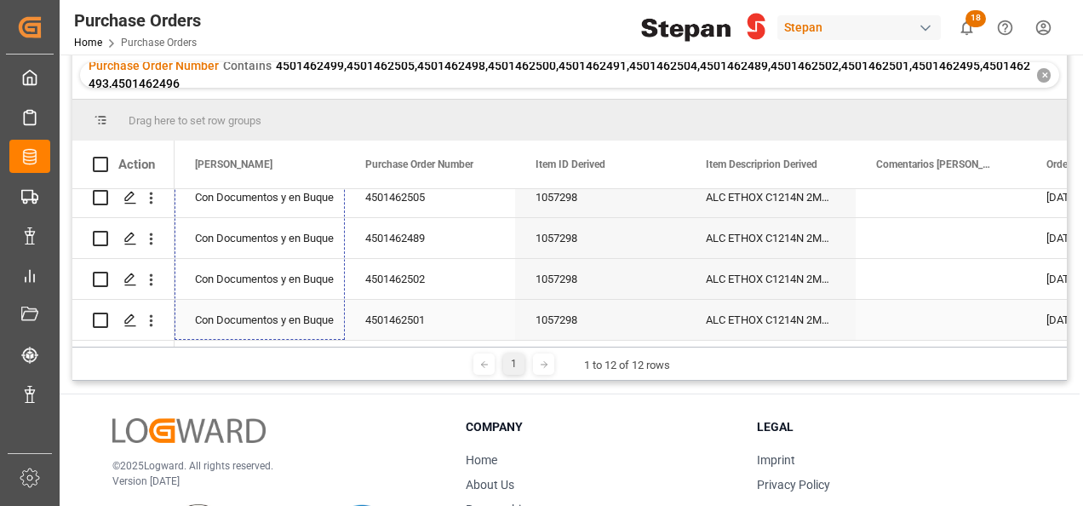
drag, startPoint x: 342, startPoint y: 224, endPoint x: 294, endPoint y: 305, distance: 94.3
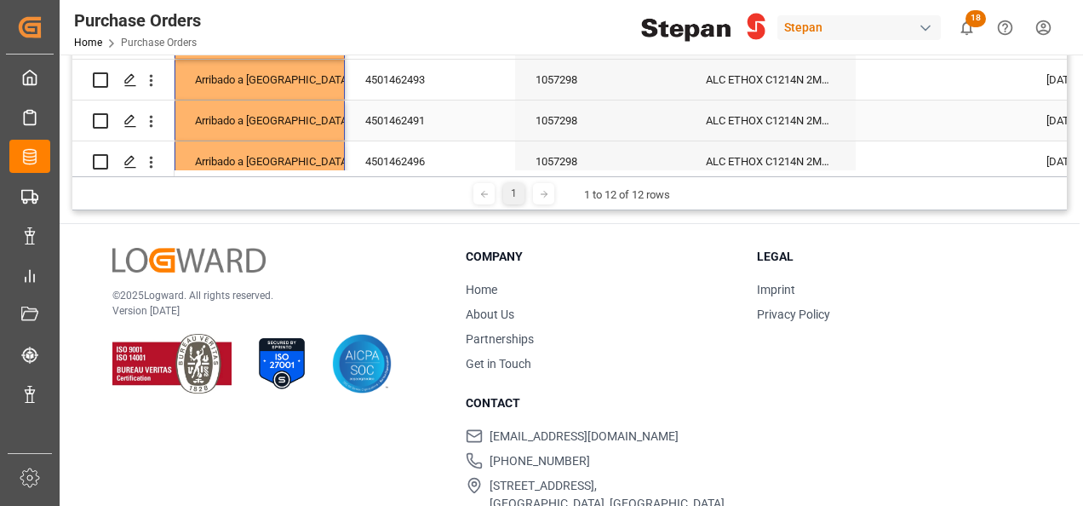
scroll to position [0, 0]
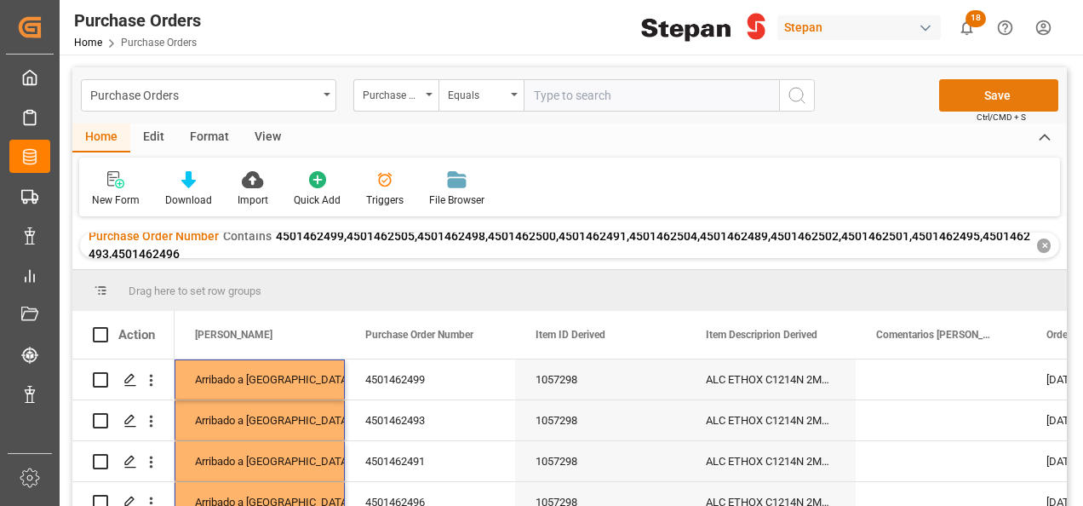
click at [978, 97] on button "Save" at bounding box center [998, 95] width 119 height 32
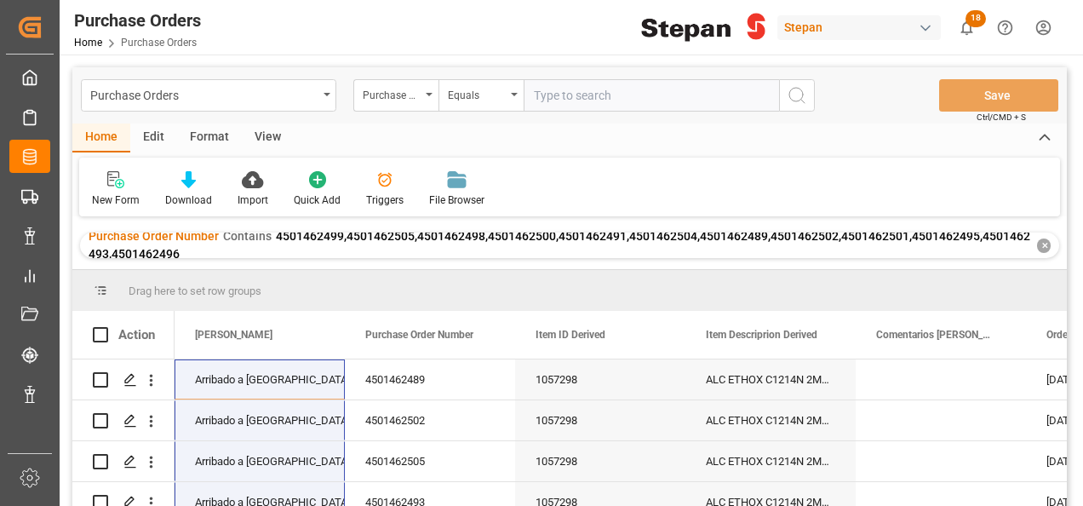
click at [1044, 244] on div "✕" at bounding box center [1044, 245] width 14 height 14
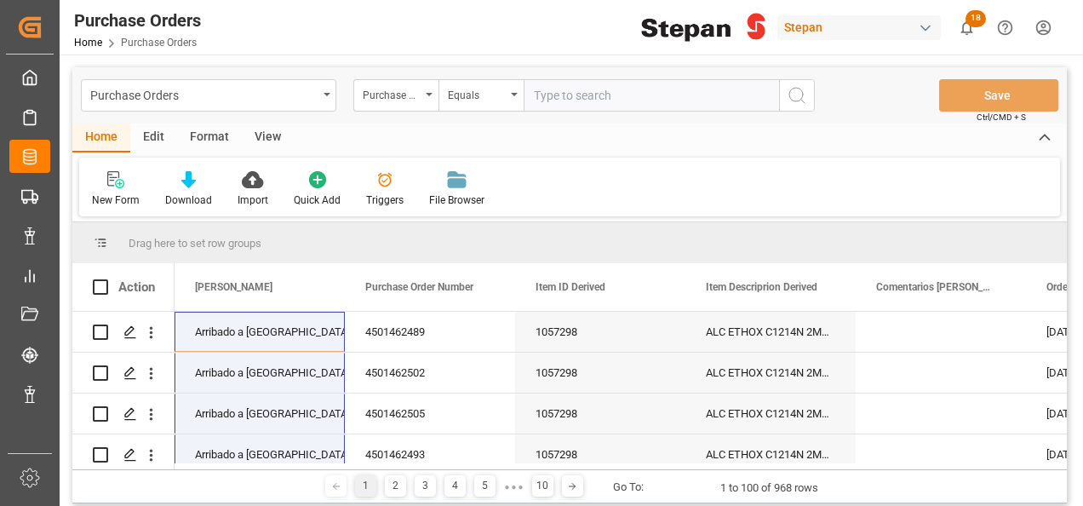
click at [548, 97] on input "text" at bounding box center [651, 95] width 255 height 32
paste input "4501470389"
type input "4501470389"
click at [796, 90] on icon "search button" at bounding box center [797, 95] width 20 height 20
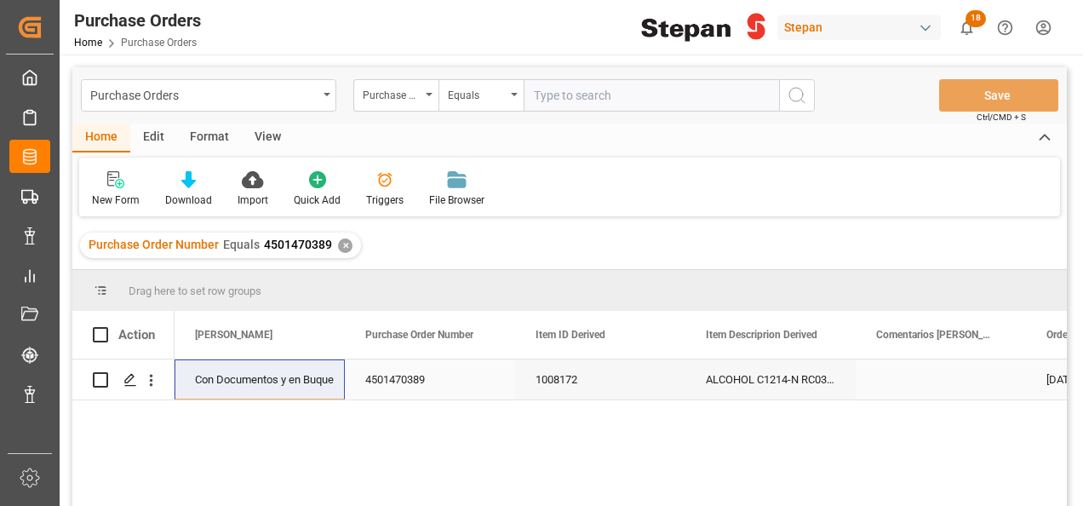
click at [205, 380] on div "Con Documentos y en Buque" at bounding box center [259, 379] width 129 height 39
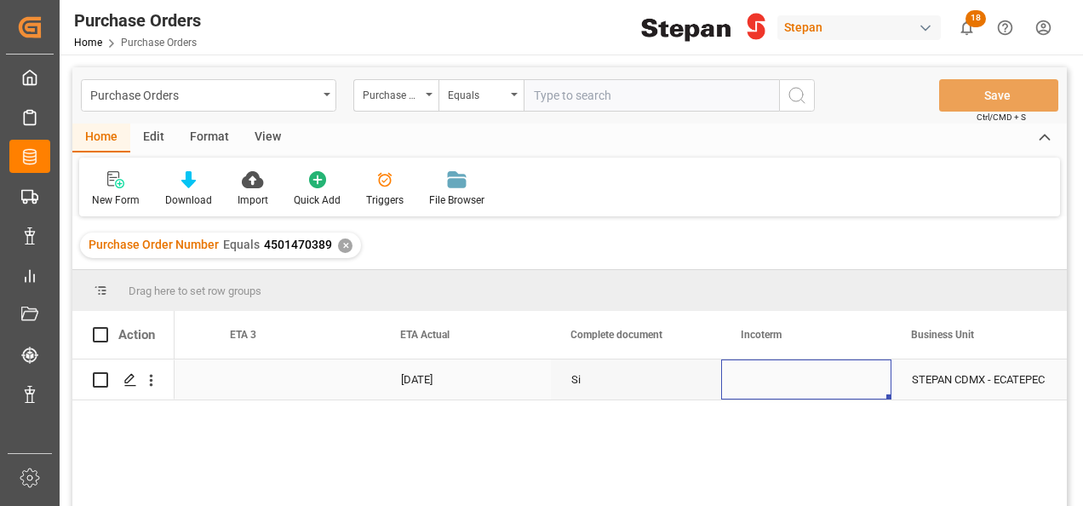
click at [777, 390] on div "Press SPACE to select this row." at bounding box center [806, 379] width 170 height 40
click at [868, 388] on button "Select" at bounding box center [806, 389] width 143 height 32
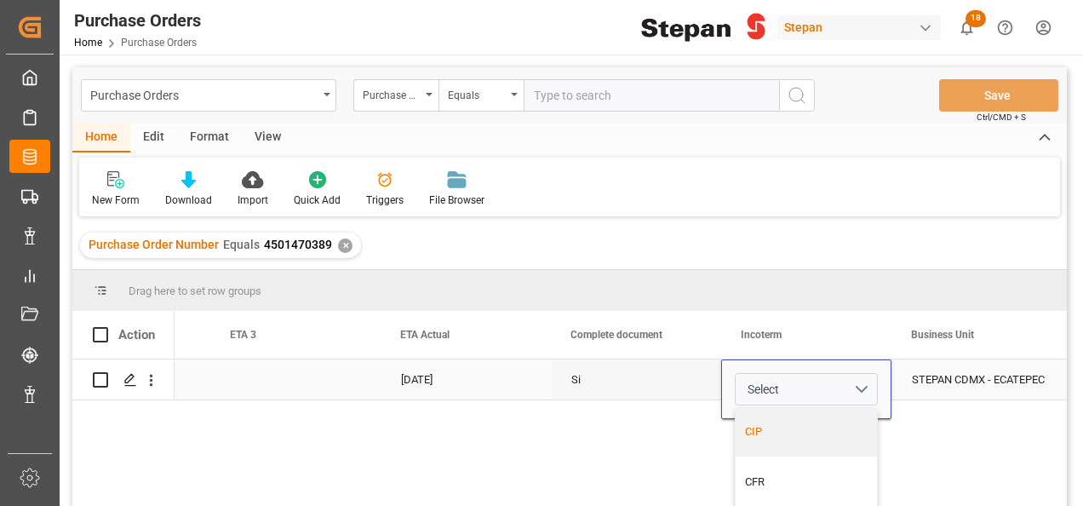
click at [780, 433] on div "CIP" at bounding box center [806, 431] width 123 height 17
click at [689, 384] on div "Si" at bounding box center [636, 379] width 170 height 40
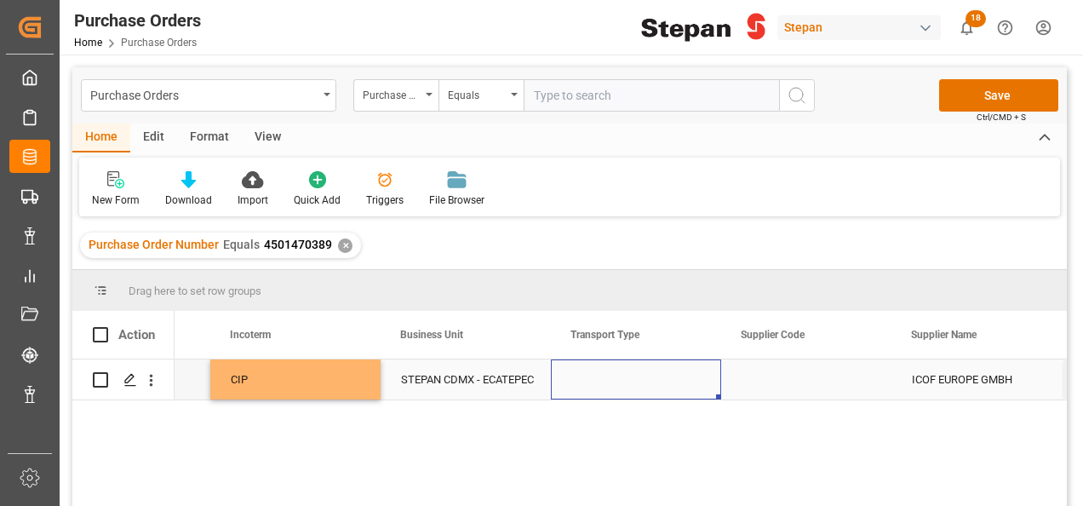
click at [629, 388] on div "Press SPACE to select this row." at bounding box center [636, 379] width 170 height 40
click at [681, 387] on icon "open menu" at bounding box center [690, 390] width 20 height 20
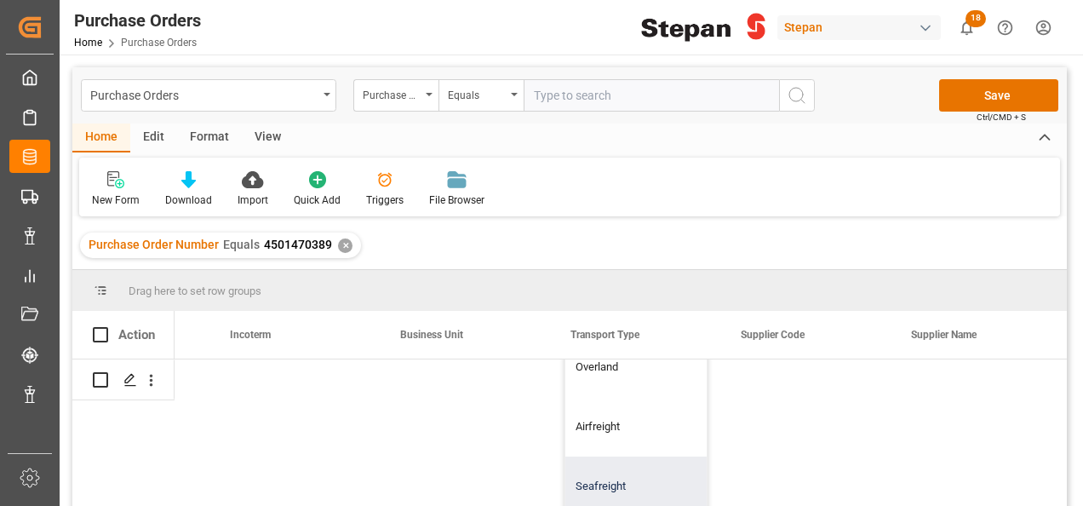
click at [605, 473] on div "Seafreight" at bounding box center [635, 486] width 141 height 60
type input "Seafreight"
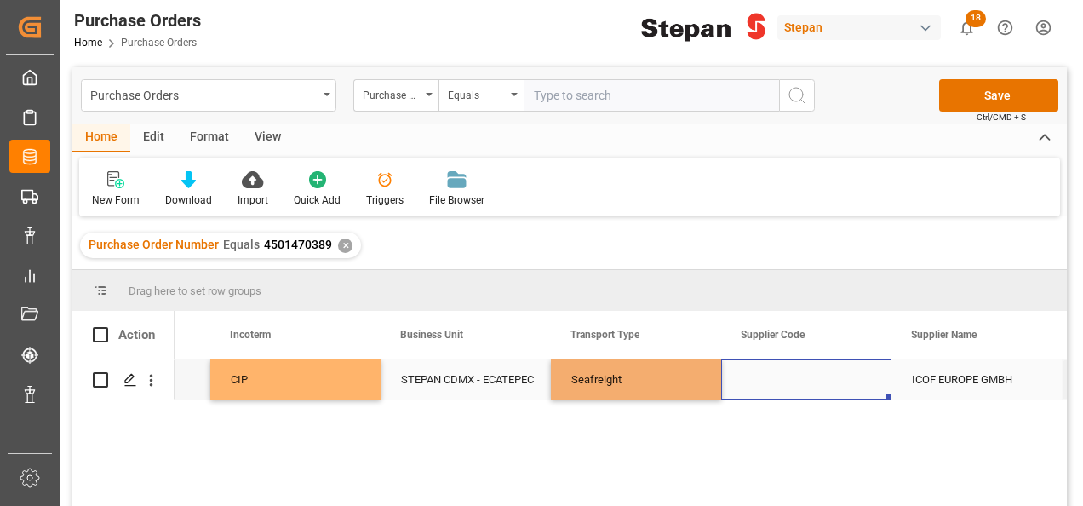
click at [808, 383] on div "Press SPACE to select this row." at bounding box center [806, 379] width 170 height 40
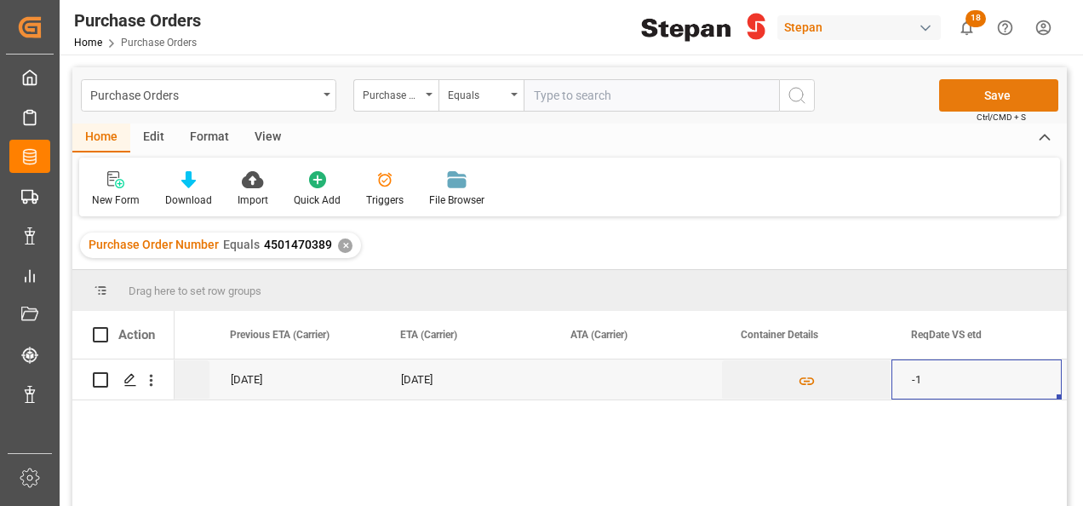
click at [984, 89] on button "Save" at bounding box center [998, 95] width 119 height 32
click at [341, 240] on div "✕" at bounding box center [345, 245] width 14 height 14
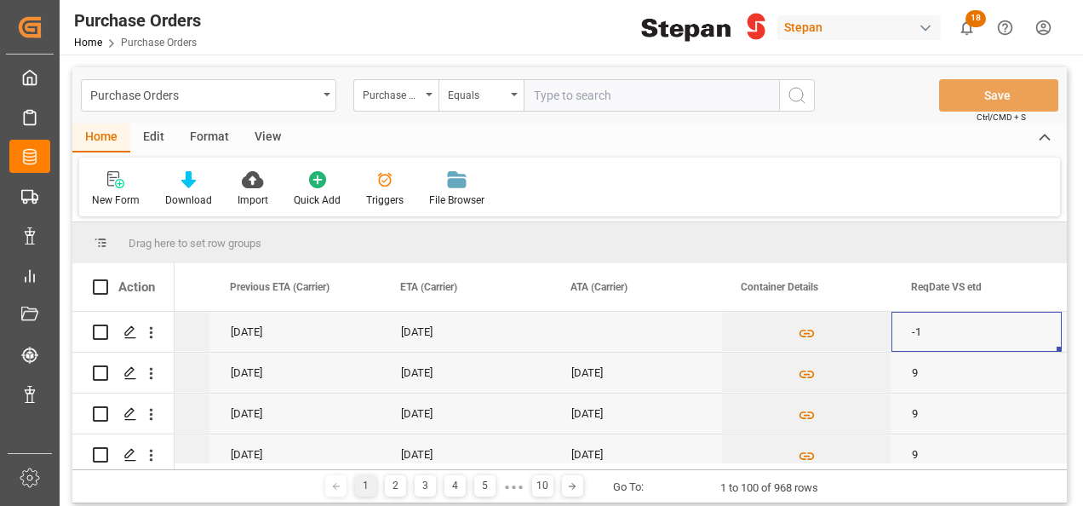
scroll to position [0, 4223]
click at [516, 100] on div "Equals" at bounding box center [481, 95] width 85 height 32
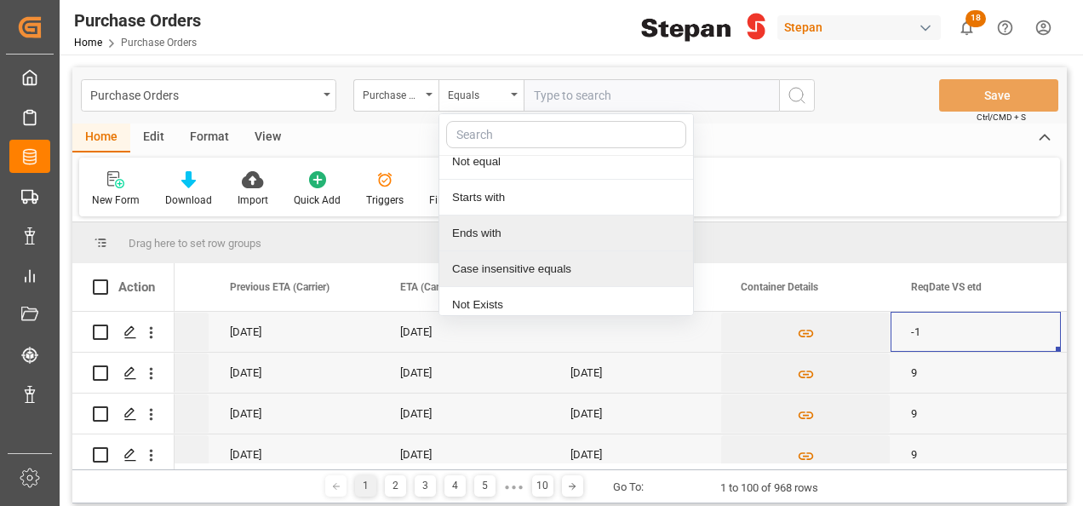
scroll to position [124, 0]
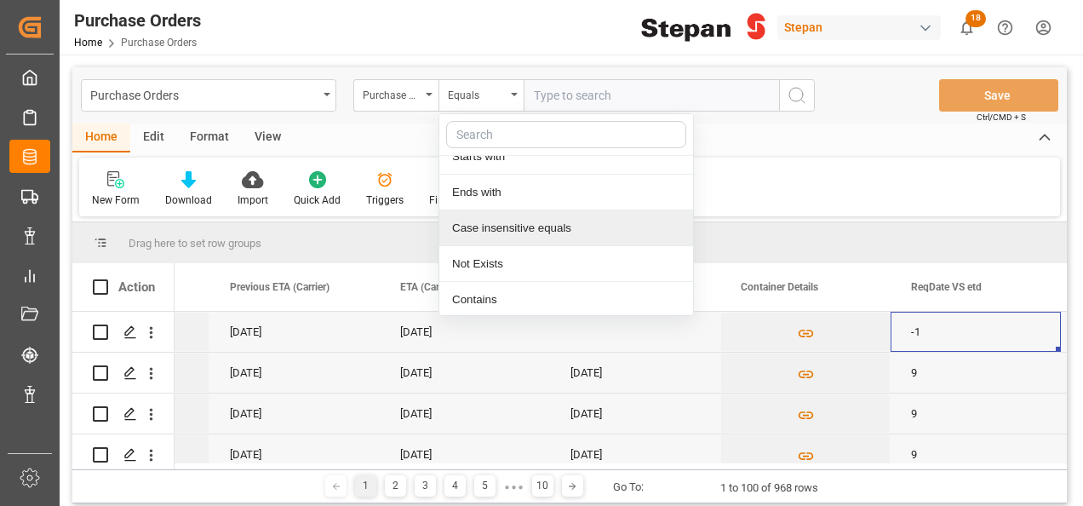
click at [484, 302] on div "Contains" at bounding box center [566, 300] width 254 height 36
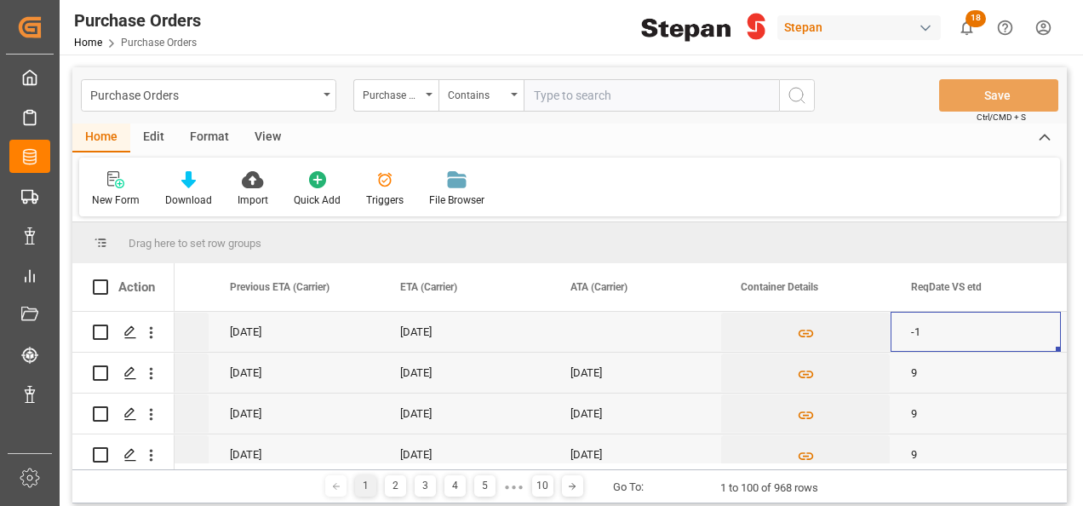
paste input "4501440207 4501440206"
click at [603, 90] on input "4501440207 4501440206" at bounding box center [651, 95] width 255 height 32
type input "4501440207,4501440206"
click at [806, 97] on icon "search button" at bounding box center [797, 95] width 20 height 20
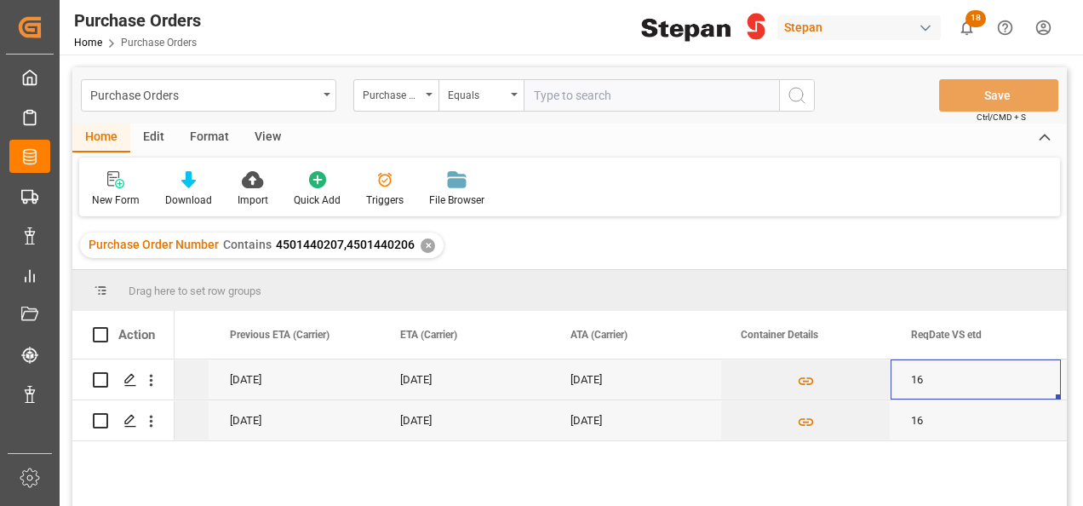
click at [504, 374] on div "28-07-2025" at bounding box center [465, 379] width 170 height 40
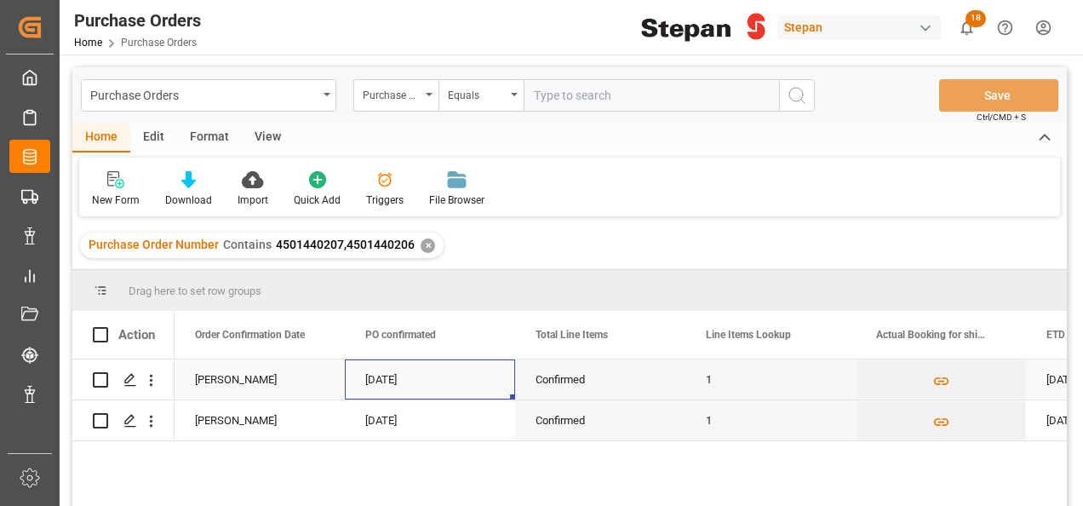
scroll to position [0, 341]
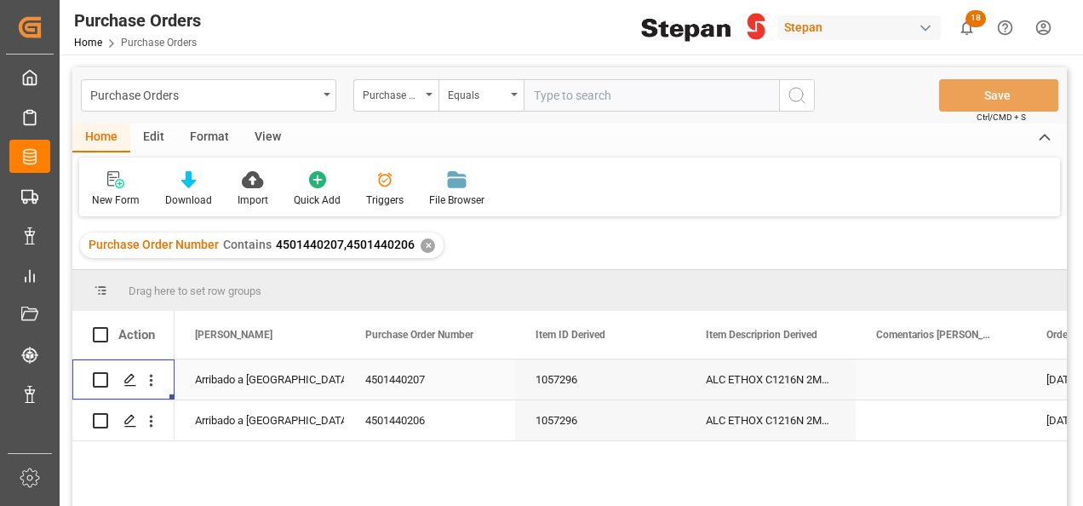
click at [284, 380] on div "Arribado a Puerto" at bounding box center [259, 379] width 129 height 39
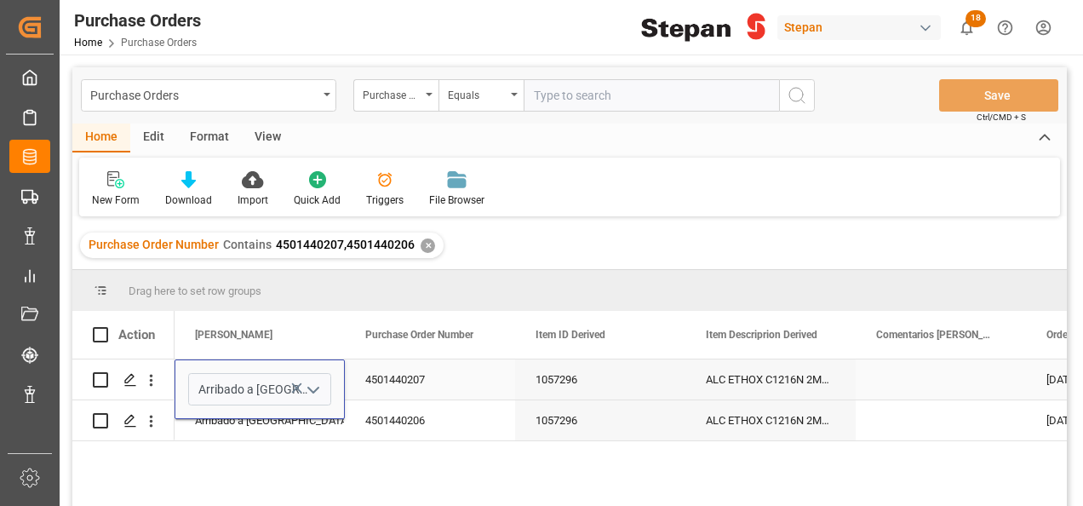
click at [312, 378] on button "open menu" at bounding box center [313, 389] width 26 height 26
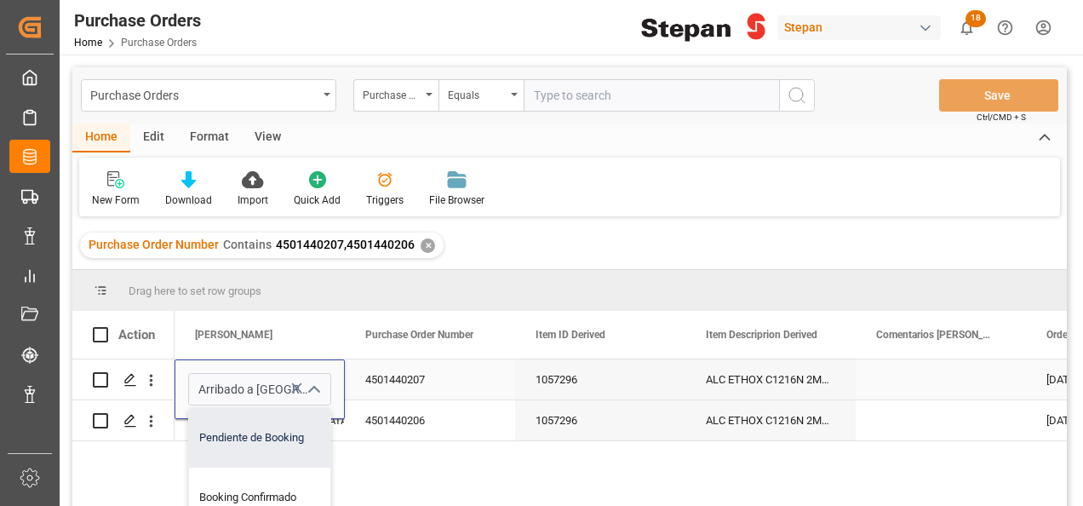
scroll to position [170, 0]
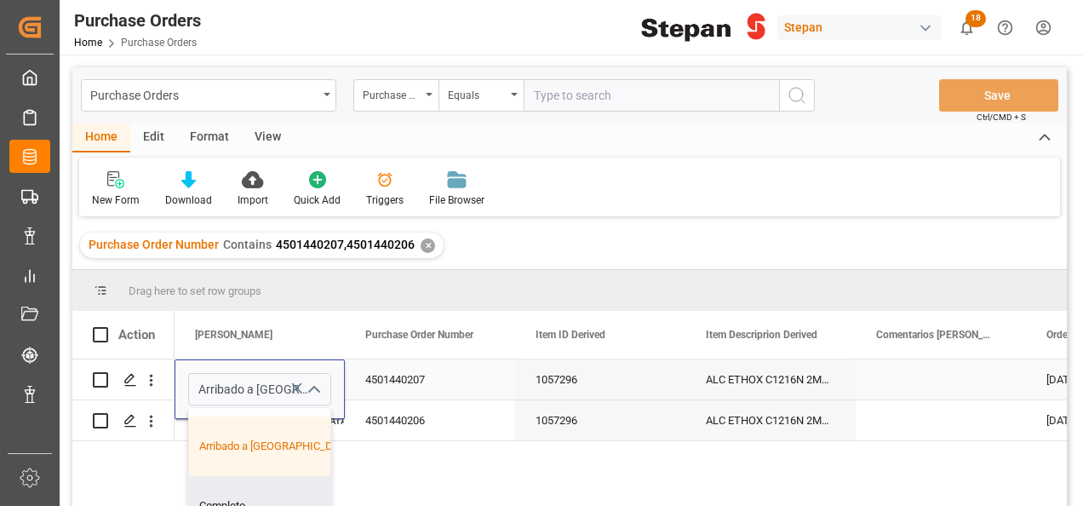
click at [225, 501] on div "Completo" at bounding box center [276, 506] width 175 height 60
type input "Completo"
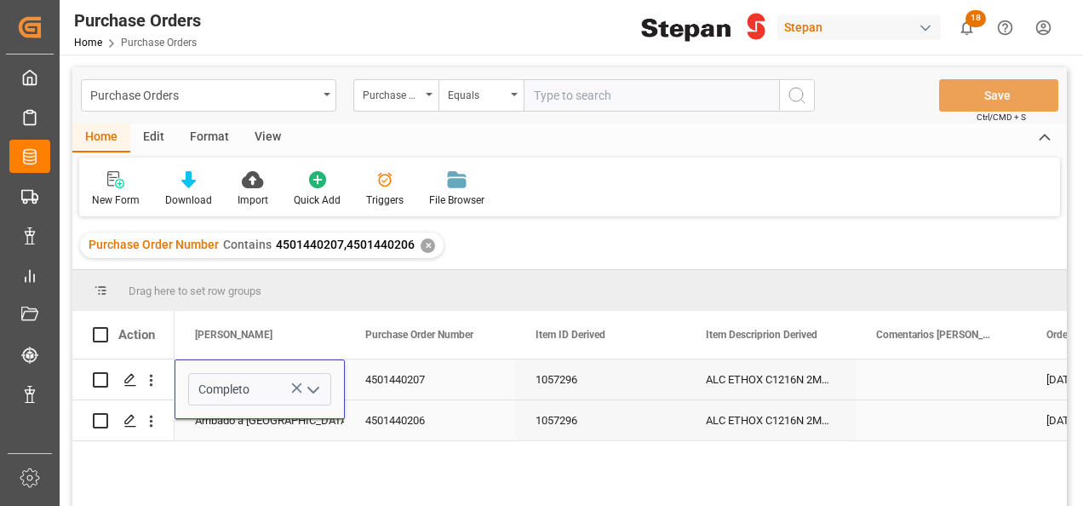
click at [250, 433] on div "Arribado a Puerto" at bounding box center [259, 420] width 129 height 39
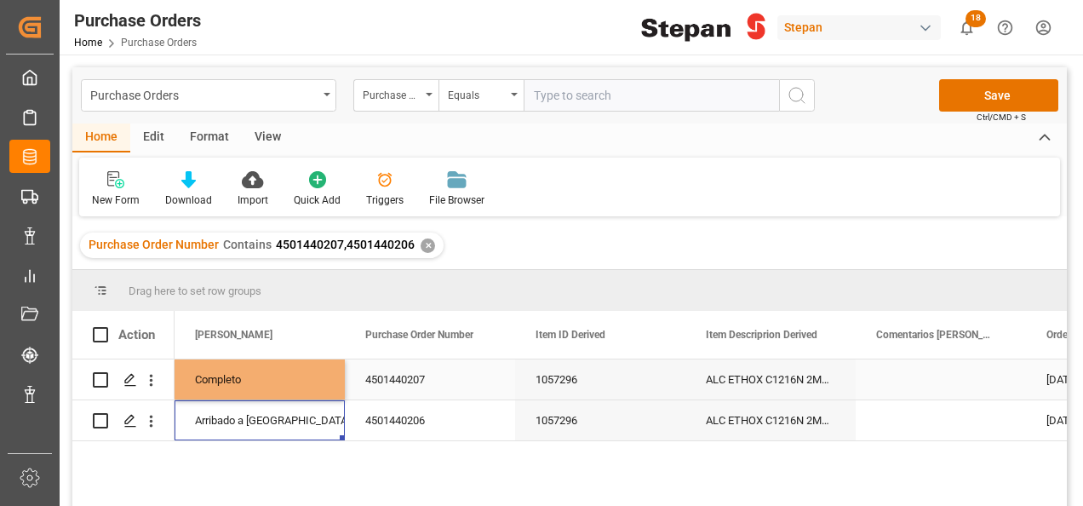
click at [277, 375] on div "Completo" at bounding box center [259, 379] width 129 height 39
drag, startPoint x: 343, startPoint y: 397, endPoint x: 332, endPoint y: 428, distance: 33.4
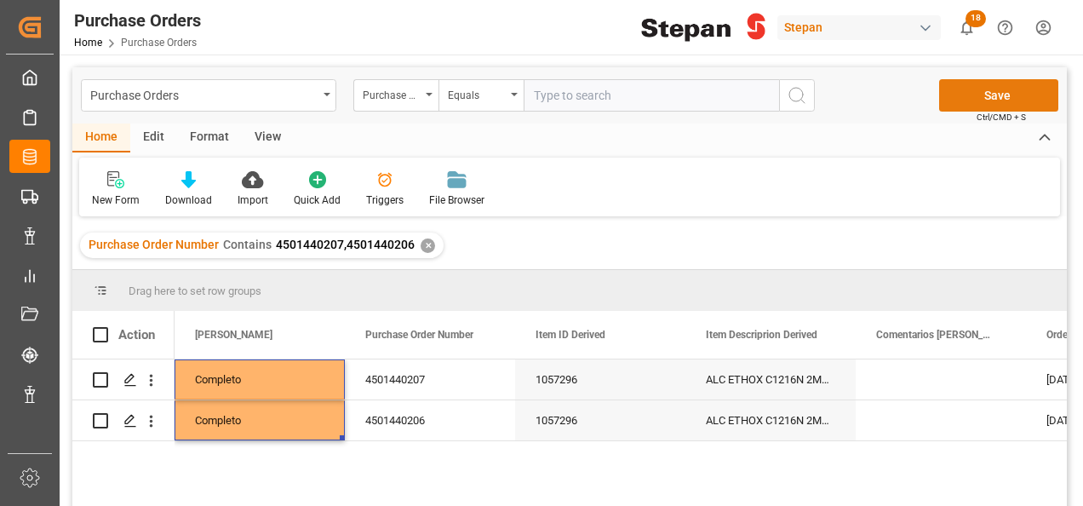
click at [1001, 99] on button "Save" at bounding box center [998, 95] width 119 height 32
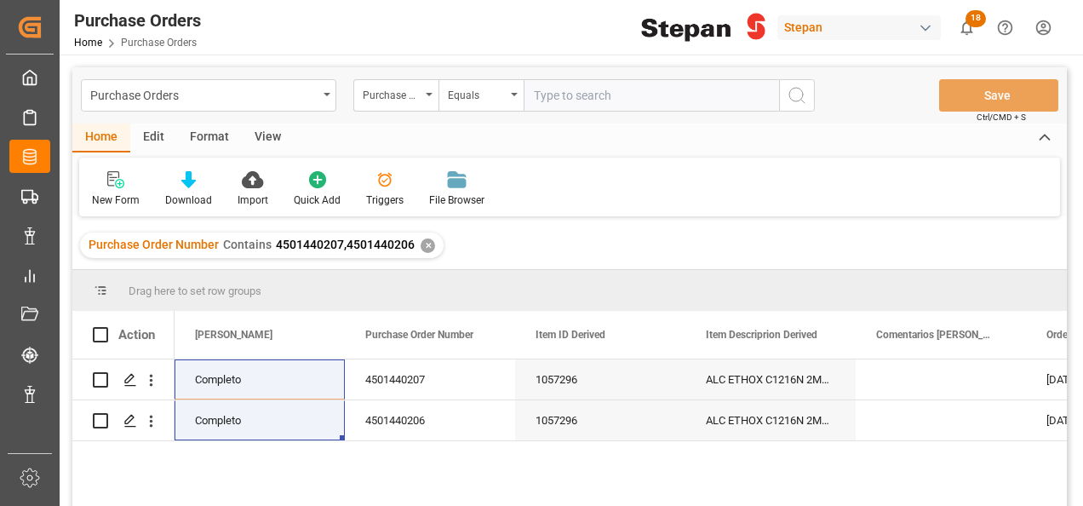
click at [422, 244] on div "✕" at bounding box center [428, 245] width 14 height 14
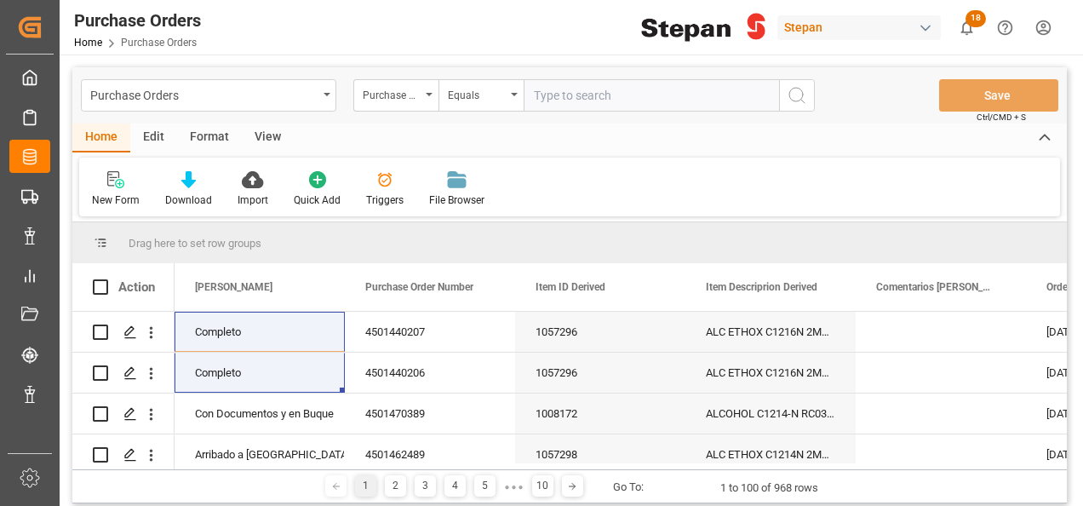
click at [557, 98] on input "text" at bounding box center [651, 95] width 255 height 32
click at [508, 94] on div "Equals" at bounding box center [481, 95] width 85 height 32
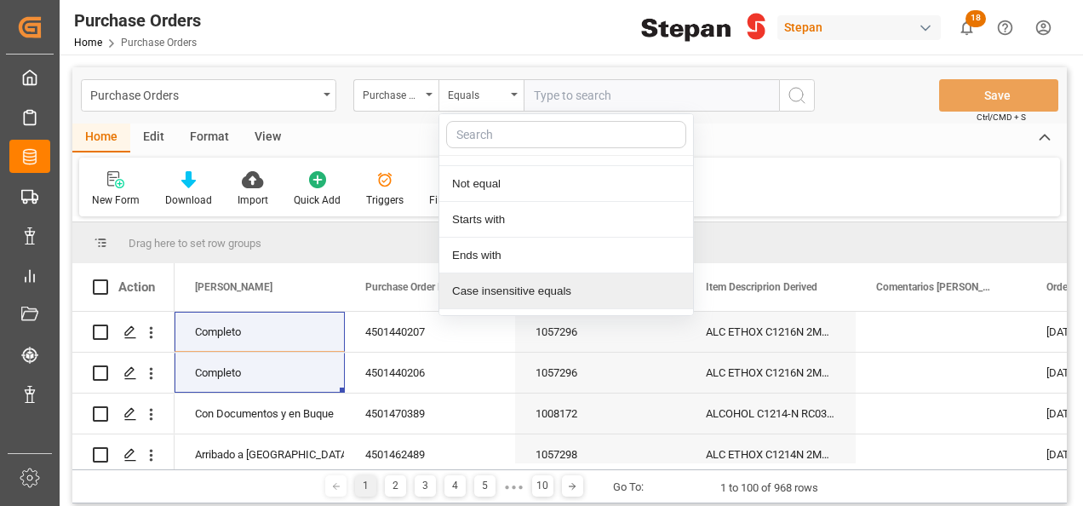
scroll to position [124, 0]
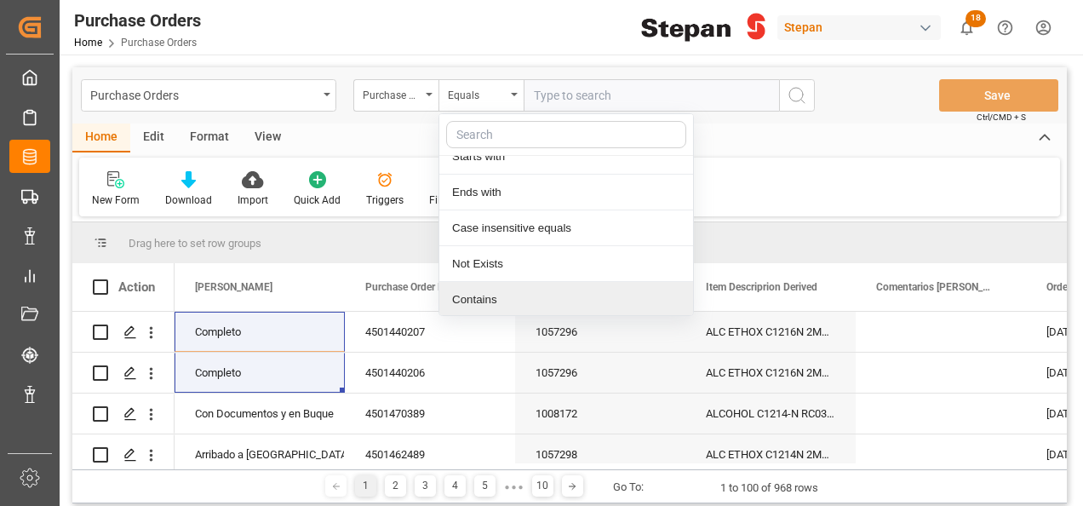
drag, startPoint x: 468, startPoint y: 291, endPoint x: 511, endPoint y: 198, distance: 103.3
click at [467, 291] on div "Contains" at bounding box center [566, 300] width 254 height 36
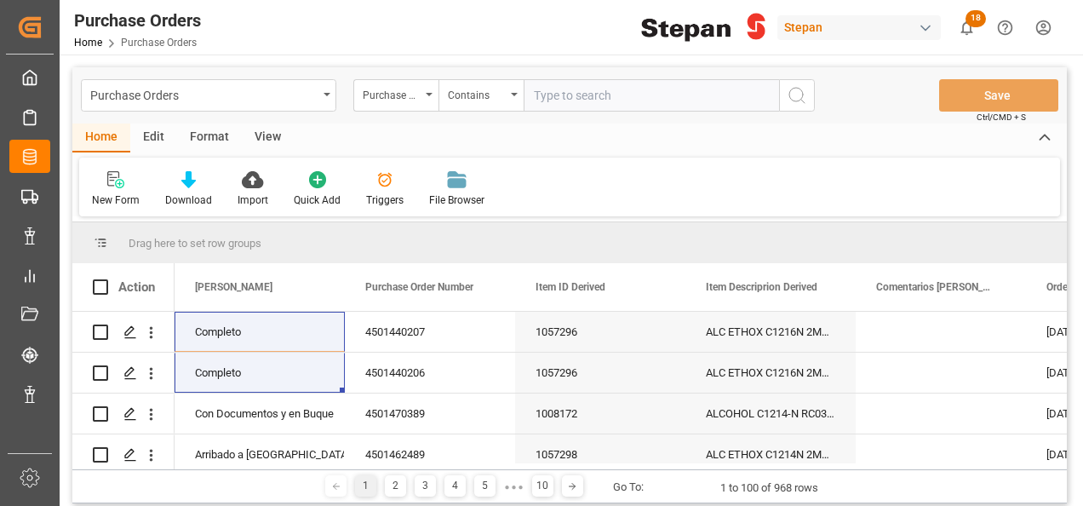
paste input "4501474710 4501468581 4501468579 4501468580 4501451543 4501451544 4501470185"
click at [705, 90] on input "4501474710 4501468581 4501468579 4501468580 4501451543 4501451544 4501470185" at bounding box center [651, 95] width 255 height 32
click at [635, 95] on input "4501474710 4501468581 4501468579 4501468580 4501451543 4501451544,4501470185" at bounding box center [651, 95] width 255 height 32
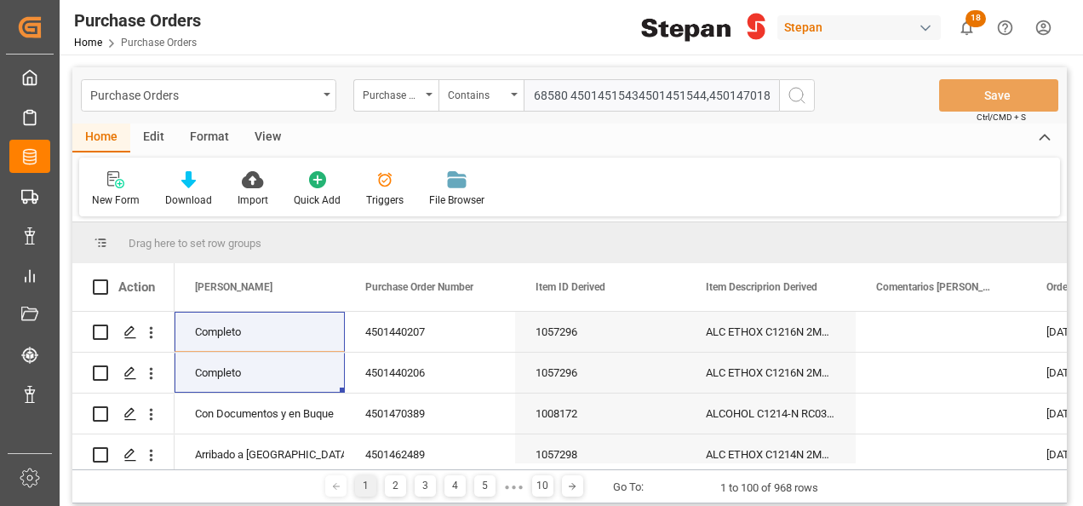
scroll to position [0, 245]
drag, startPoint x: 565, startPoint y: 94, endPoint x: 577, endPoint y: 94, distance: 11.9
click at [567, 94] on input "4501474710 4501468581 4501468579 4501468580 4501451543,4501451544,4501470185" at bounding box center [651, 95] width 255 height 32
drag, startPoint x: 611, startPoint y: 92, endPoint x: 384, endPoint y: 108, distance: 227.1
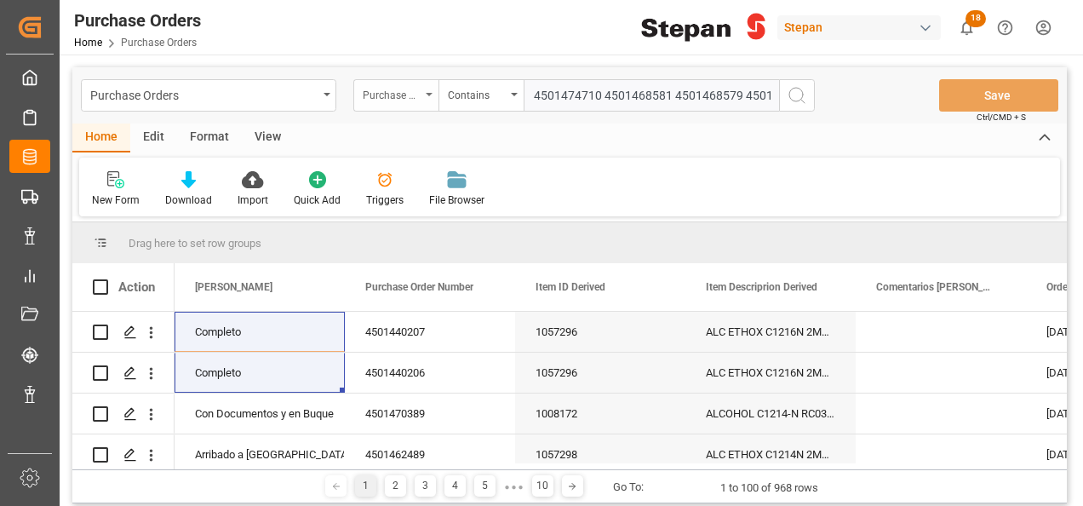
click at [384, 108] on div "Purchase Order Number Contains 4501474710 4501468581 4501468579 4501468580,4501…" at bounding box center [584, 95] width 462 height 32
click at [603, 95] on input "4501474710 4501468581 4501468579 4501468580,4501451543,4501451544,4501470185" at bounding box center [651, 95] width 255 height 32
click at [673, 95] on input "4501474710,4501468581 4501468579 4501468580,4501451543,4501451544,4501470185" at bounding box center [651, 95] width 255 height 32
click at [740, 92] on input "4501474710,4501468581,4501468579 4501468580,4501451543,4501451544,4501470185" at bounding box center [651, 95] width 255 height 32
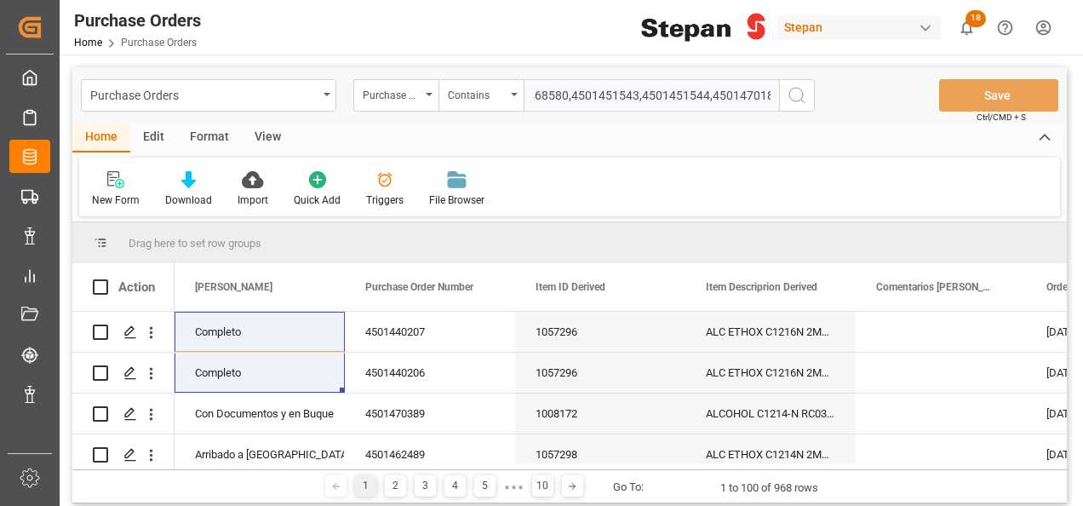
type input "4501474710,4501468581,4501468579,4501468580,4501451543,4501451544,4501470185"
click at [794, 95] on icon "search button" at bounding box center [797, 95] width 20 height 20
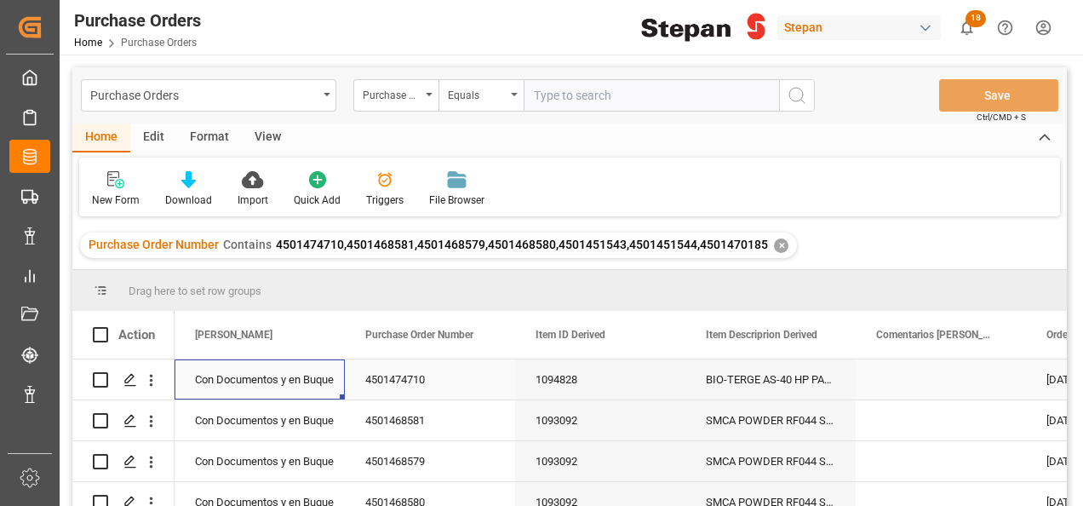
click at [284, 367] on div "Con Documentos y en Buque" at bounding box center [259, 379] width 129 height 39
click at [307, 385] on icon "open menu" at bounding box center [313, 390] width 20 height 20
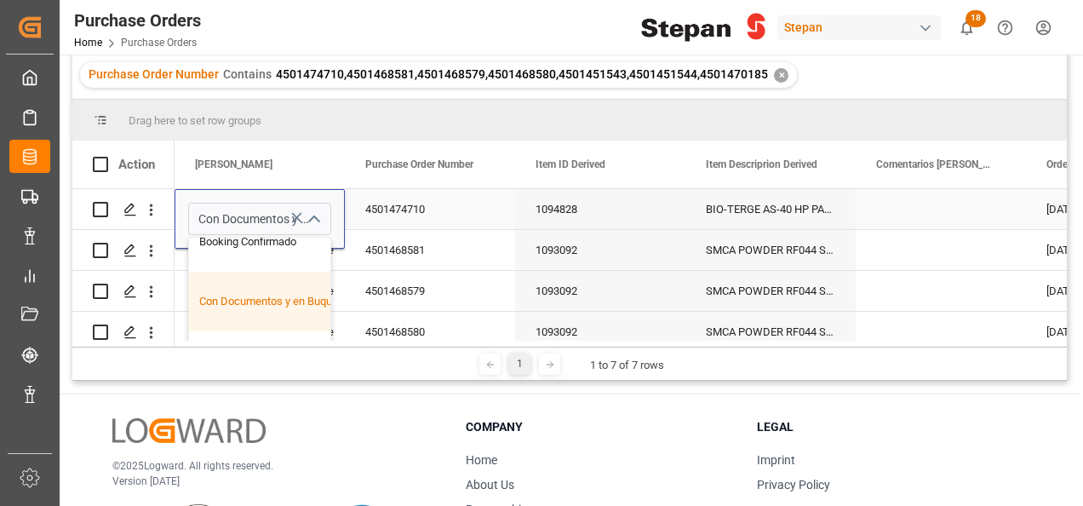
scroll to position [170, 0]
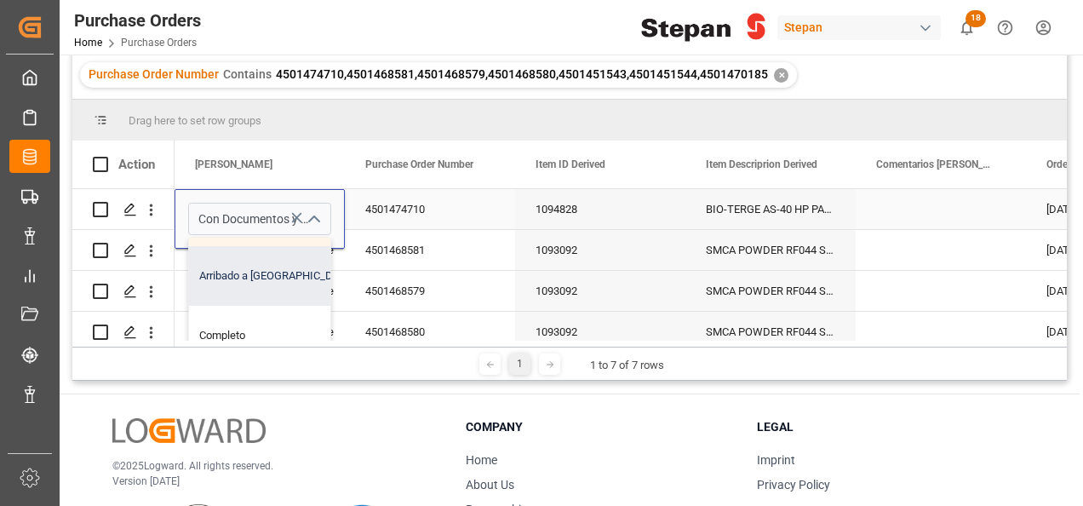
click at [250, 280] on div "Arribado a Puerto" at bounding box center [276, 276] width 175 height 60
type input "Arribado a Puerto"
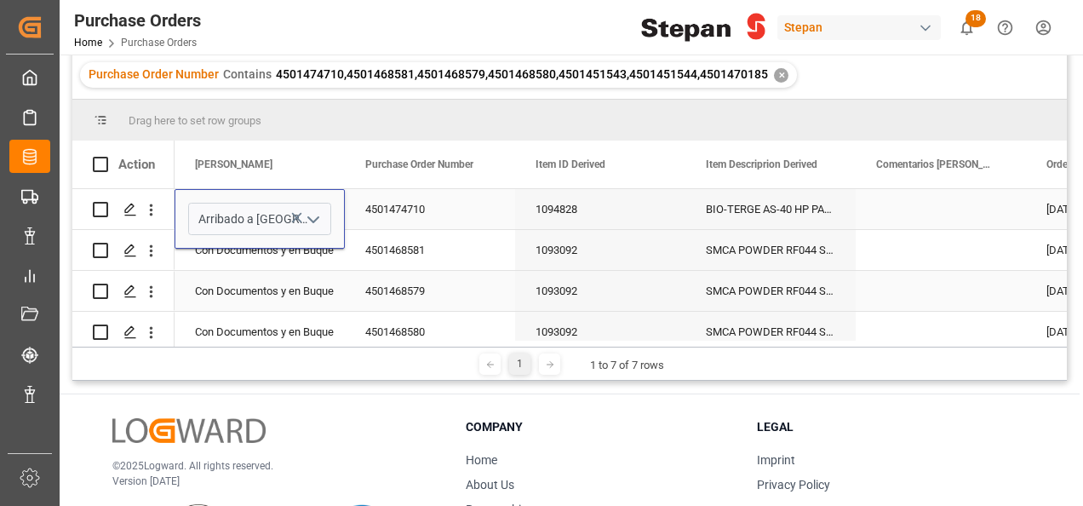
click at [250, 280] on div "Con Documentos y en Buque" at bounding box center [259, 291] width 129 height 39
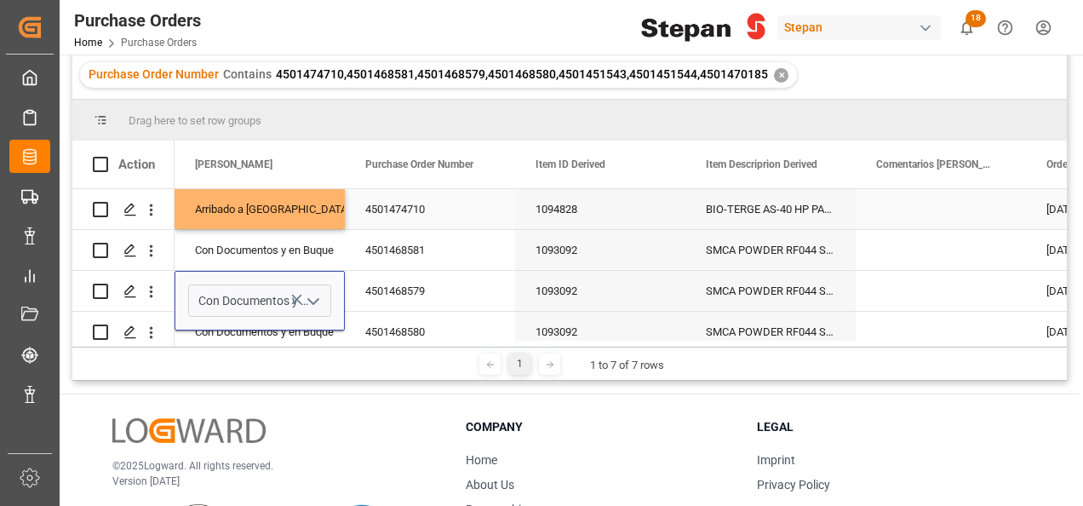
click at [249, 215] on div "Arribado a Puerto" at bounding box center [259, 209] width 129 height 39
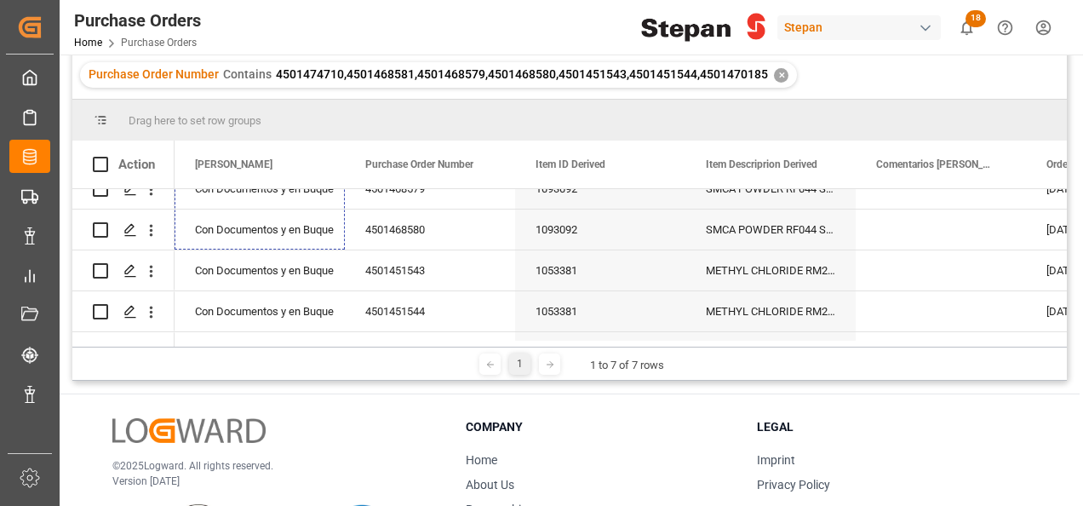
scroll to position [140, 0]
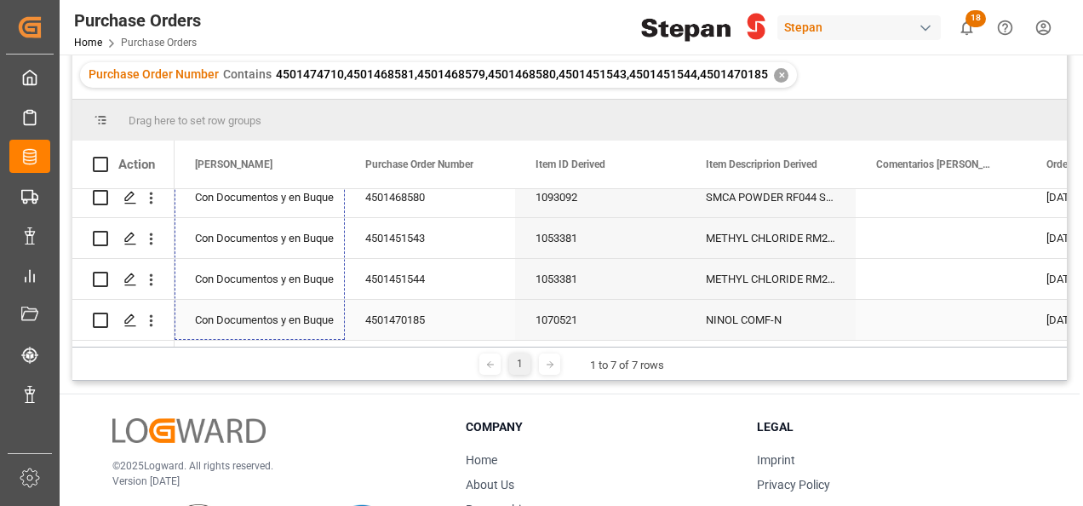
drag, startPoint x: 339, startPoint y: 238, endPoint x: 312, endPoint y: 317, distance: 83.8
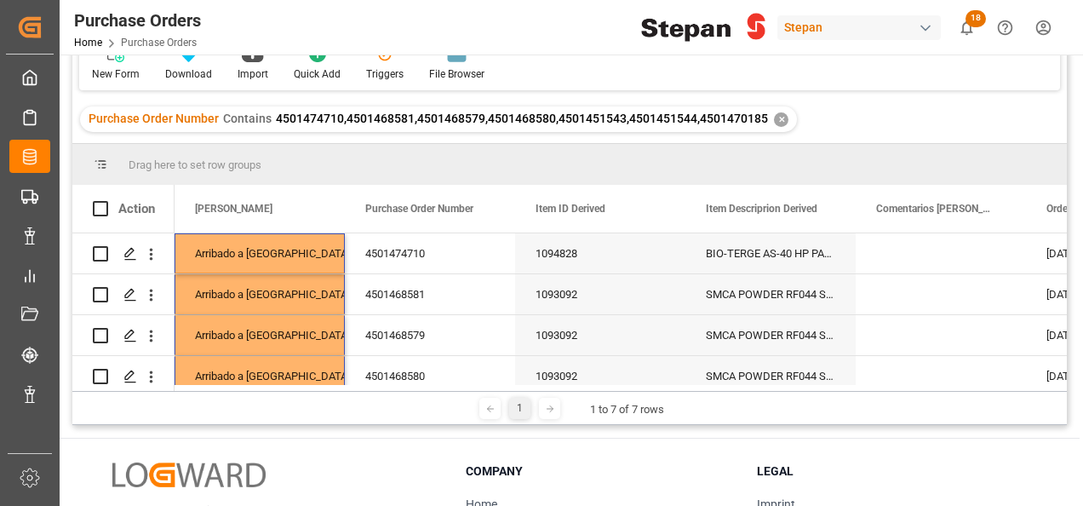
scroll to position [0, 0]
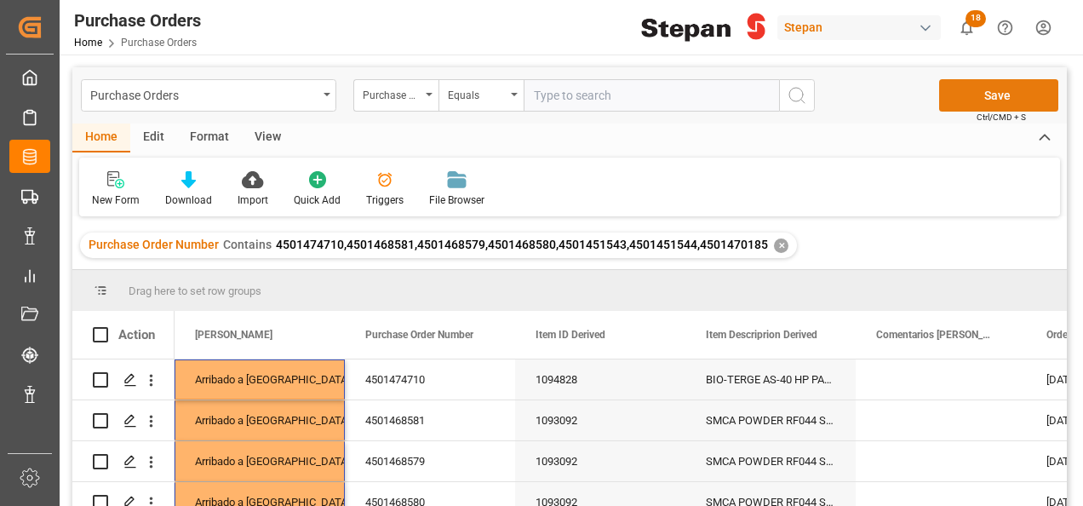
click at [990, 87] on button "Save" at bounding box center [998, 95] width 119 height 32
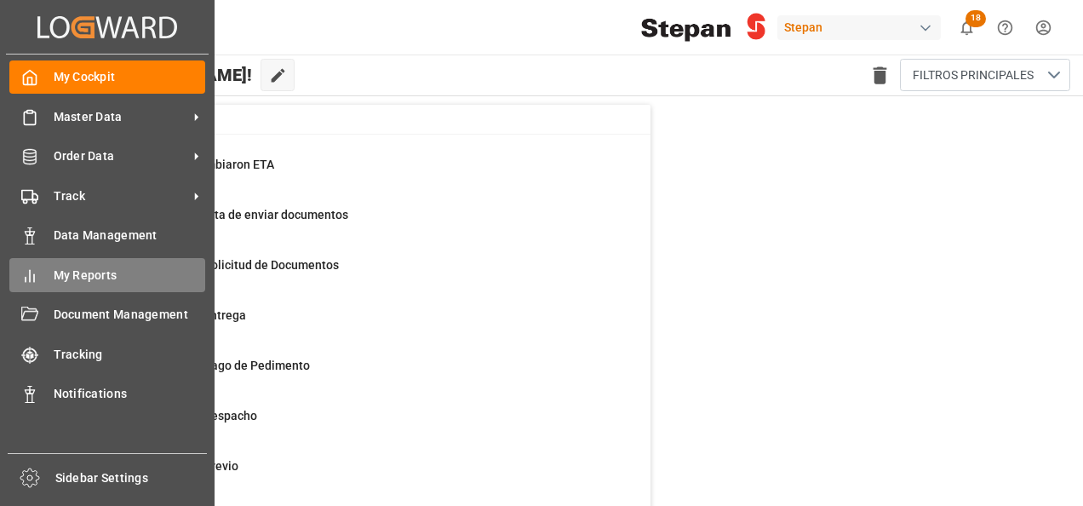
click at [114, 283] on span "My Reports" at bounding box center [130, 276] width 152 height 18
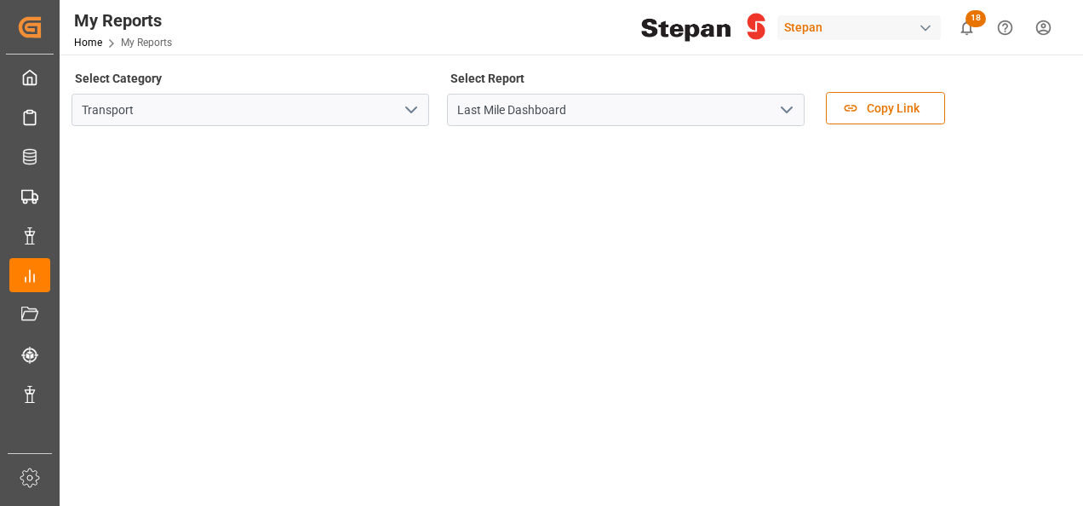
click at [790, 111] on icon "open menu" at bounding box center [787, 110] width 20 height 20
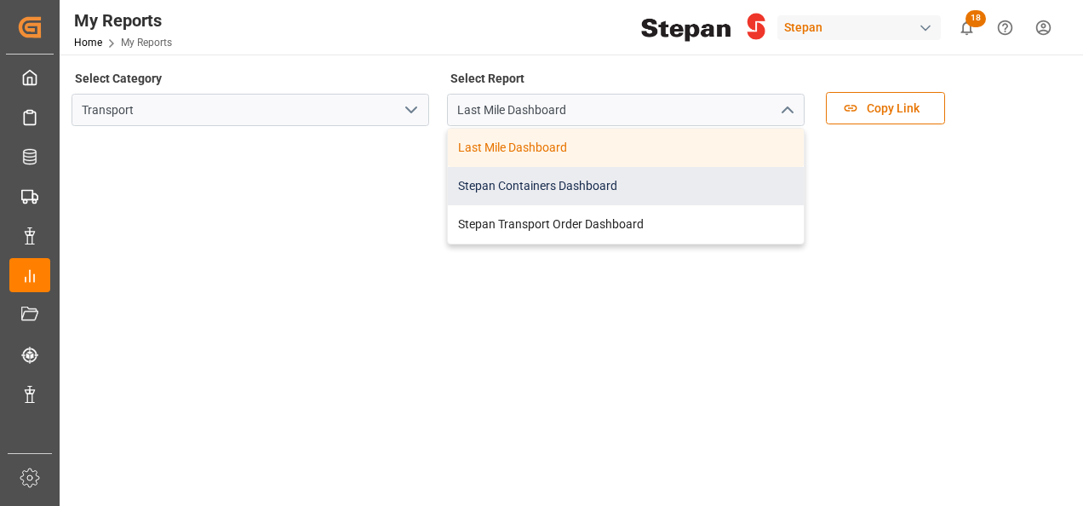
click at [505, 184] on div "Stepan Containers Dashboard" at bounding box center [626, 186] width 356 height 38
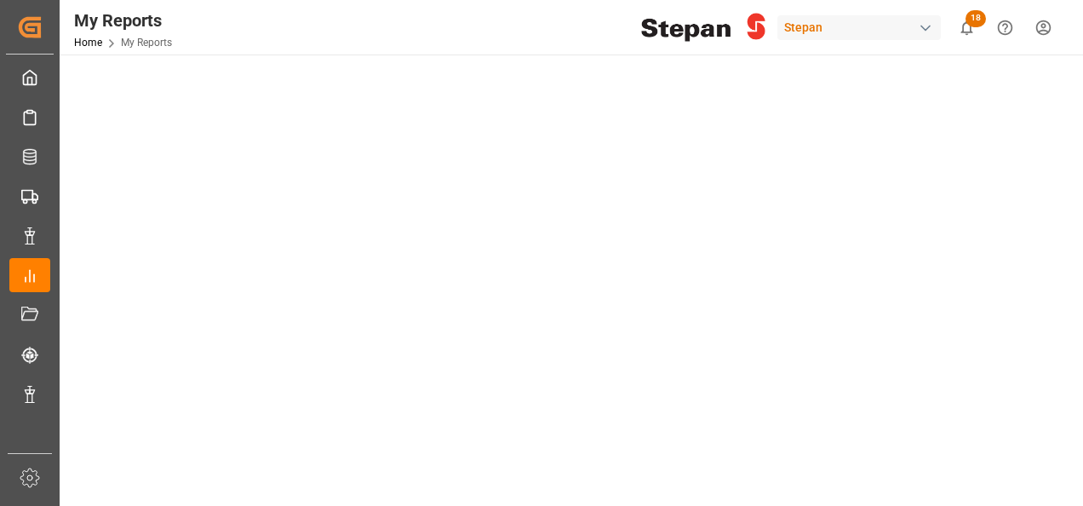
scroll to position [511, 0]
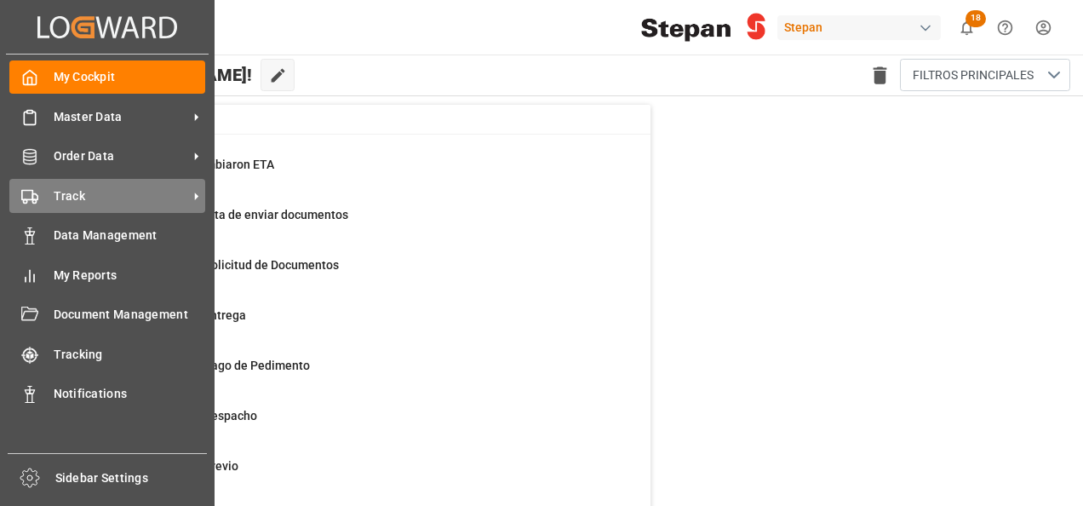
click at [39, 204] on div "Track Track" at bounding box center [107, 195] width 196 height 33
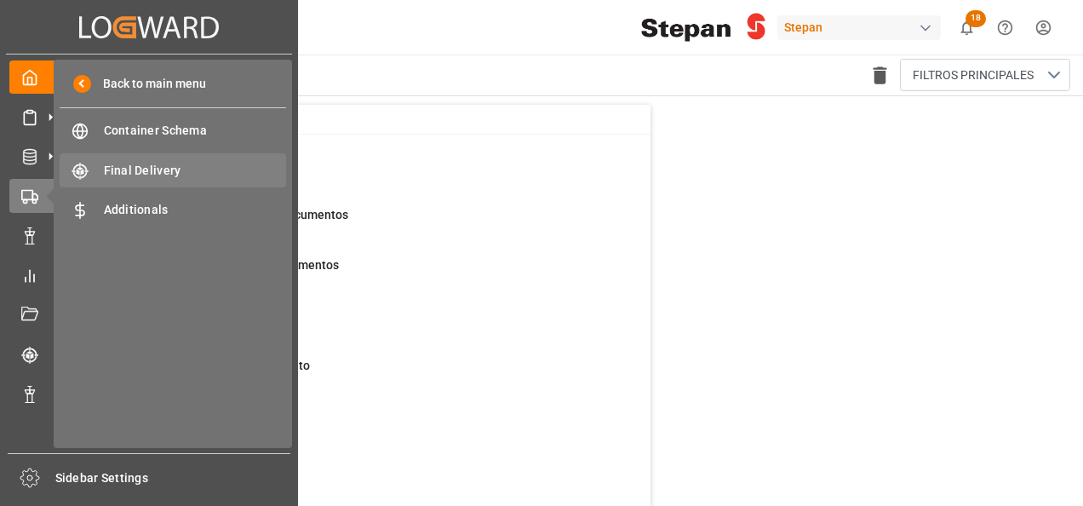
click at [137, 175] on span "Final Delivery" at bounding box center [195, 171] width 183 height 18
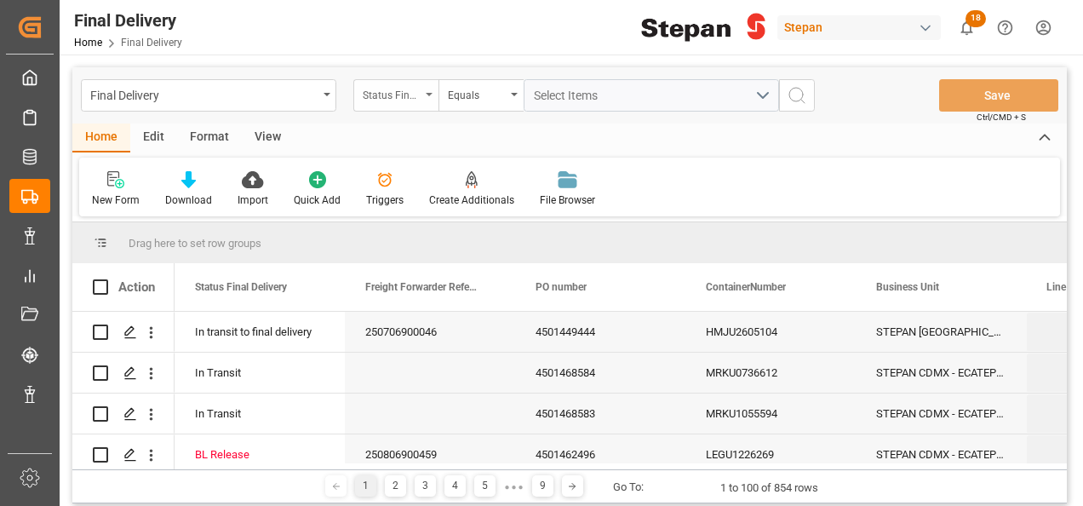
click at [427, 95] on icon "open menu" at bounding box center [429, 94] width 7 height 3
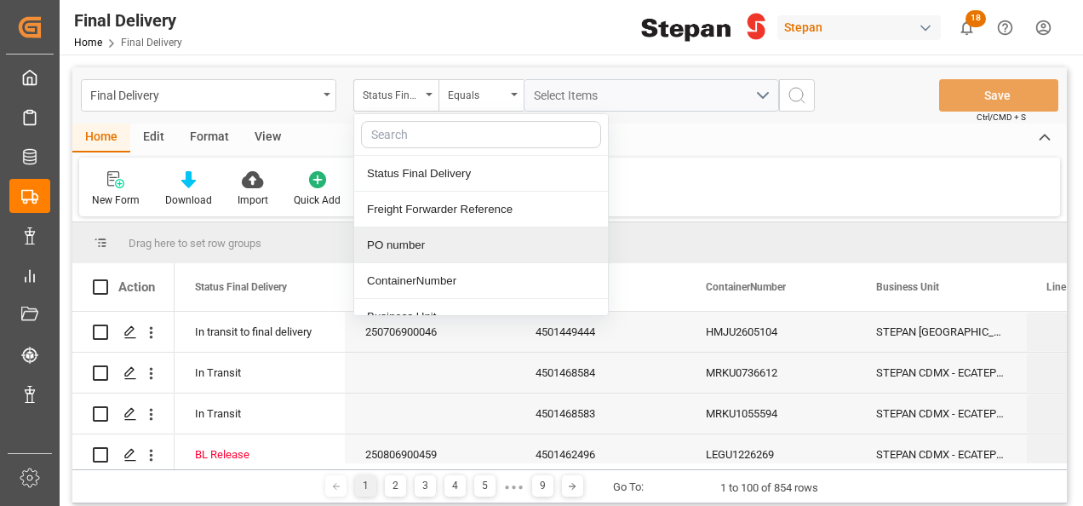
click at [407, 249] on div "PO number" at bounding box center [481, 245] width 254 height 36
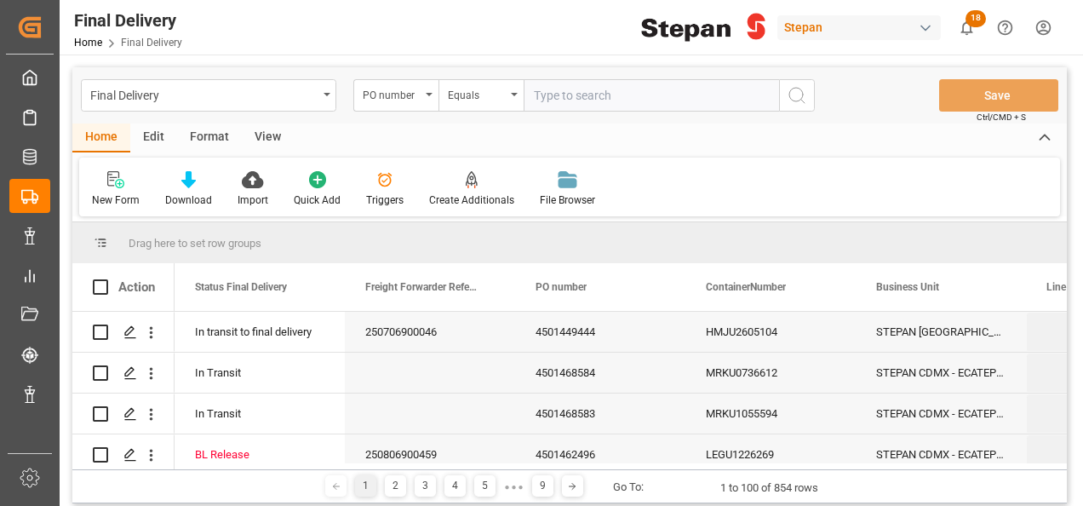
click at [591, 99] on input "text" at bounding box center [651, 95] width 255 height 32
type input "4501436008"
click at [797, 98] on icon "search button" at bounding box center [797, 95] width 20 height 20
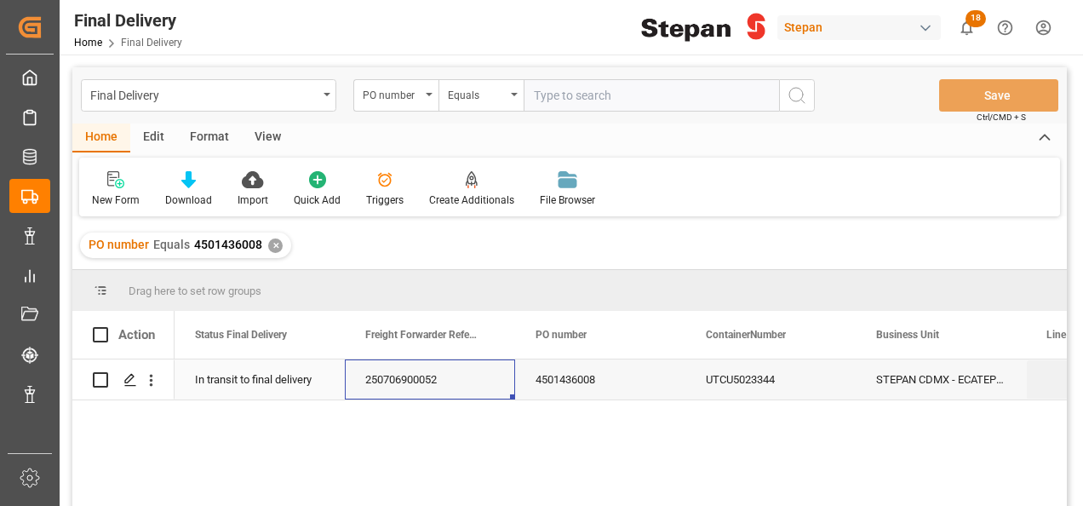
click at [400, 386] on div "250706900052" at bounding box center [430, 379] width 170 height 40
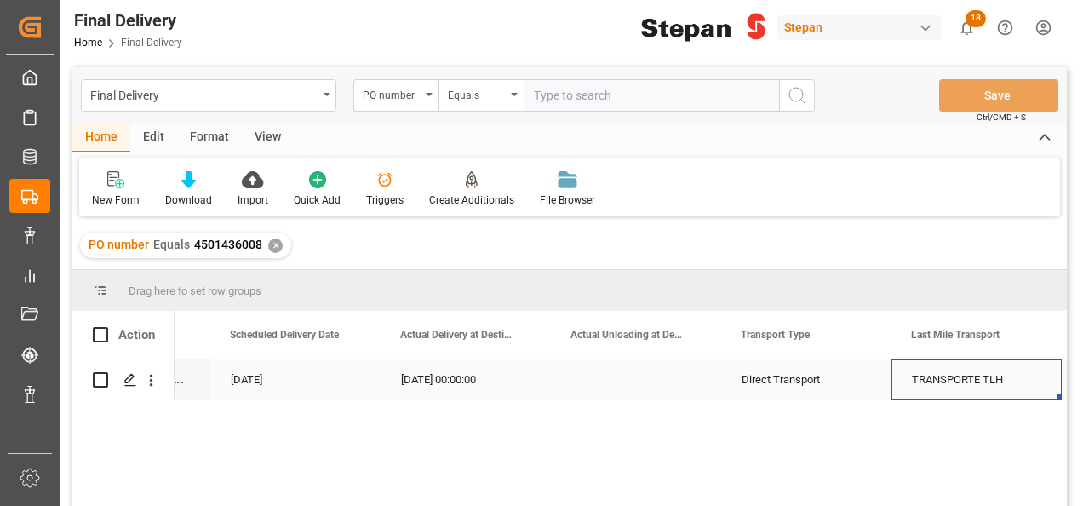
click at [468, 380] on div "11-07-2025 00:00:00" at bounding box center [466, 379] width 170 height 40
drag, startPoint x: 548, startPoint y: 398, endPoint x: 657, endPoint y: 397, distance: 109.0
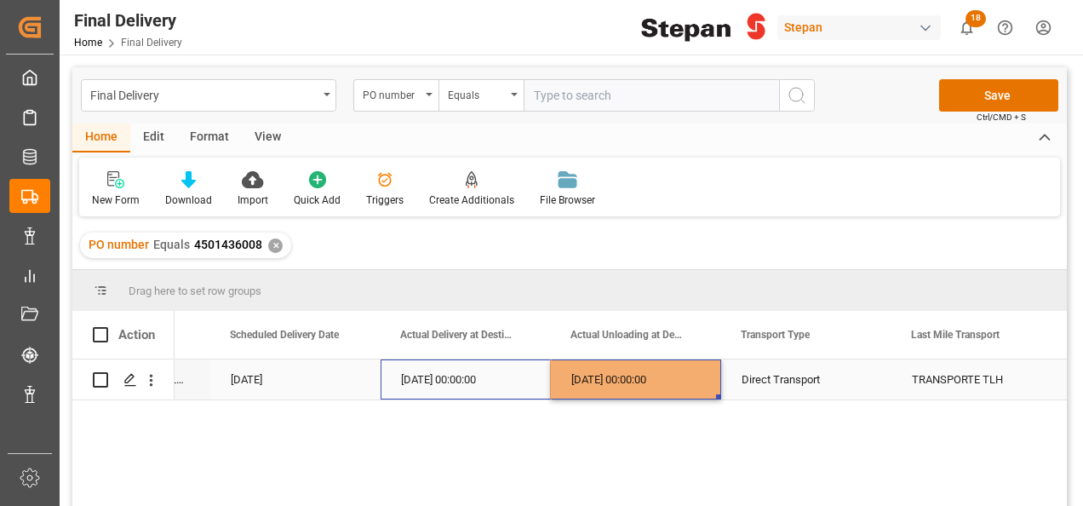
click at [780, 380] on div "Direct Transport" at bounding box center [806, 379] width 129 height 39
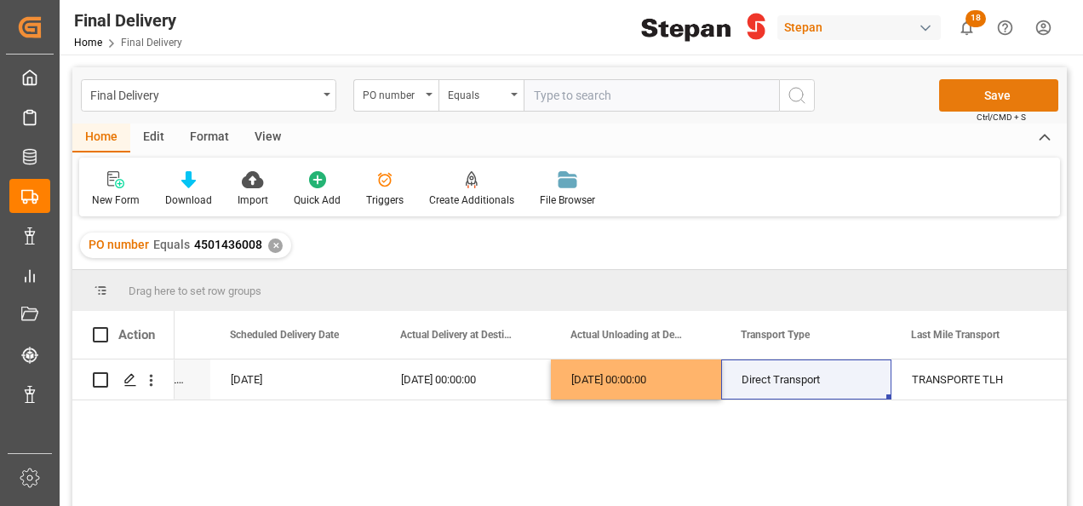
click at [988, 100] on button "Save" at bounding box center [998, 95] width 119 height 32
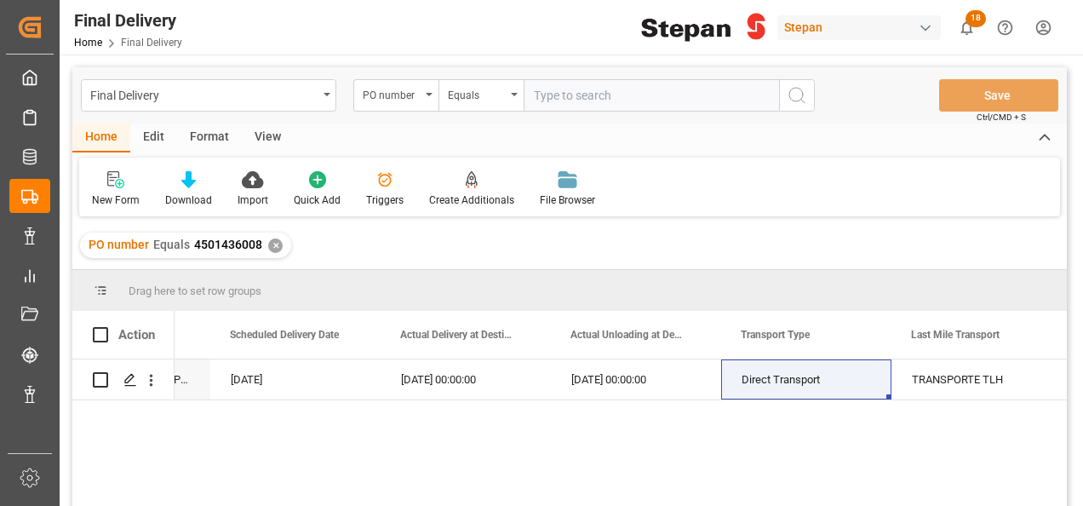
click at [273, 244] on div "✕" at bounding box center [275, 245] width 14 height 14
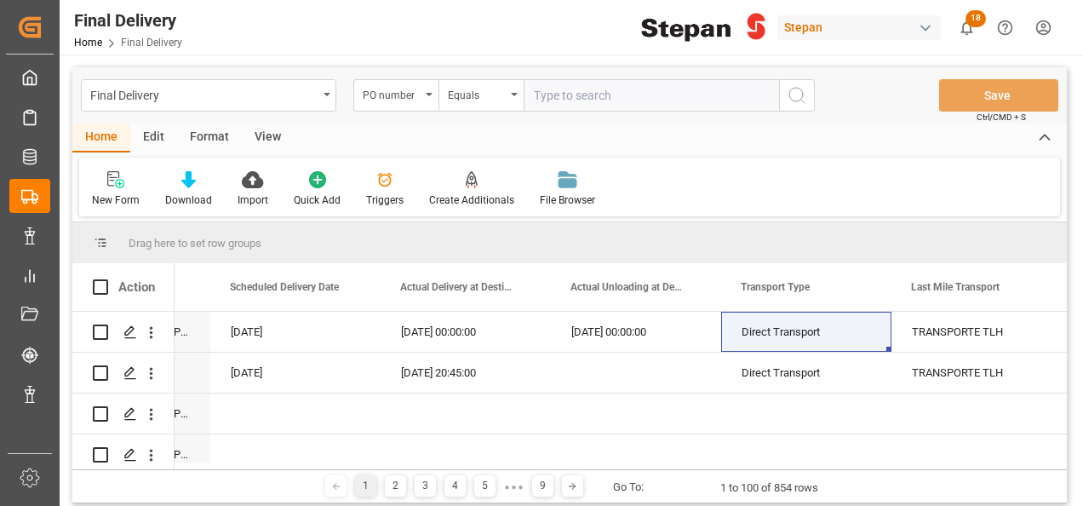
scroll to position [0, 2520]
click at [594, 91] on input "text" at bounding box center [651, 95] width 255 height 32
click at [498, 96] on div "Equals" at bounding box center [477, 93] width 58 height 20
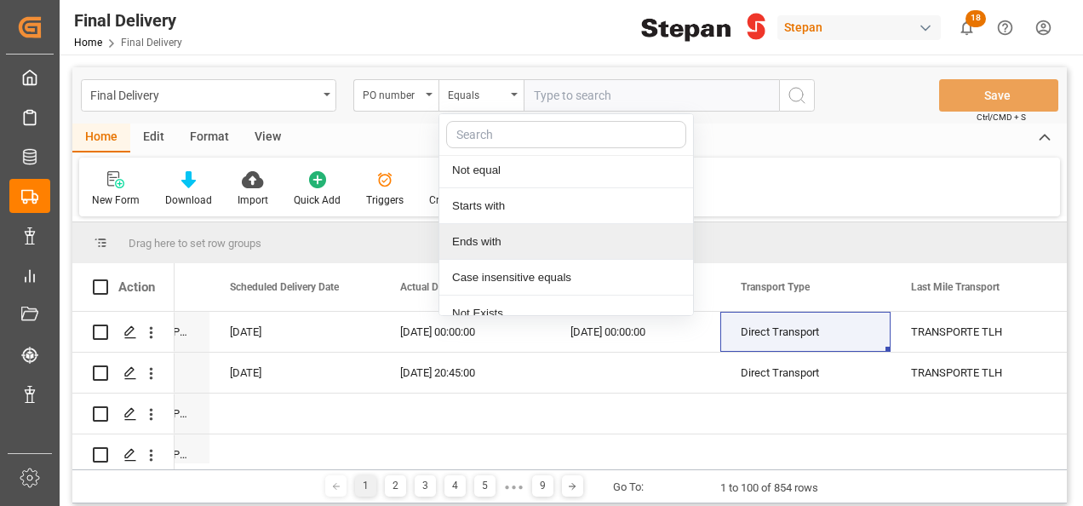
scroll to position [124, 0]
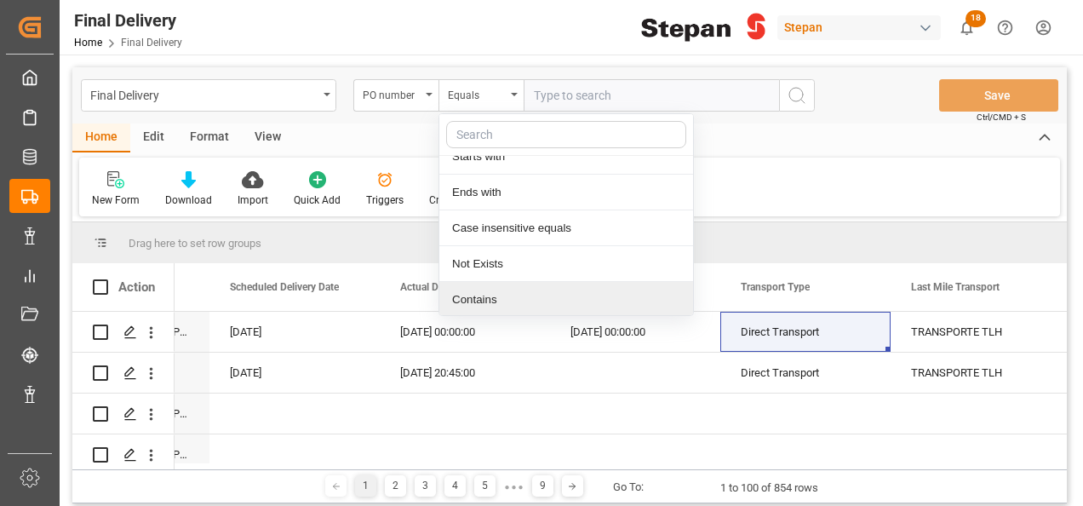
click at [473, 295] on div "Contains" at bounding box center [566, 300] width 254 height 36
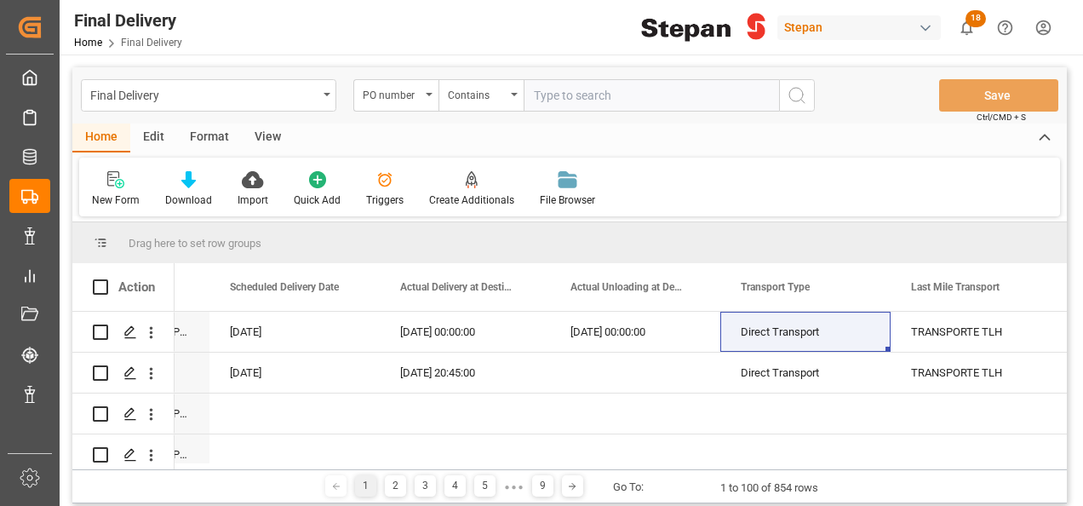
paste input "4501440207 4501440206"
click at [605, 92] on input "4501440207 4501440206" at bounding box center [651, 95] width 255 height 32
type input "4501440207,4501440206"
click at [789, 92] on circle "search button" at bounding box center [796, 95] width 14 height 14
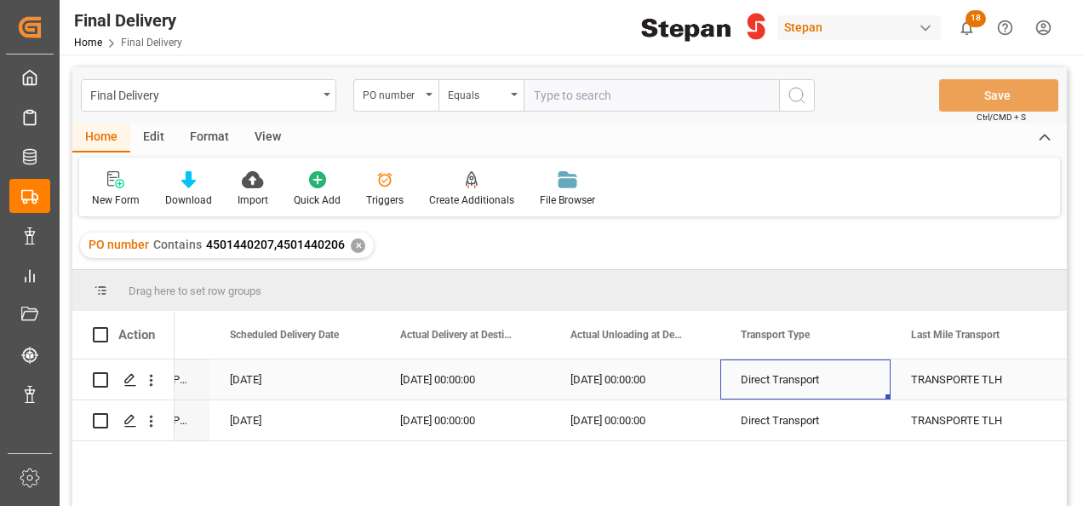
click at [801, 375] on div "Direct Transport" at bounding box center [805, 379] width 129 height 39
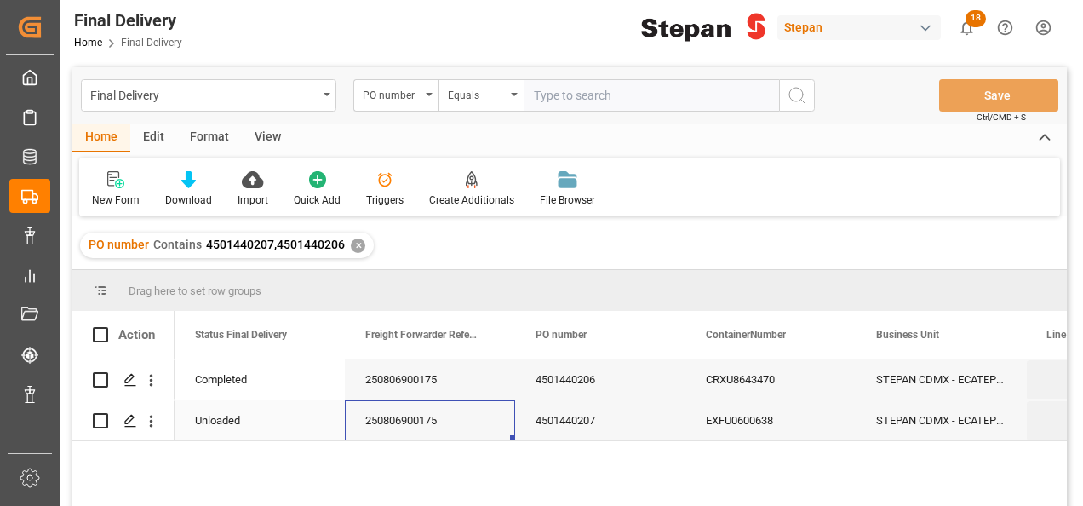
click at [376, 414] on div "250806900175" at bounding box center [430, 420] width 170 height 40
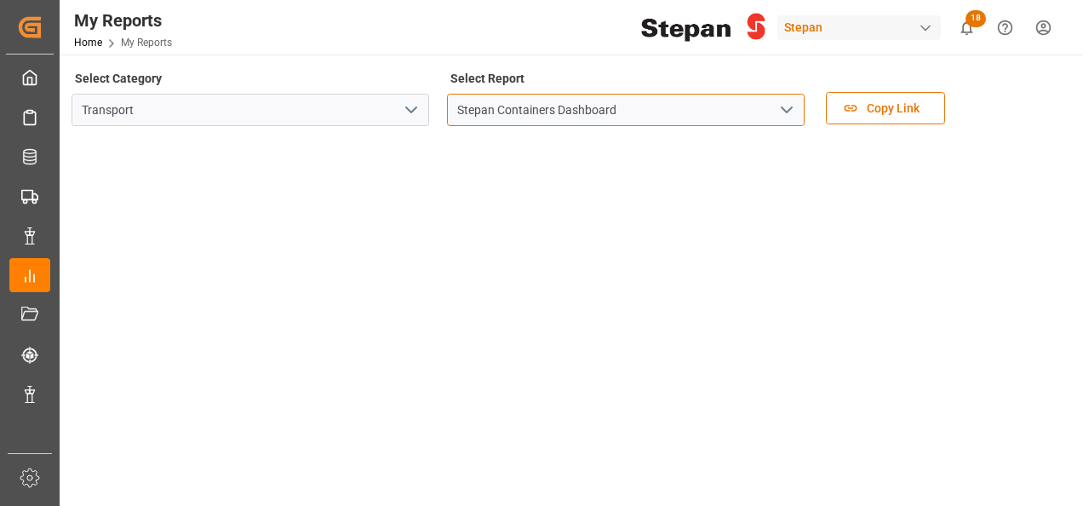
click at [713, 117] on input "Stepan Containers Dashboard" at bounding box center [626, 110] width 358 height 32
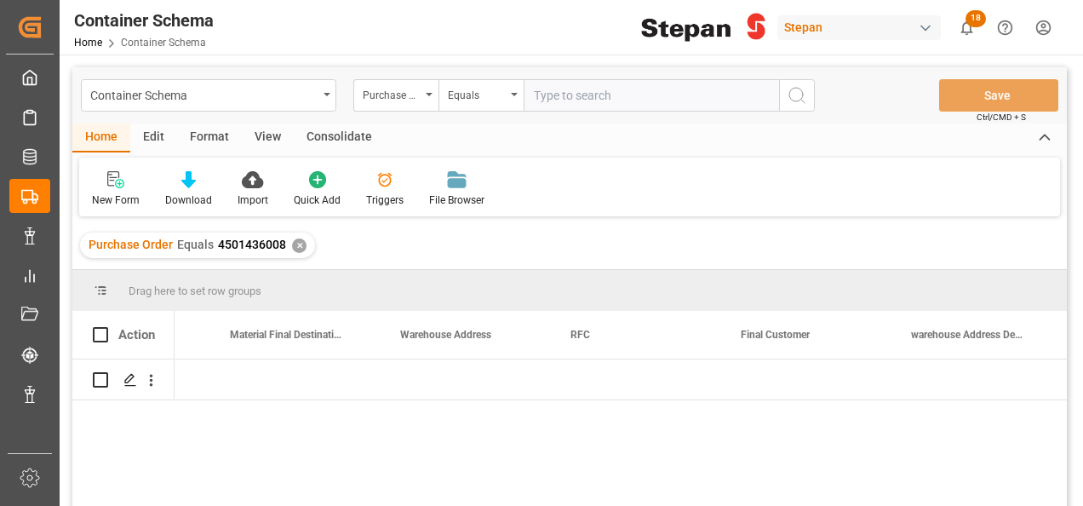
scroll to position [0, 7970]
